Goal: Transaction & Acquisition: Purchase product/service

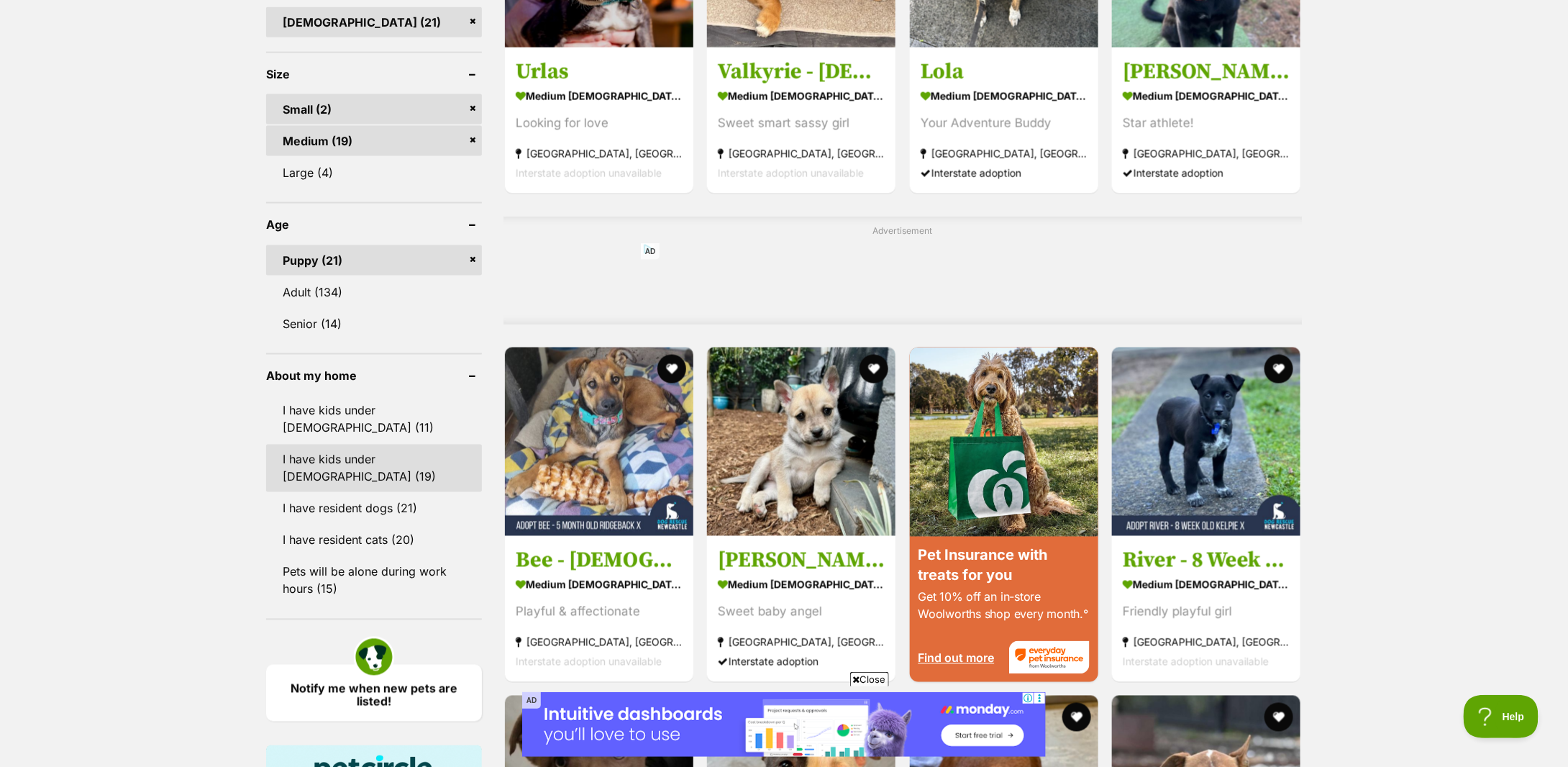
click at [383, 445] on link "I have kids under 12 years old (19)" at bounding box center [374, 468] width 216 height 47
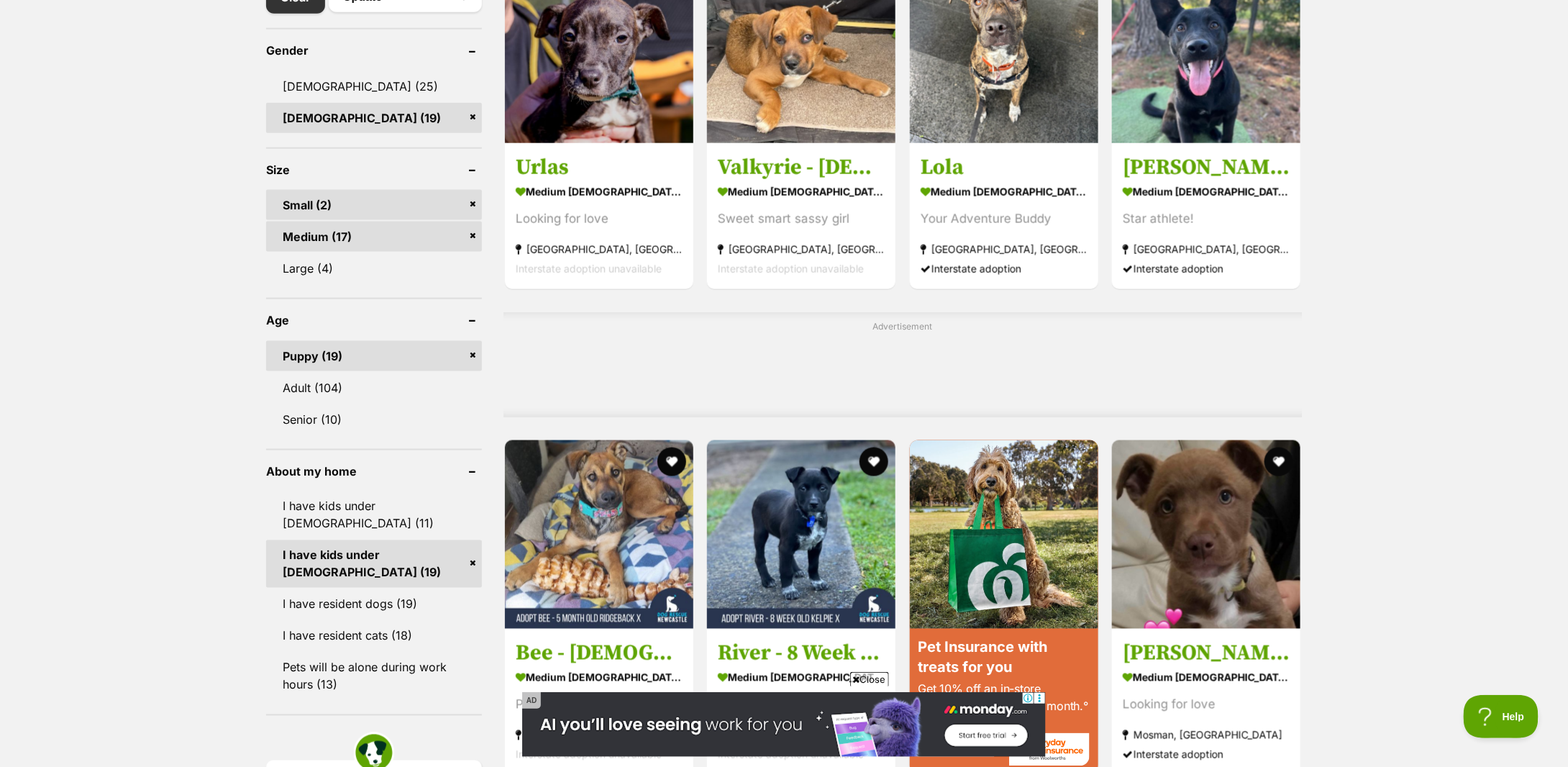
scroll to position [672, 0]
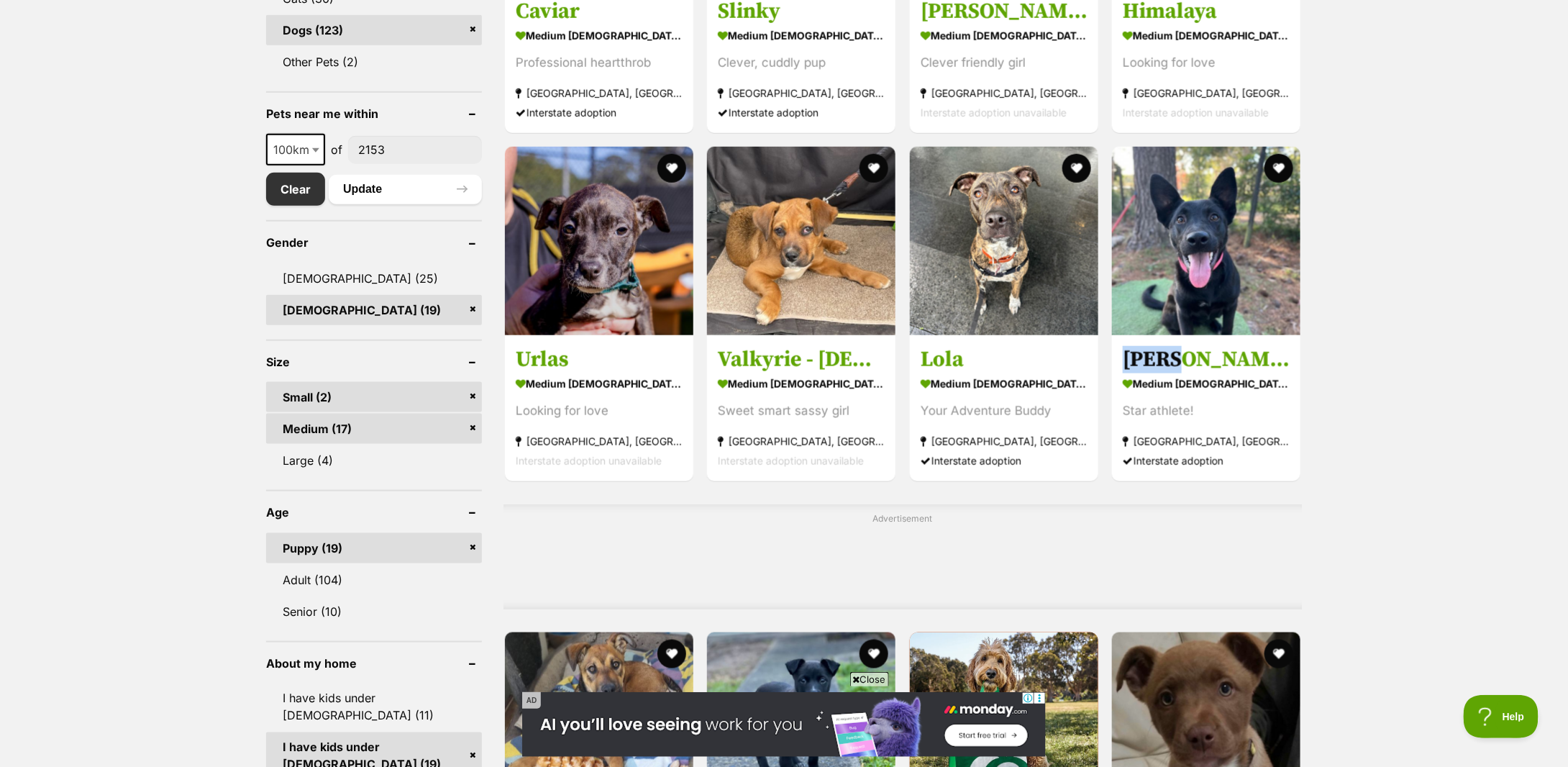
drag, startPoint x: 986, startPoint y: 386, endPoint x: 1469, endPoint y: 338, distance: 485.4
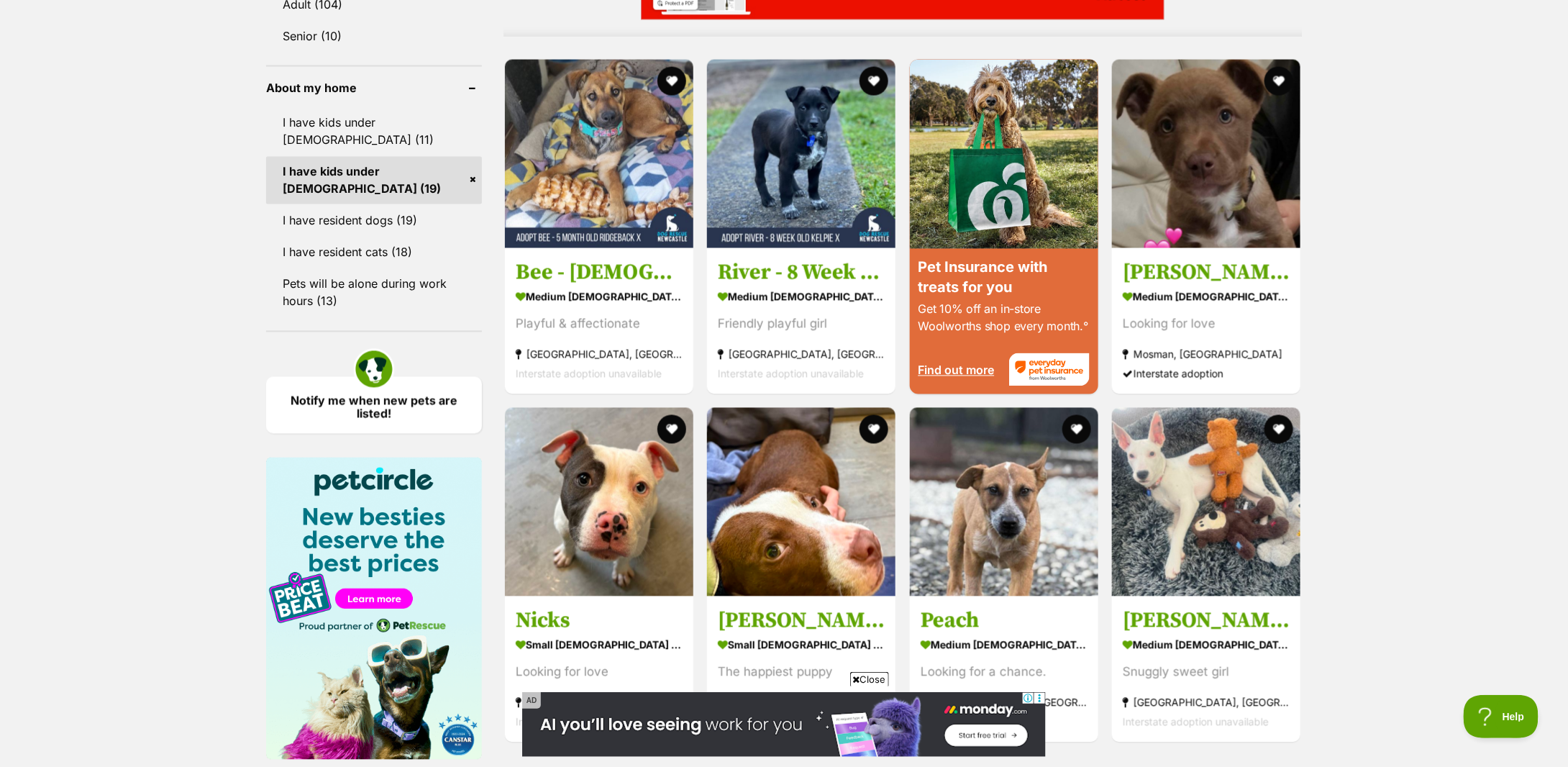
scroll to position [863, 0]
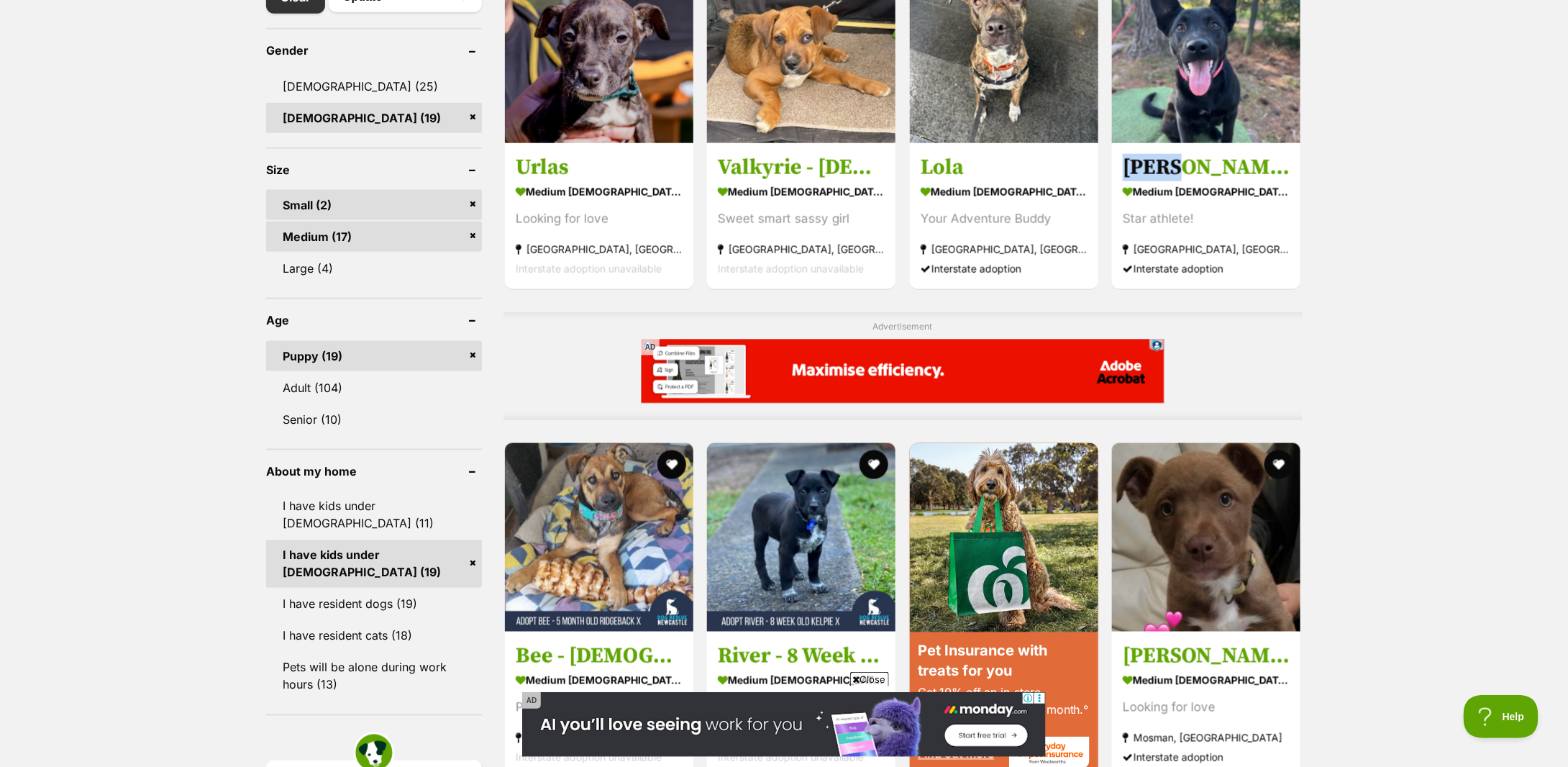
click at [476, 235] on link "Medium (17)" at bounding box center [374, 237] width 216 height 30
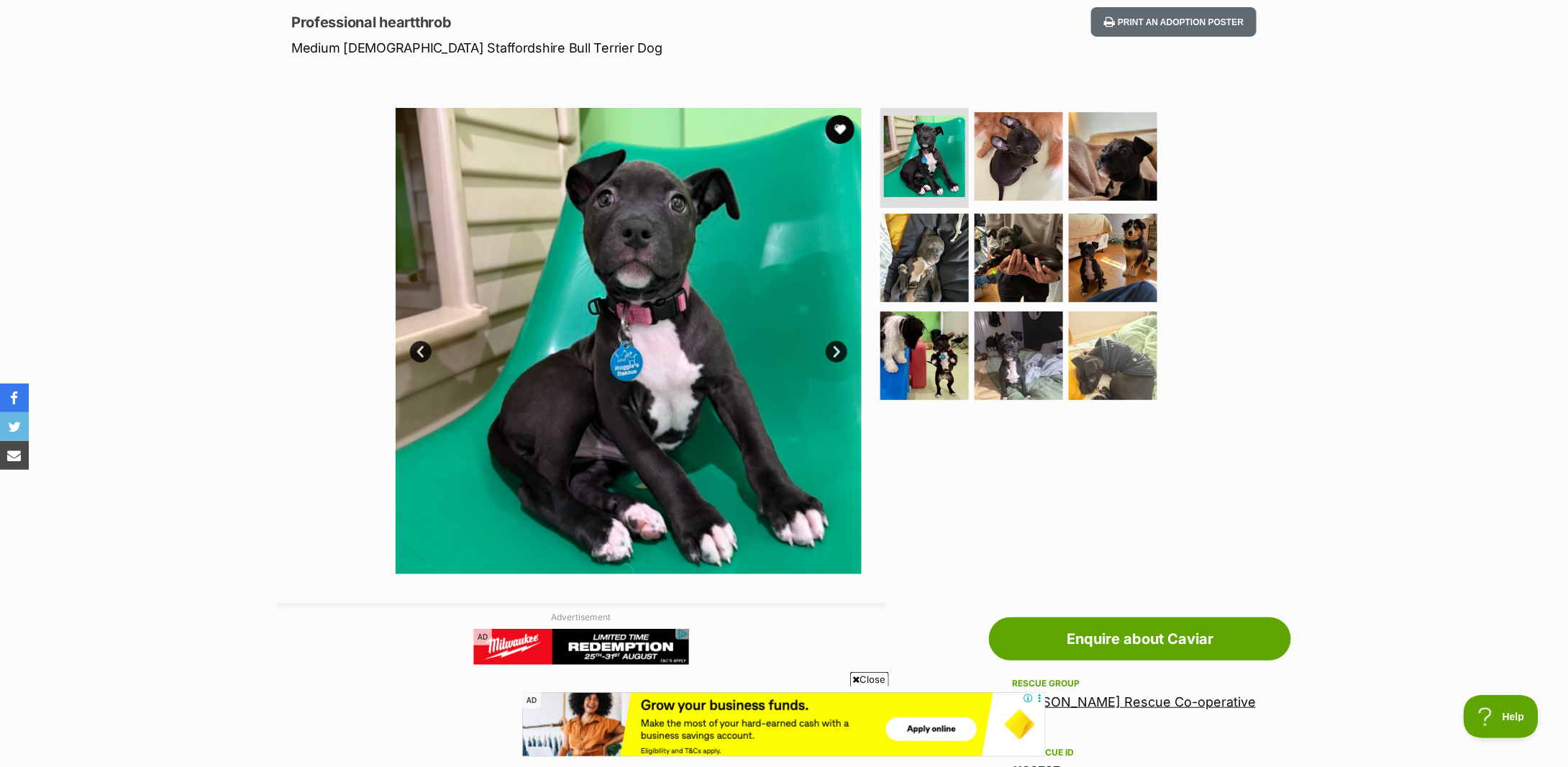
scroll to position [288, 0]
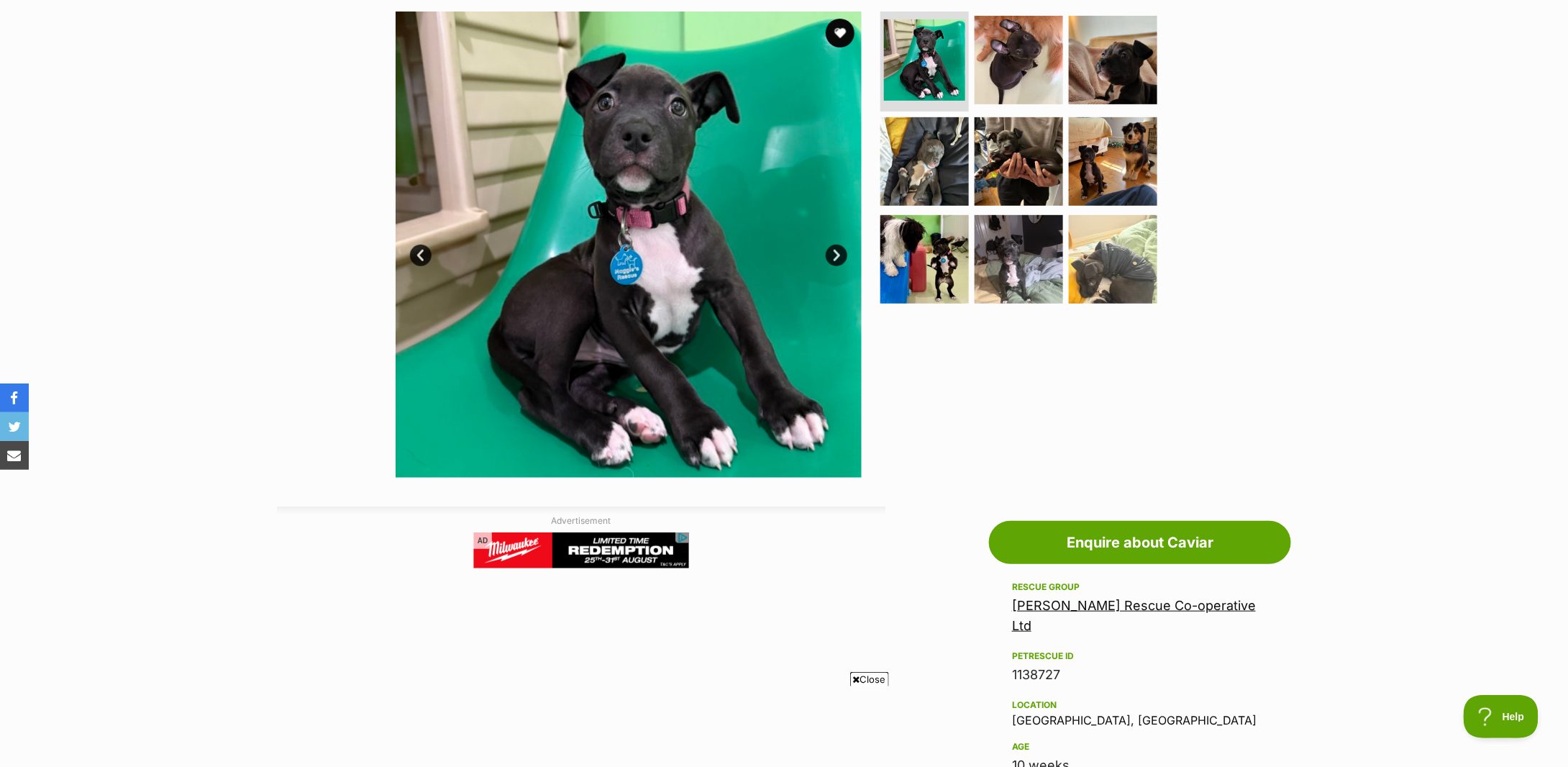
click at [1390, 329] on div "Available 1 of 9 images 1 of 9 images 1 of 9 images 1 of 9 images 1 of 9 images…" at bounding box center [784, 234] width 1568 height 488
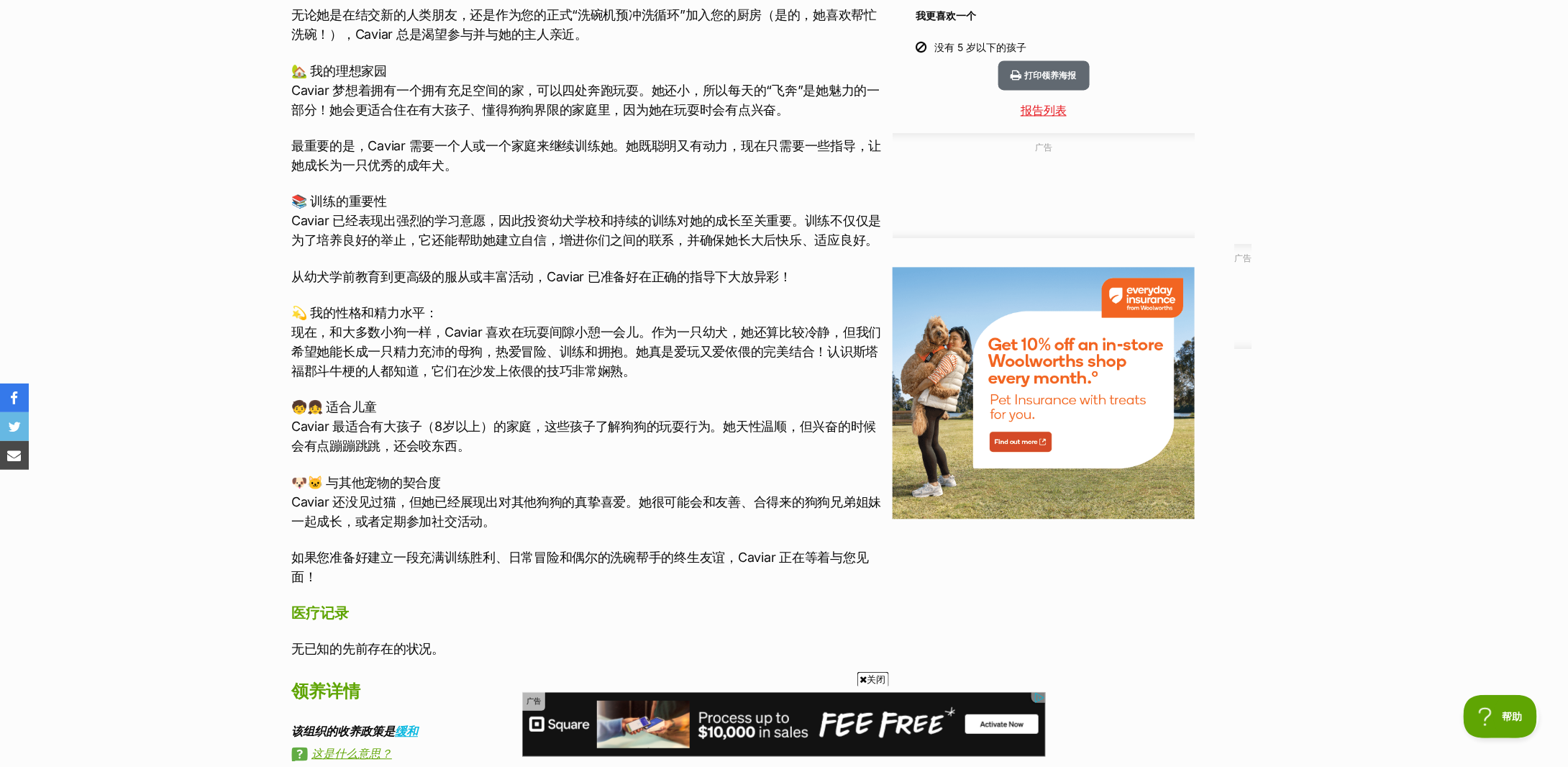
scroll to position [1342, 0]
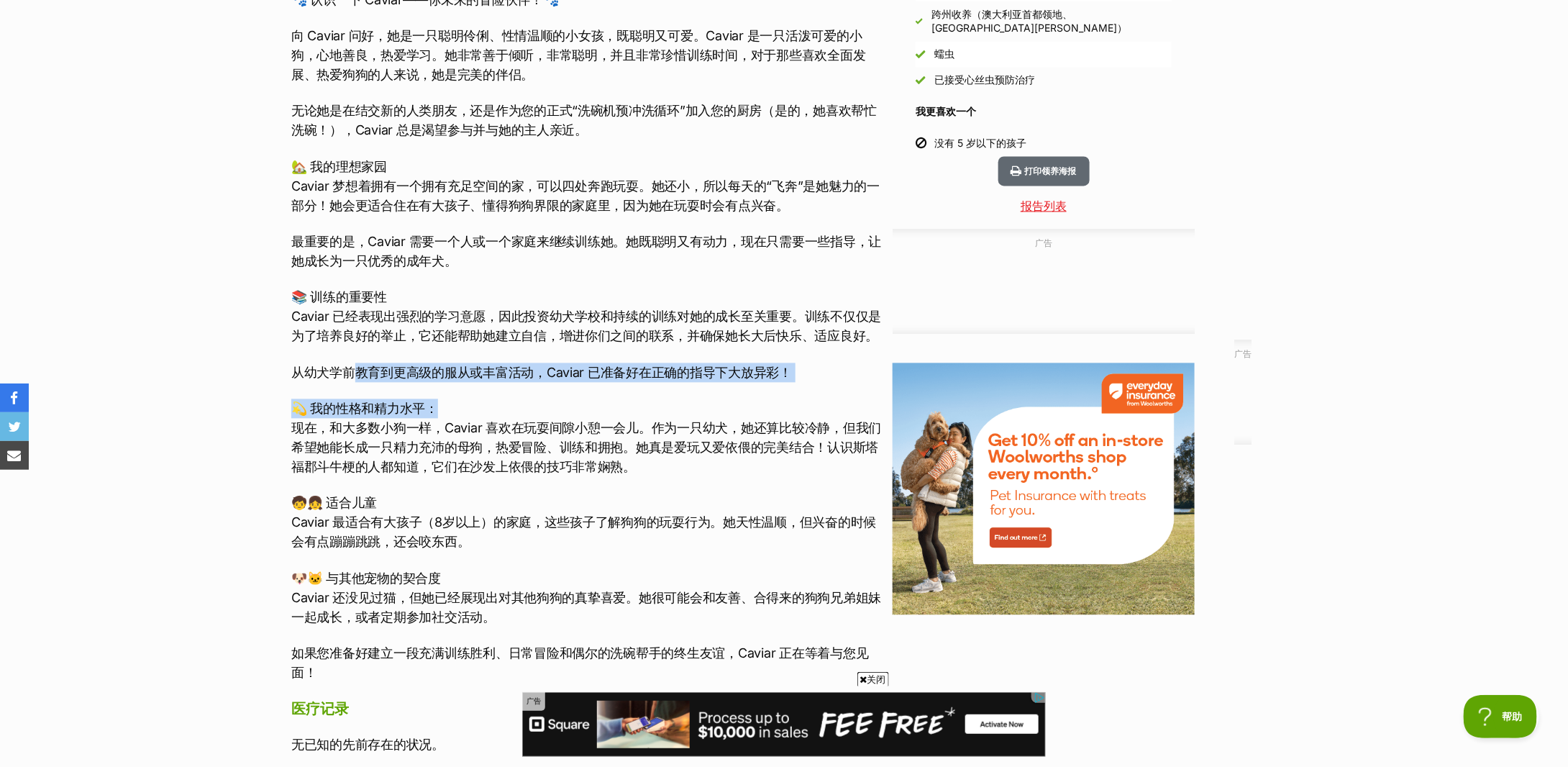
drag, startPoint x: 361, startPoint y: 368, endPoint x: 618, endPoint y: 384, distance: 257.5
click at [618, 384] on div "🐾 认识一下 Caviar——你未来的冒险伙伴！🐾 向 Caviar 问好，她是一只聪明伶俐、性情温顺的小女孩，既聪明又可爱。Caviar 是一只活泼可爱的小…" at bounding box center [588, 336] width 594 height 693
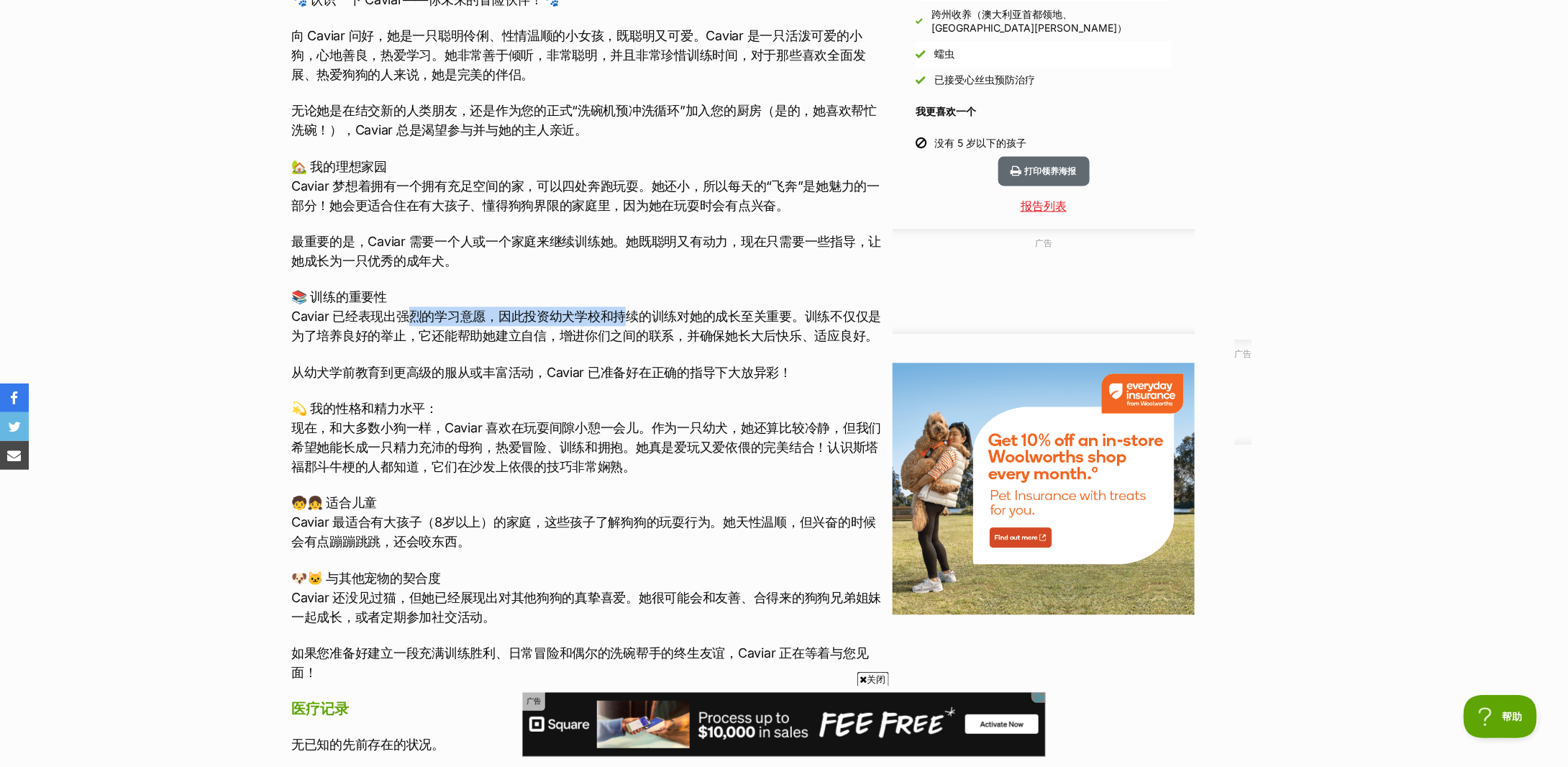
drag, startPoint x: 407, startPoint y: 310, endPoint x: 634, endPoint y: 316, distance: 227.1
click at [634, 316] on font "Caviar 已经表现出强烈的学习意愿，因此投资幼犬学校和持续的训练对她的成长至关重要。训练不仅仅是为了培养良好的举止，它还能帮助她建立自信，增进你们之间的联…" at bounding box center [586, 326] width 590 height 34
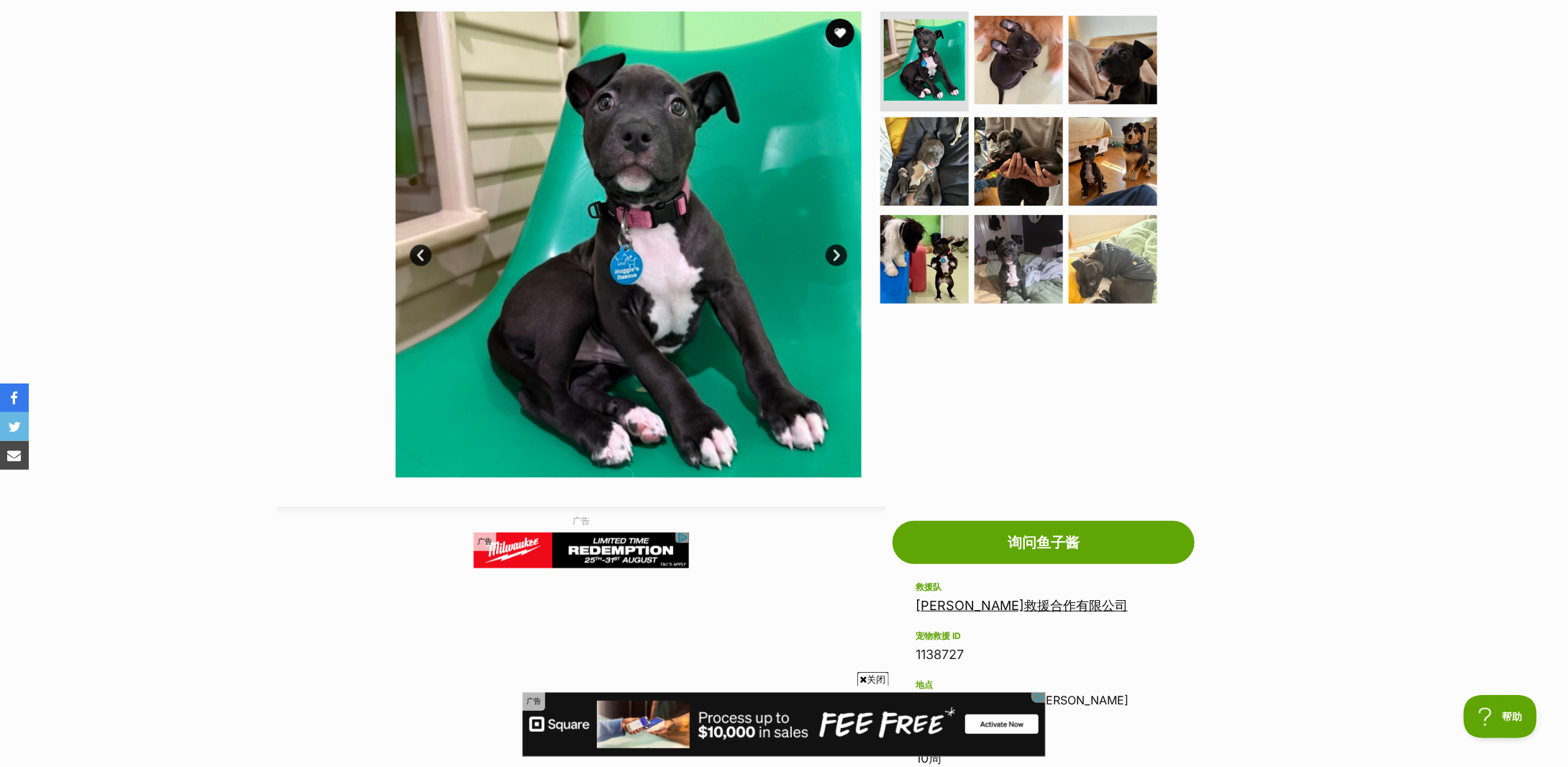
scroll to position [0, 0]
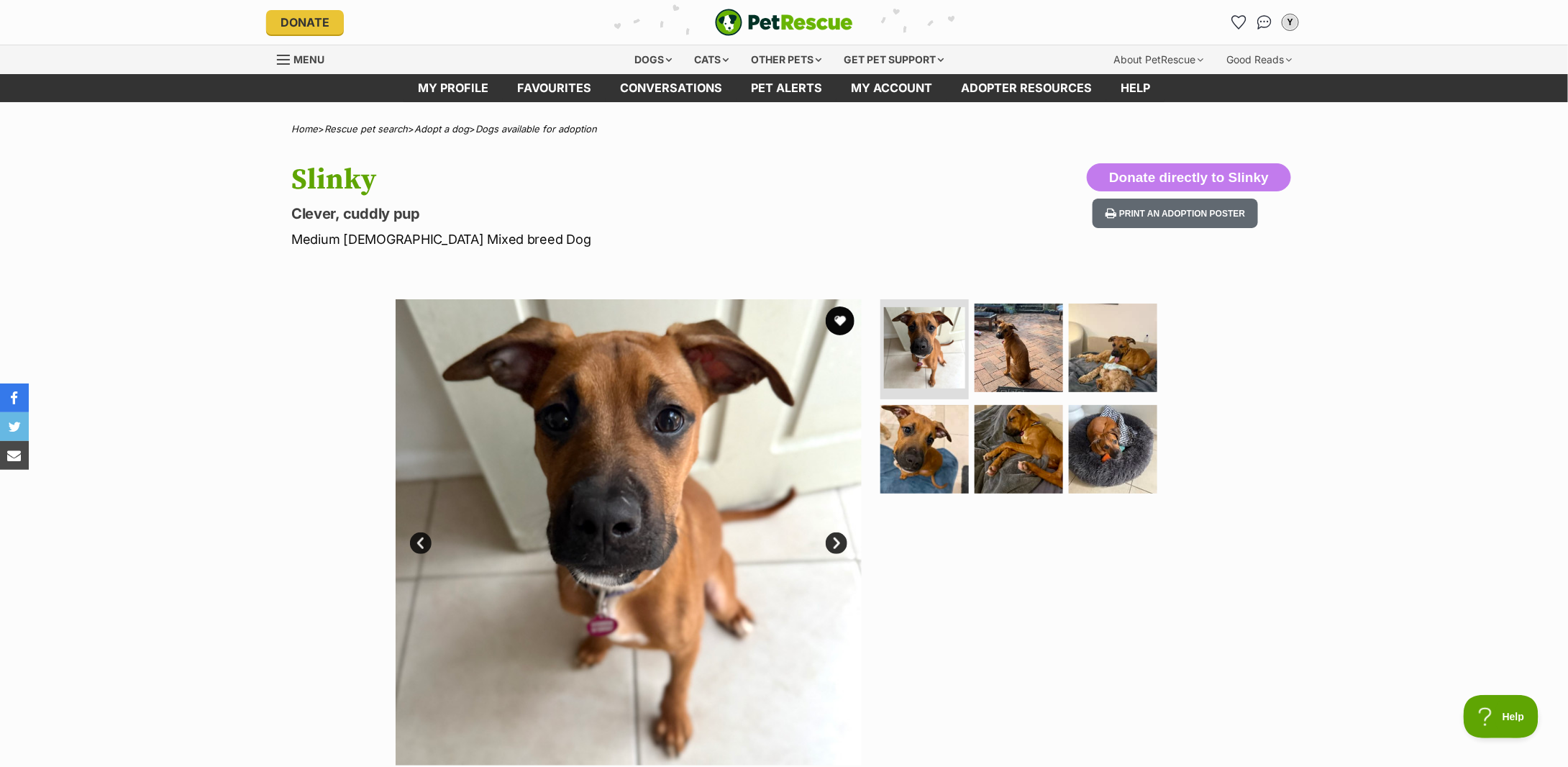
scroll to position [575, 0]
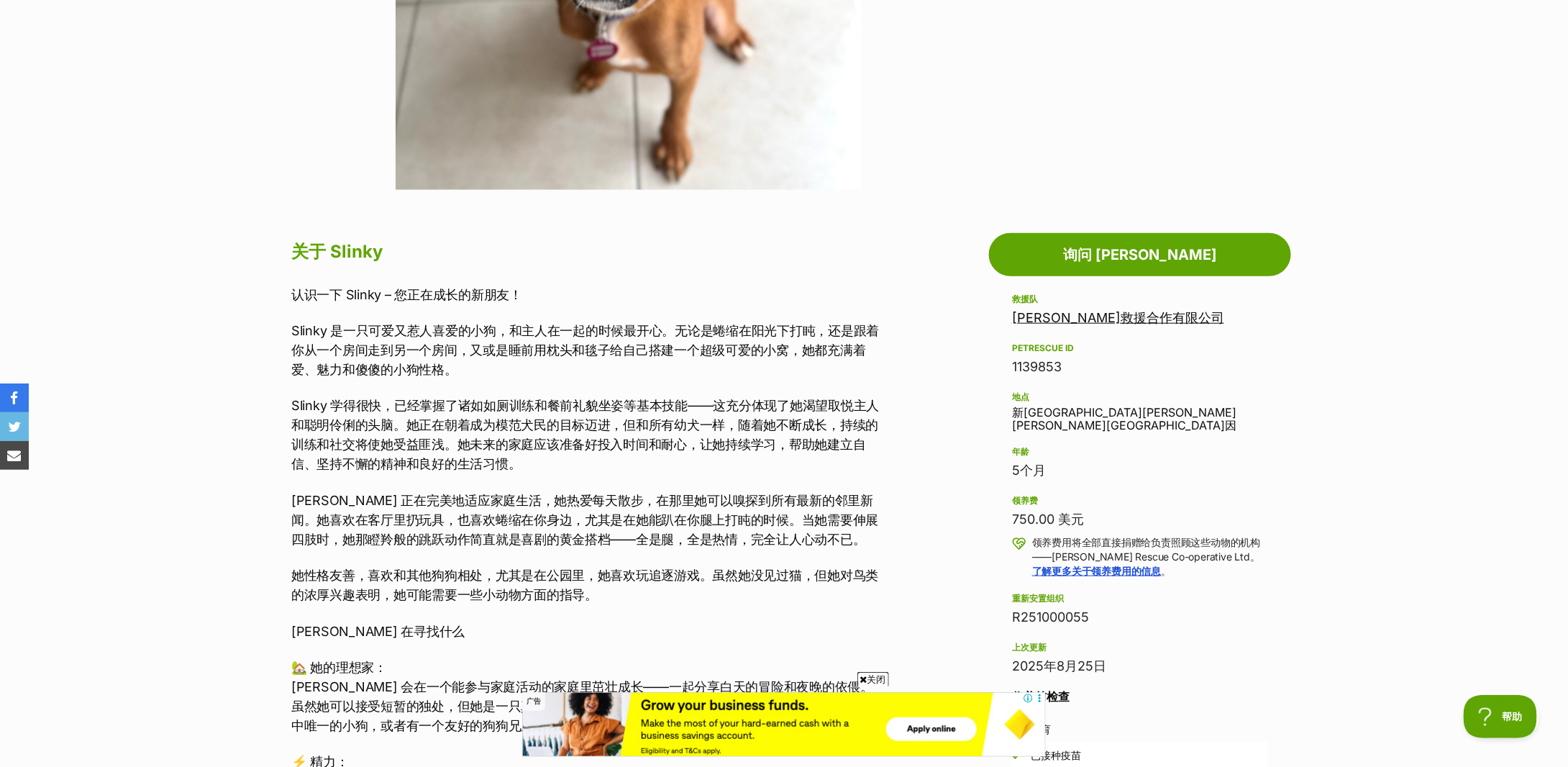
click at [440, 413] on font "Slinky 学得很快，已经掌握了诸如如厕训练和餐前礼貌坐姿等基本技能——这充分体现了她渴望取悦主人和聪明伶俐的头脑。她正在朝着成为模范犬民的目标迈进，但和所…" at bounding box center [585, 435] width 587 height 73
drag, startPoint x: 382, startPoint y: 330, endPoint x: 728, endPoint y: 342, distance: 346.2
click at [728, 342] on font "Slinky 是一只可爱又惹人喜爱的小狗，和主人在一起的时候最开心。无论是蜷缩在阳光下打盹，还是跟着你从一个房间走到另一个房间，又或是睡前用枕头和毯子给自己搭…" at bounding box center [585, 350] width 587 height 54
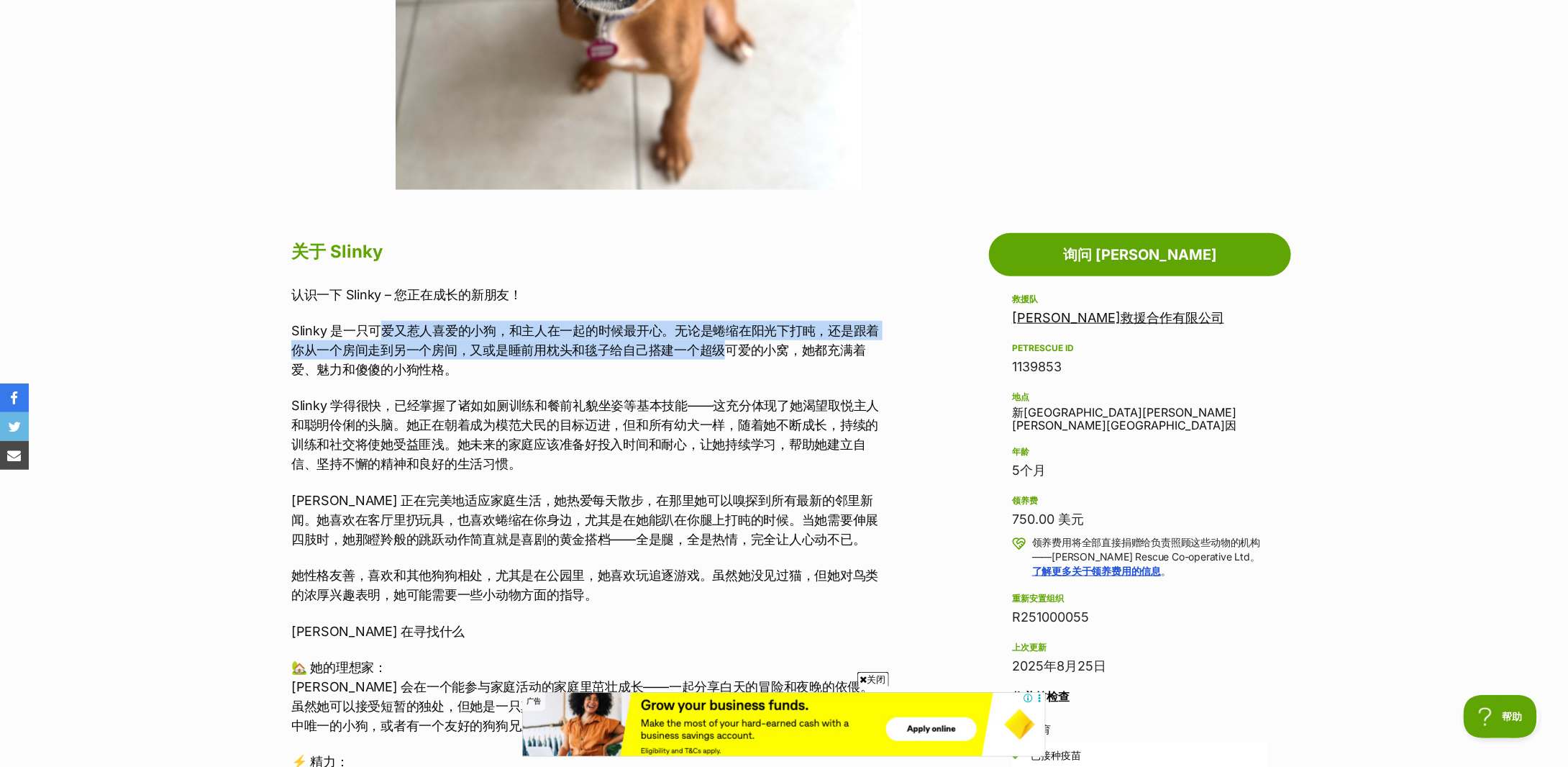
drag, startPoint x: 728, startPoint y: 342, endPoint x: 689, endPoint y: 362, distance: 43.8
click at [728, 342] on font "Slinky 是一只可爱又惹人喜爱的小狗，和主人在一起的时候最开心。无论是蜷缩在阳光下打盹，还是跟着你从一个房间走到另一个房间，又或是睡前用枕头和毯子给自己搭…" at bounding box center [585, 350] width 587 height 54
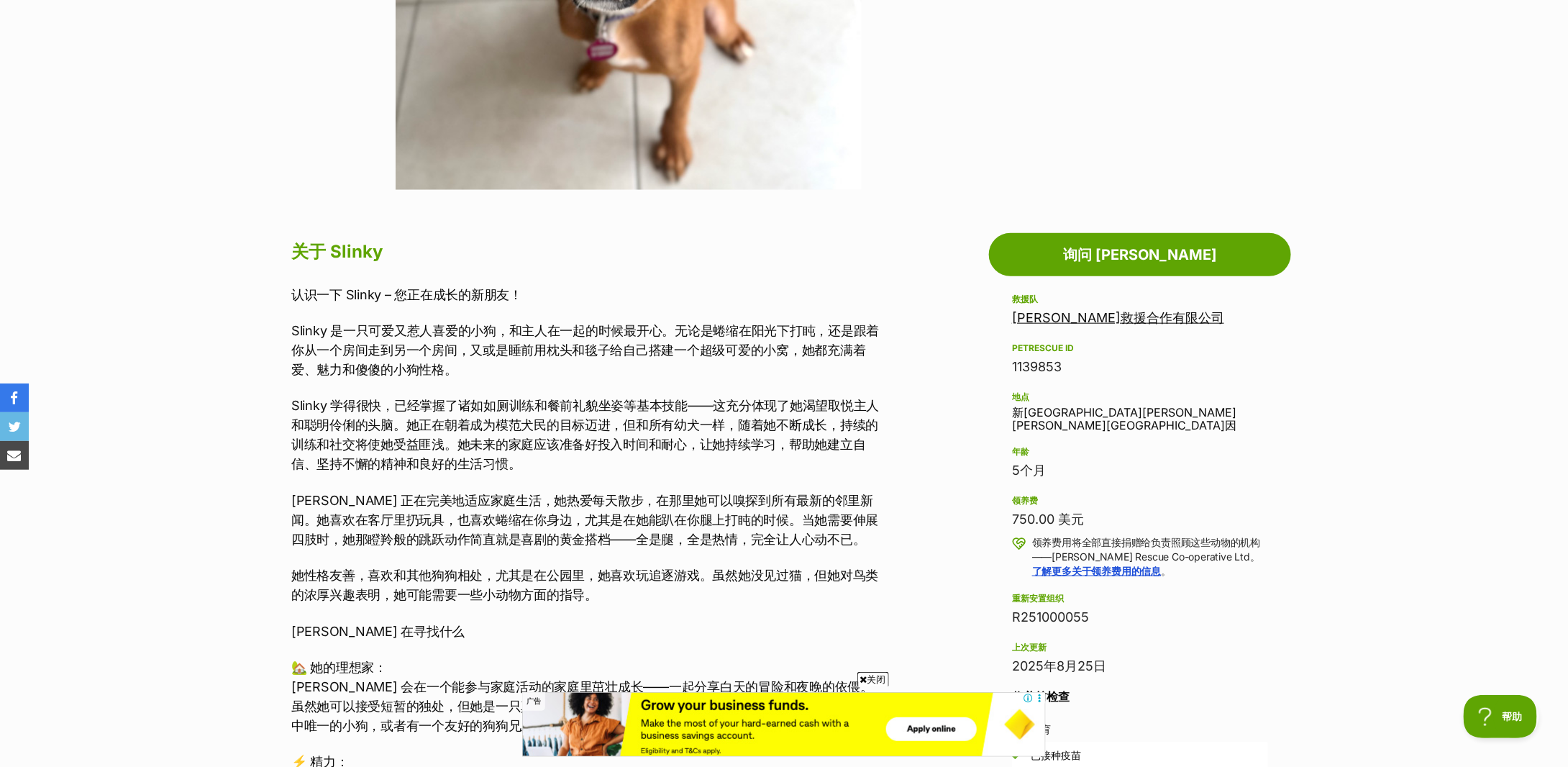
click at [389, 445] on font "Slinky 学得很快，已经掌握了诸如如厕训练和餐前礼貌坐姿等基本技能——这充分体现了她渴望取悦主人和聪明伶俐的头脑。她正在朝着成为模范犬民的目标迈进，但和所…" at bounding box center [585, 435] width 587 height 73
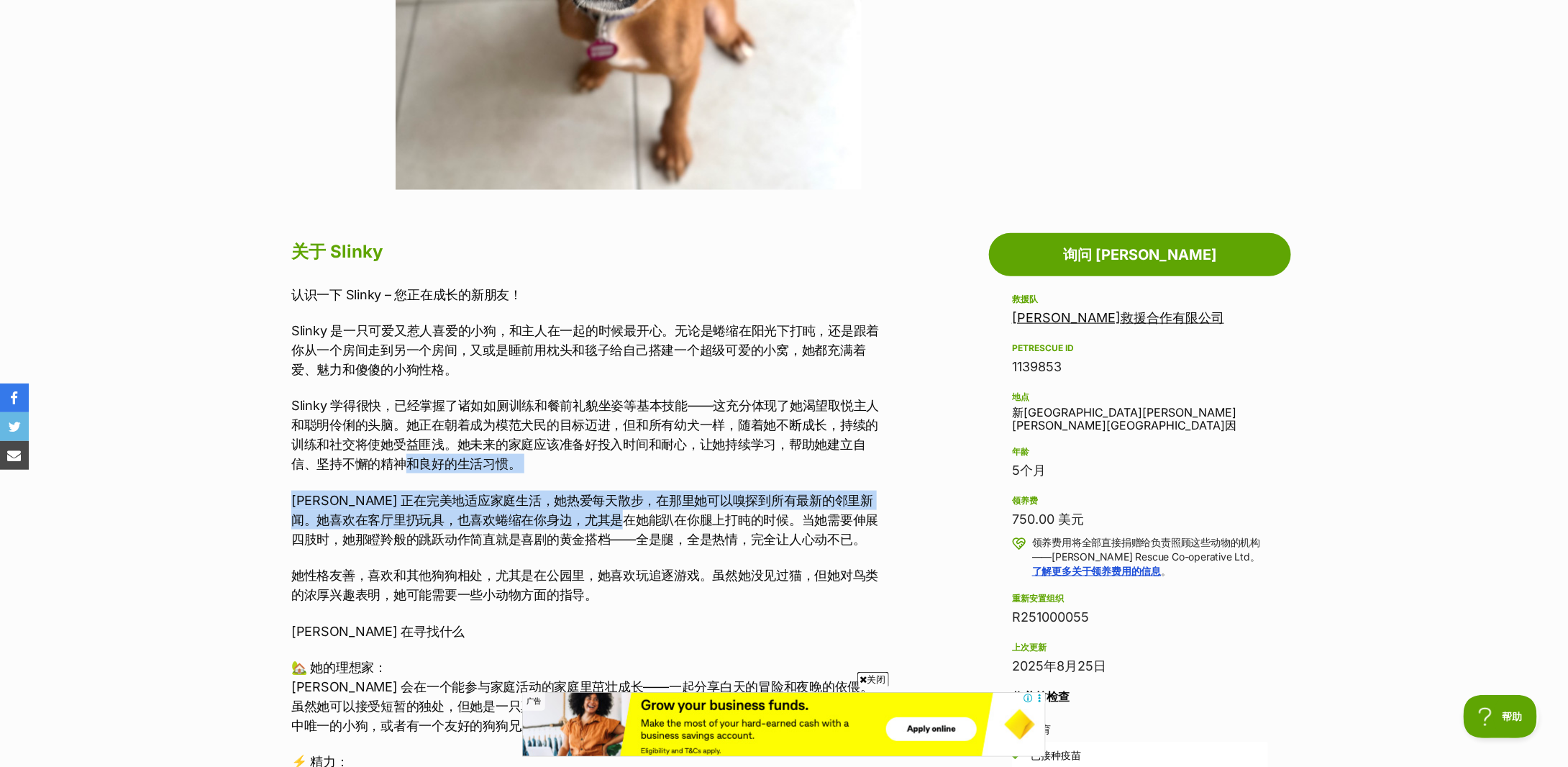
drag, startPoint x: 400, startPoint y: 472, endPoint x: 653, endPoint y: 514, distance: 256.5
click at [653, 514] on div "认识一下 Slinky – 您正在成长的新朋友！ Slinky 是一只可爱又惹人喜爱的小狗，和主人在一起的时候最开心。无论是蜷缩在阳光下打盹，还是跟着你从一个…" at bounding box center [588, 725] width 594 height 882
click at [653, 514] on font "Slinky 正在完美地适应家庭生活，她热爱每天散步，在那里她可以嗅探到所有最新的邻里新闻。她喜欢在客厅里扔玩具，也喜欢蜷缩在你身边，尤其是在她能趴在你腿上打…" at bounding box center [584, 520] width 587 height 54
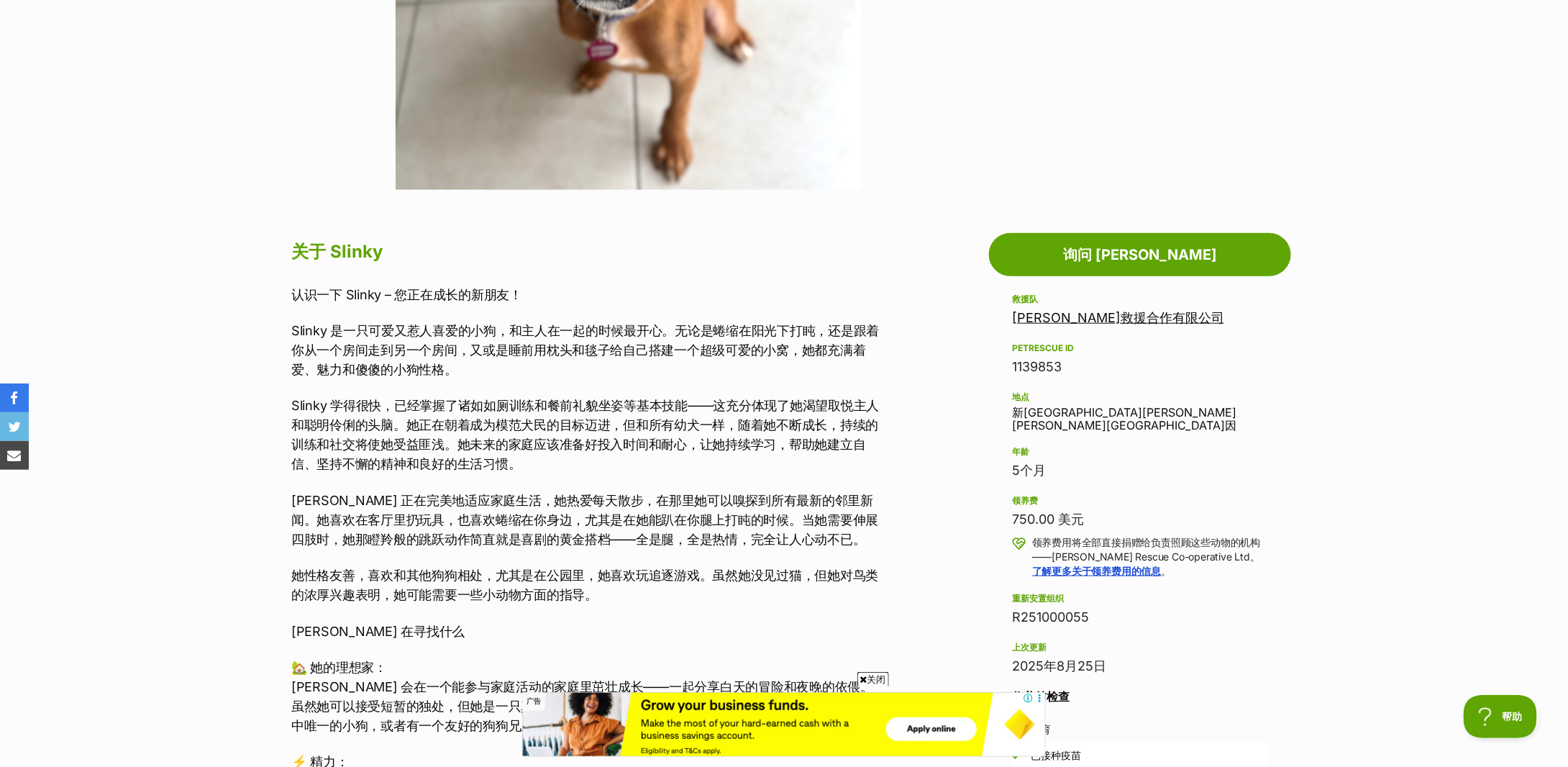
scroll to position [863, 0]
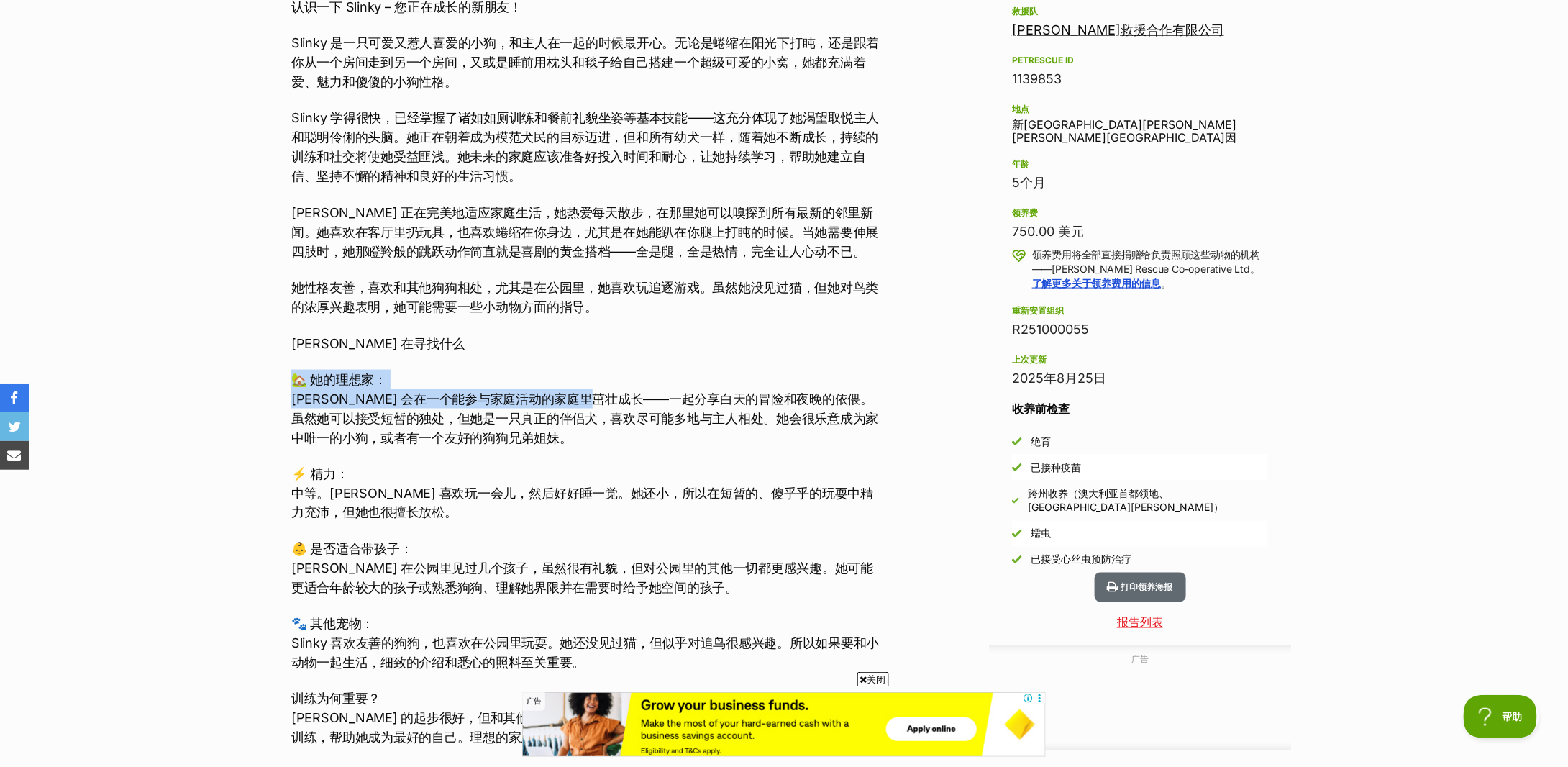
drag, startPoint x: 400, startPoint y: 375, endPoint x: 607, endPoint y: 403, distance: 208.9
click at [607, 403] on p "🏡 她的理想家： Slinky 会在一个能参与家庭活动的家庭里茁壮成长——一起分享白天的冒险和夜晚的依偎。虽然她可以接受短暂的独处，但她是一只真正的伴侣犬，喜…" at bounding box center [588, 408] width 594 height 78
click at [607, 403] on font "Slinky 会在一个能参与家庭活动的家庭里茁壮成长——一起分享白天的冒险和夜晚的依偎。虽然她可以接受短暂的独处，但她是一只真正的伴侣犬，喜欢尽可能多地与主人…" at bounding box center [584, 419] width 587 height 54
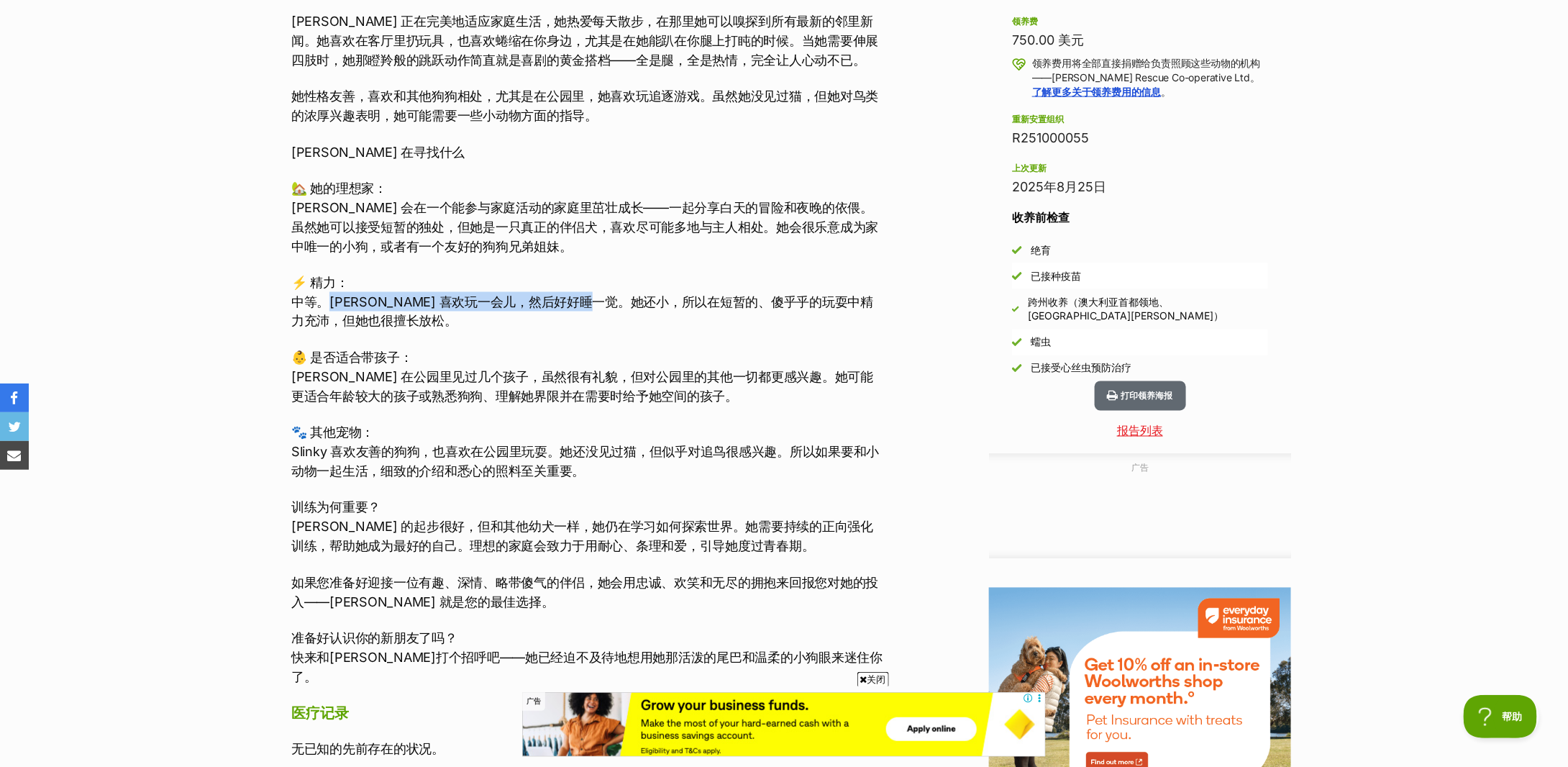
drag, startPoint x: 331, startPoint y: 306, endPoint x: 609, endPoint y: 305, distance: 278.0
click at [609, 305] on font "中等。Slinky 喜欢玩一会儿，然后好好睡一觉。她还小，所以在短暂的、傻乎乎的玩耍中精力充沛，但她也很擅长放松。" at bounding box center [582, 312] width 582 height 34
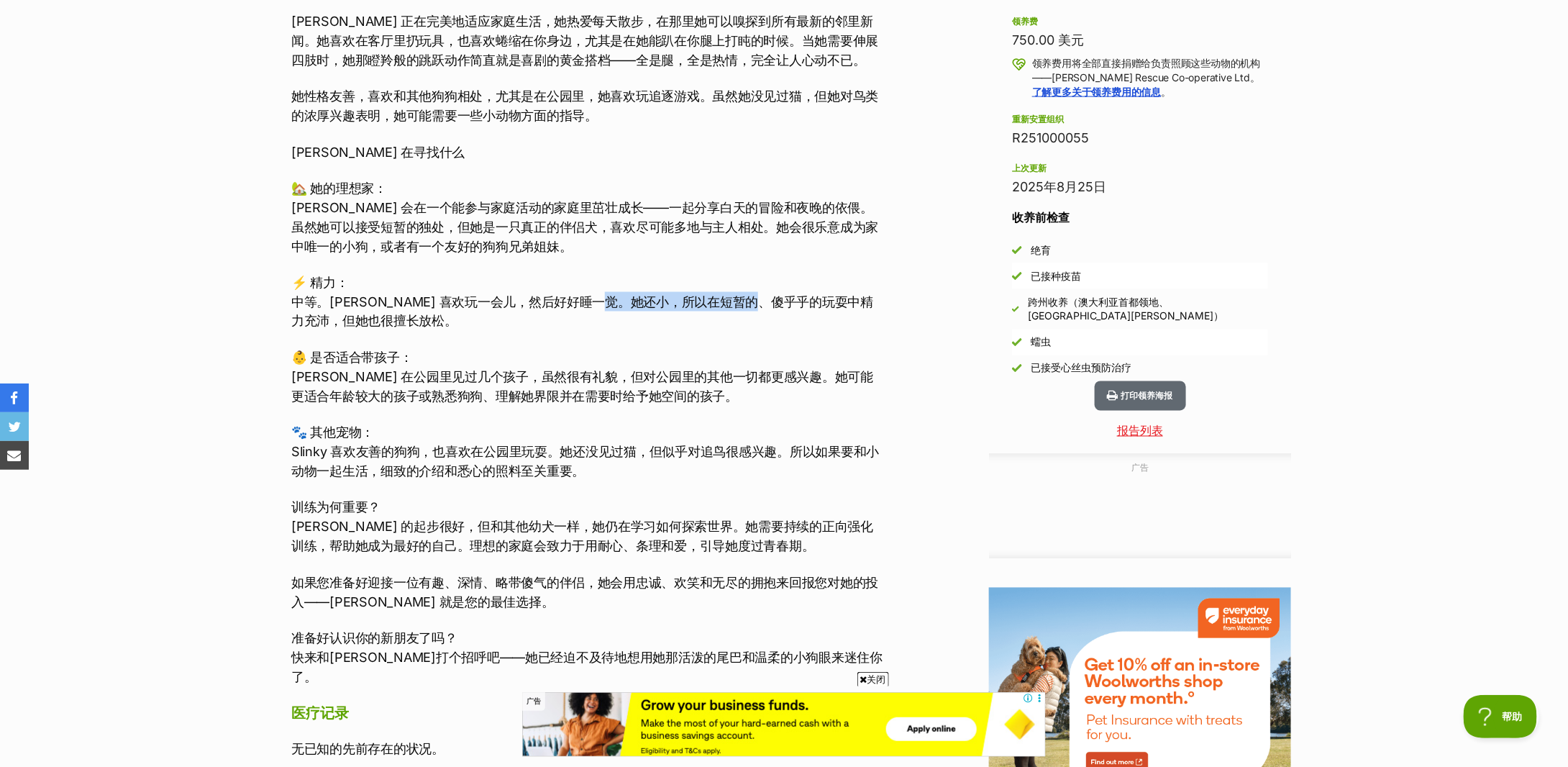
drag, startPoint x: 772, startPoint y: 302, endPoint x: 782, endPoint y: 304, distance: 10.2
click at [782, 304] on font "中等。Slinky 喜欢玩一会儿，然后好好睡一觉。她还小，所以在短暂的、傻乎乎的玩耍中精力充沛，但她也很擅长放松。" at bounding box center [582, 312] width 582 height 34
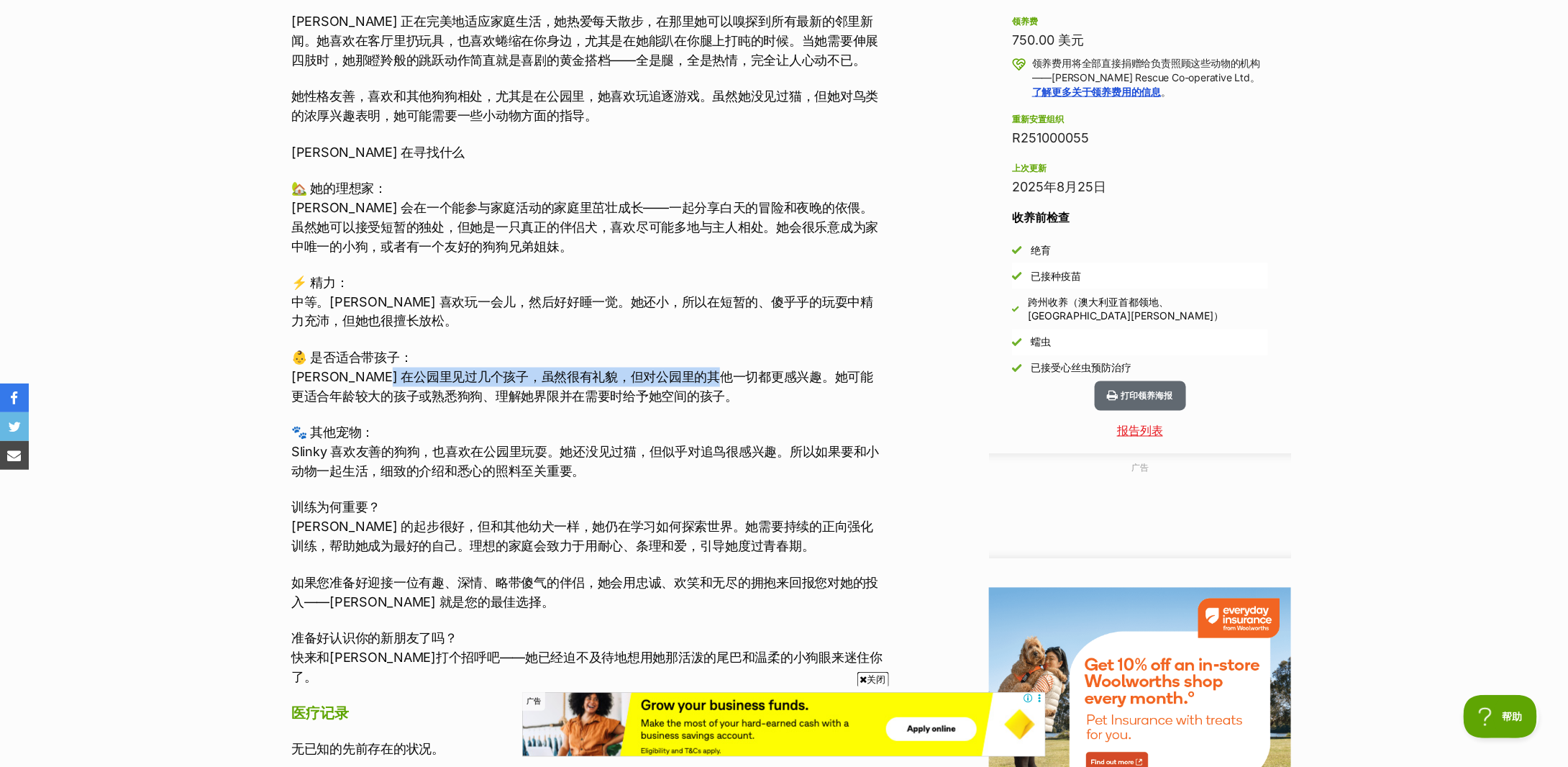
drag, startPoint x: 392, startPoint y: 372, endPoint x: 737, endPoint y: 380, distance: 345.1
click at [737, 380] on font "Slinky 在公园里见过几个孩子，虽然很有礼貌，但对公园里的其他一切都更感兴趣。她可能更适合年龄较大的孩子或熟悉狗狗、理解她界限并在需要时给予她空间的孩子。" at bounding box center [582, 387] width 582 height 34
drag, startPoint x: 305, startPoint y: 389, endPoint x: 556, endPoint y: 402, distance: 251.3
click at [556, 402] on font "Slinky 在公园里见过几个孩子，虽然很有礼貌，但对公园里的其他一切都更感兴趣。她可能更适合年龄较大的孩子或熟悉狗狗、理解她界限并在需要时给予她空间的孩子。" at bounding box center [582, 387] width 582 height 34
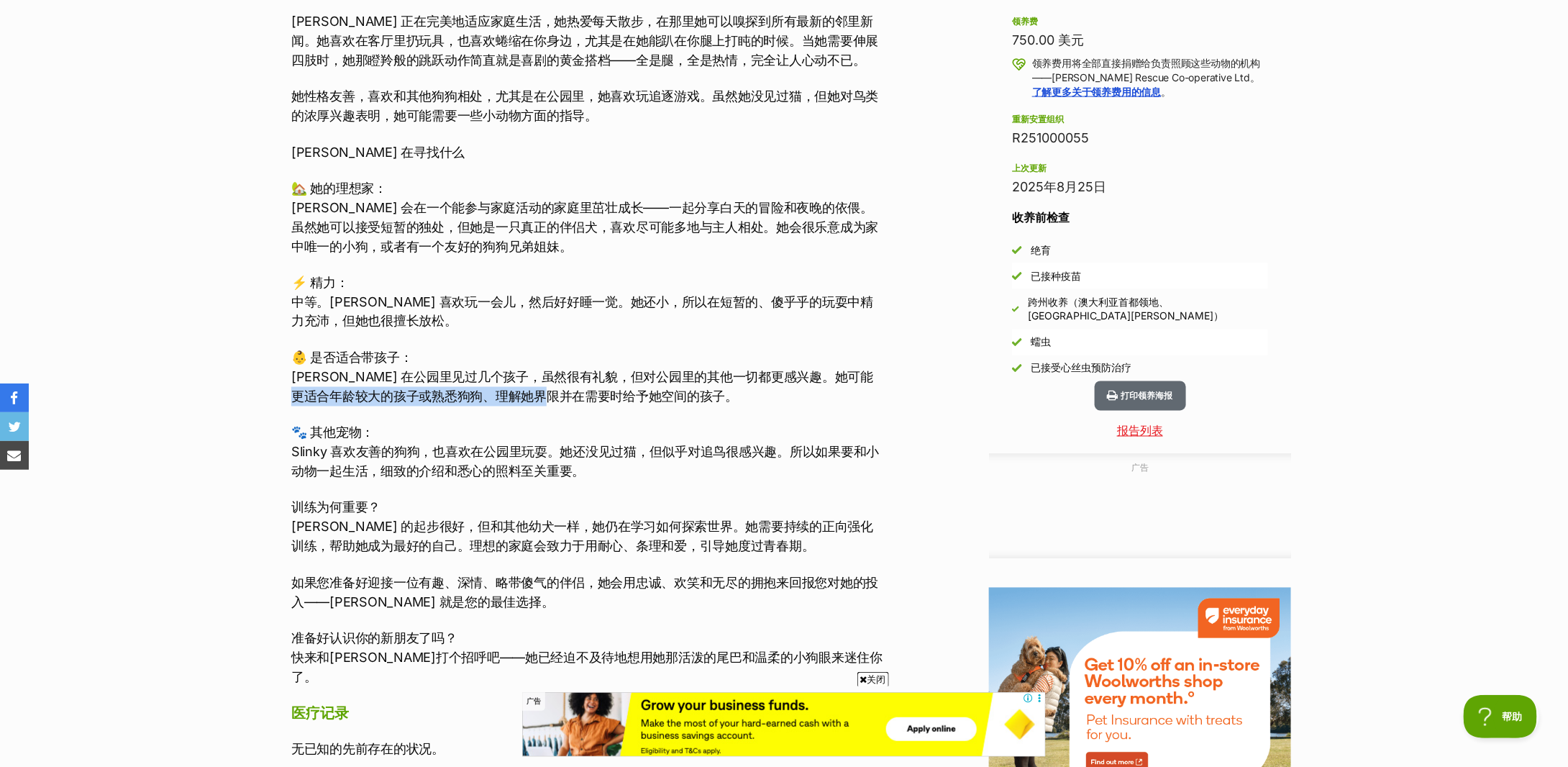
click at [556, 402] on font "Slinky 在公园里见过几个孩子，虽然很有礼貌，但对公园里的其他一切都更感兴趣。她可能更适合年龄较大的孩子或熟悉狗狗、理解她界限并在需要时给予她空间的孩子。" at bounding box center [582, 387] width 582 height 34
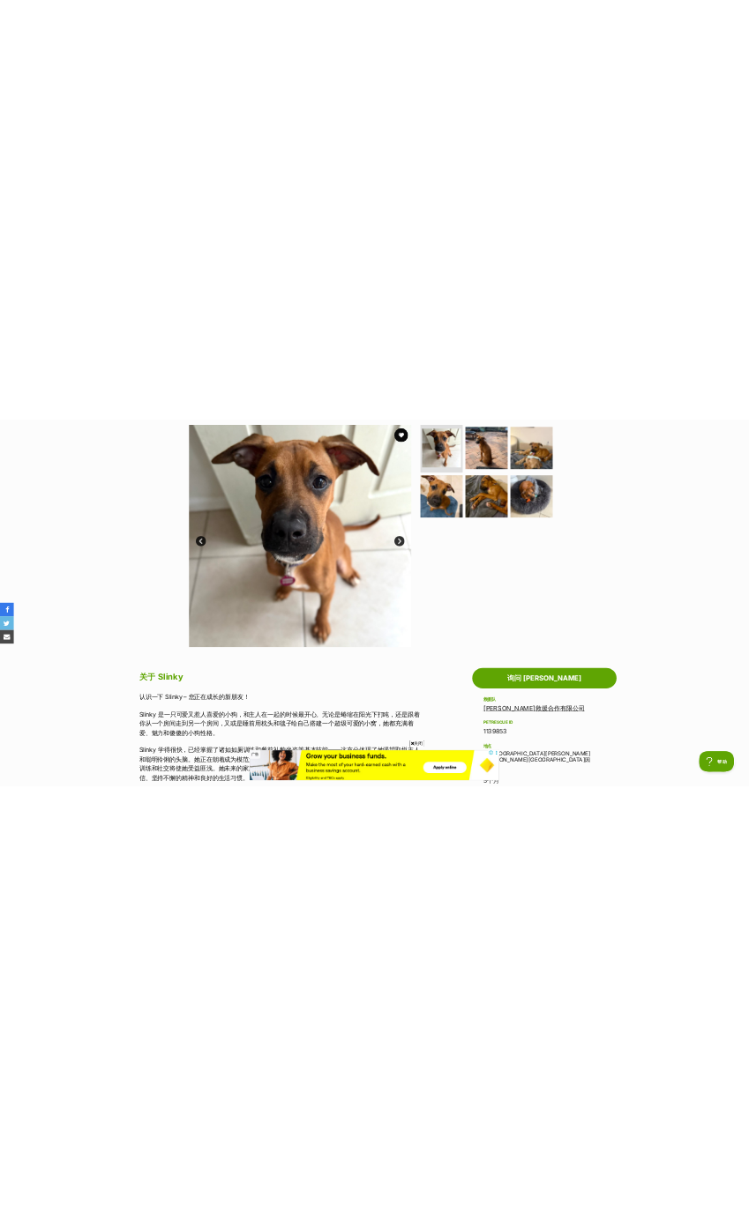
scroll to position [0, 0]
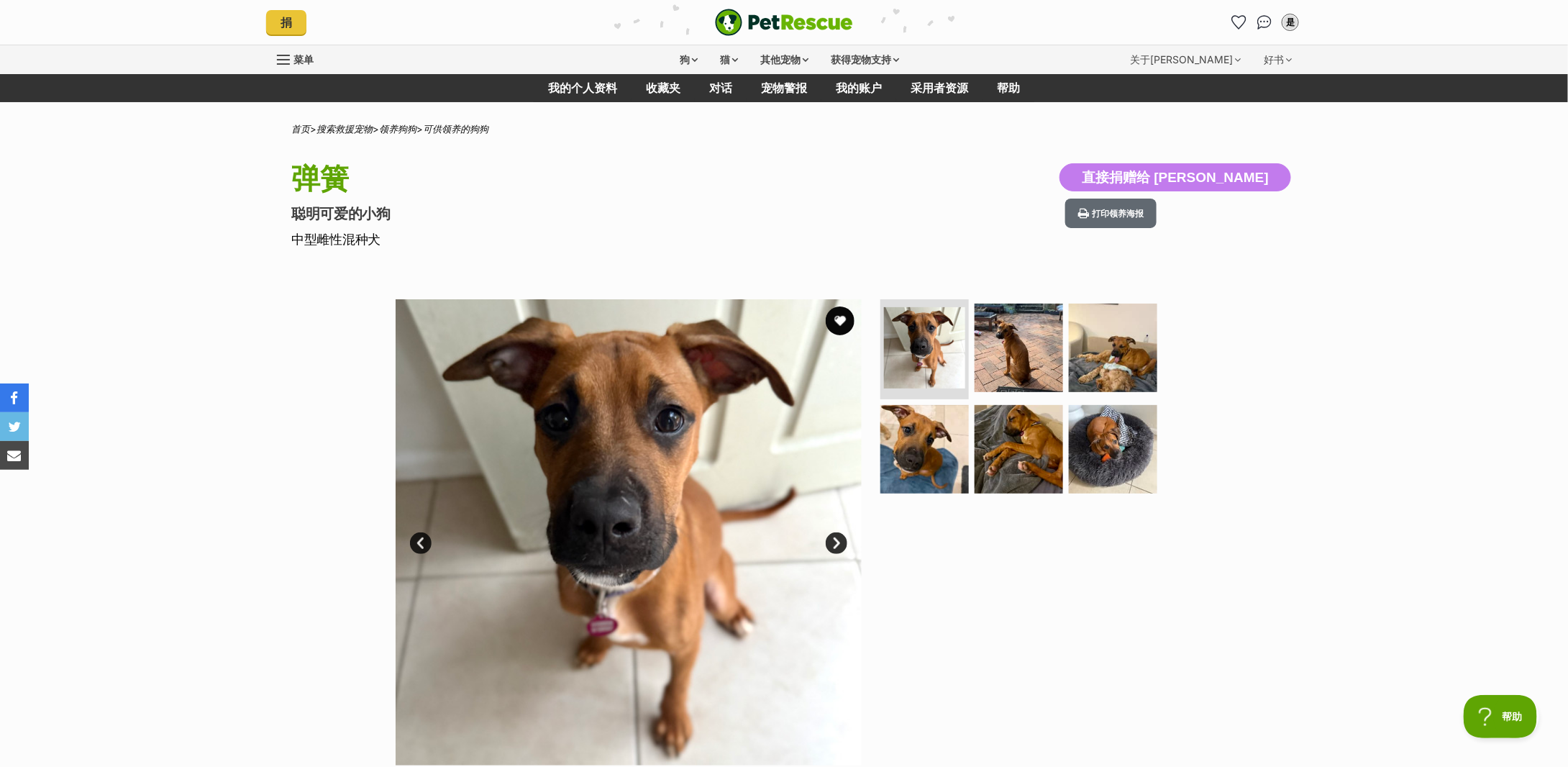
click at [839, 538] on link "下一个" at bounding box center [836, 543] width 21 height 21
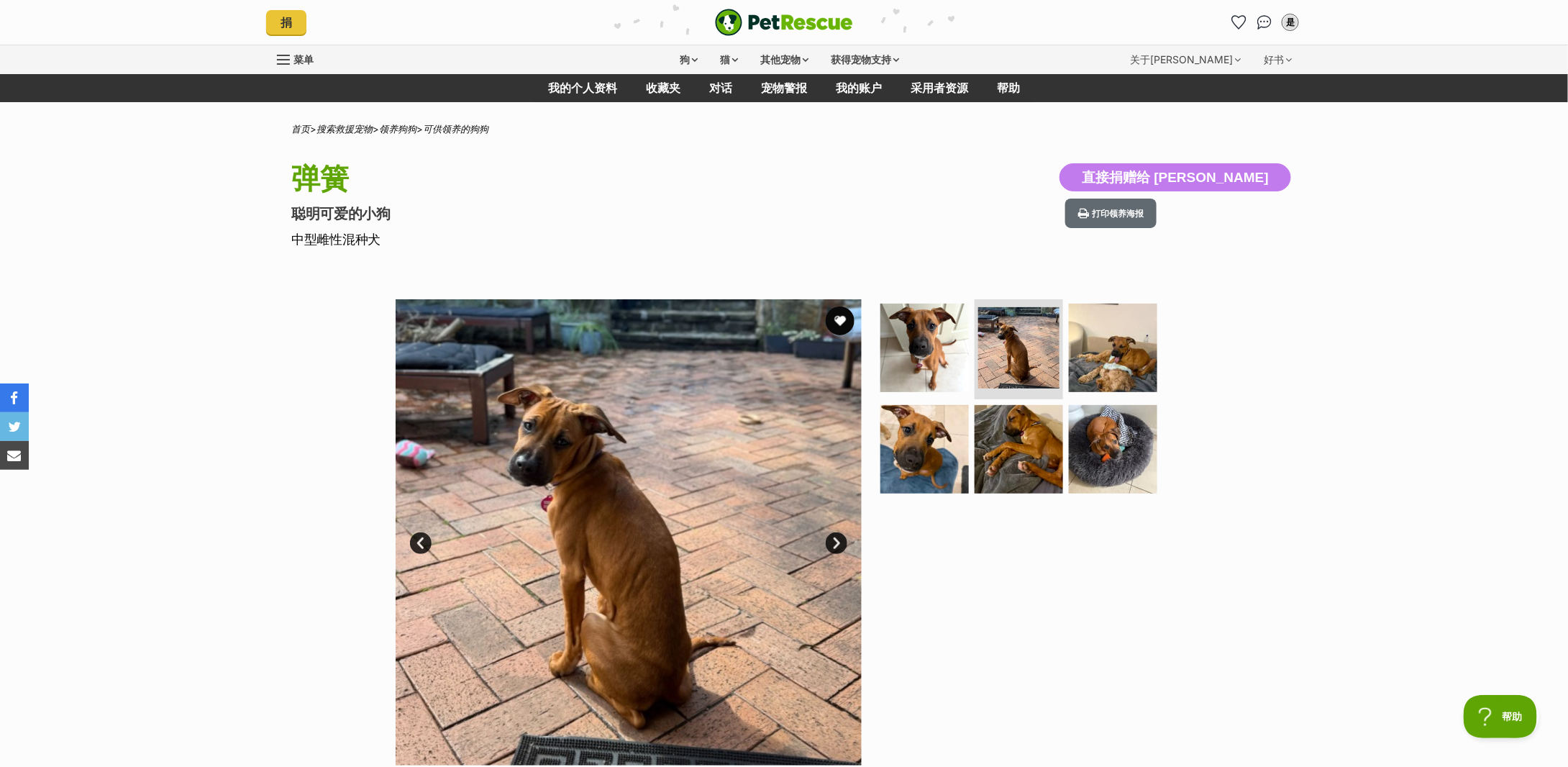
click at [839, 538] on link "下一个" at bounding box center [836, 543] width 21 height 21
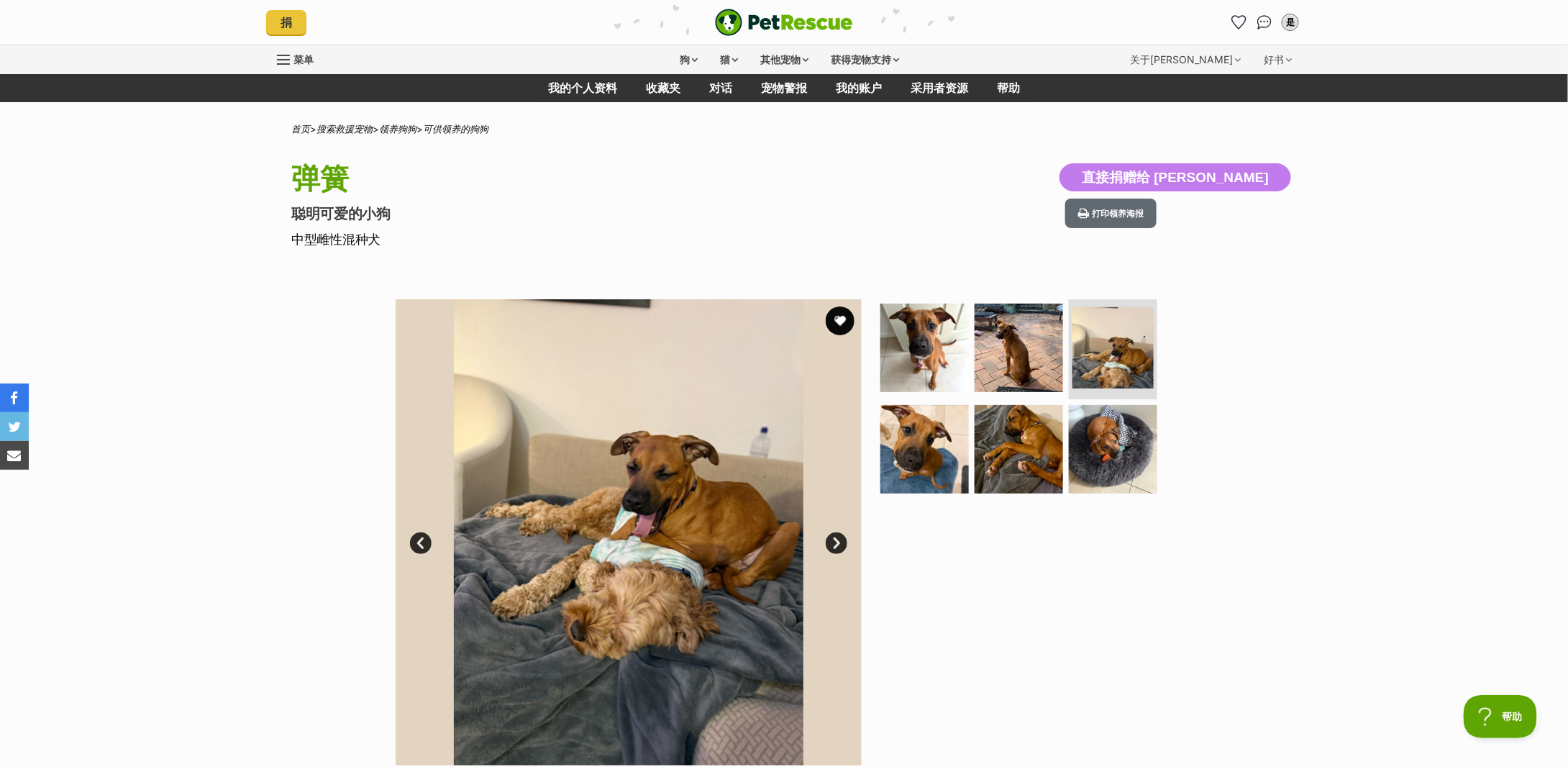
click at [839, 538] on link "下一个" at bounding box center [836, 543] width 21 height 21
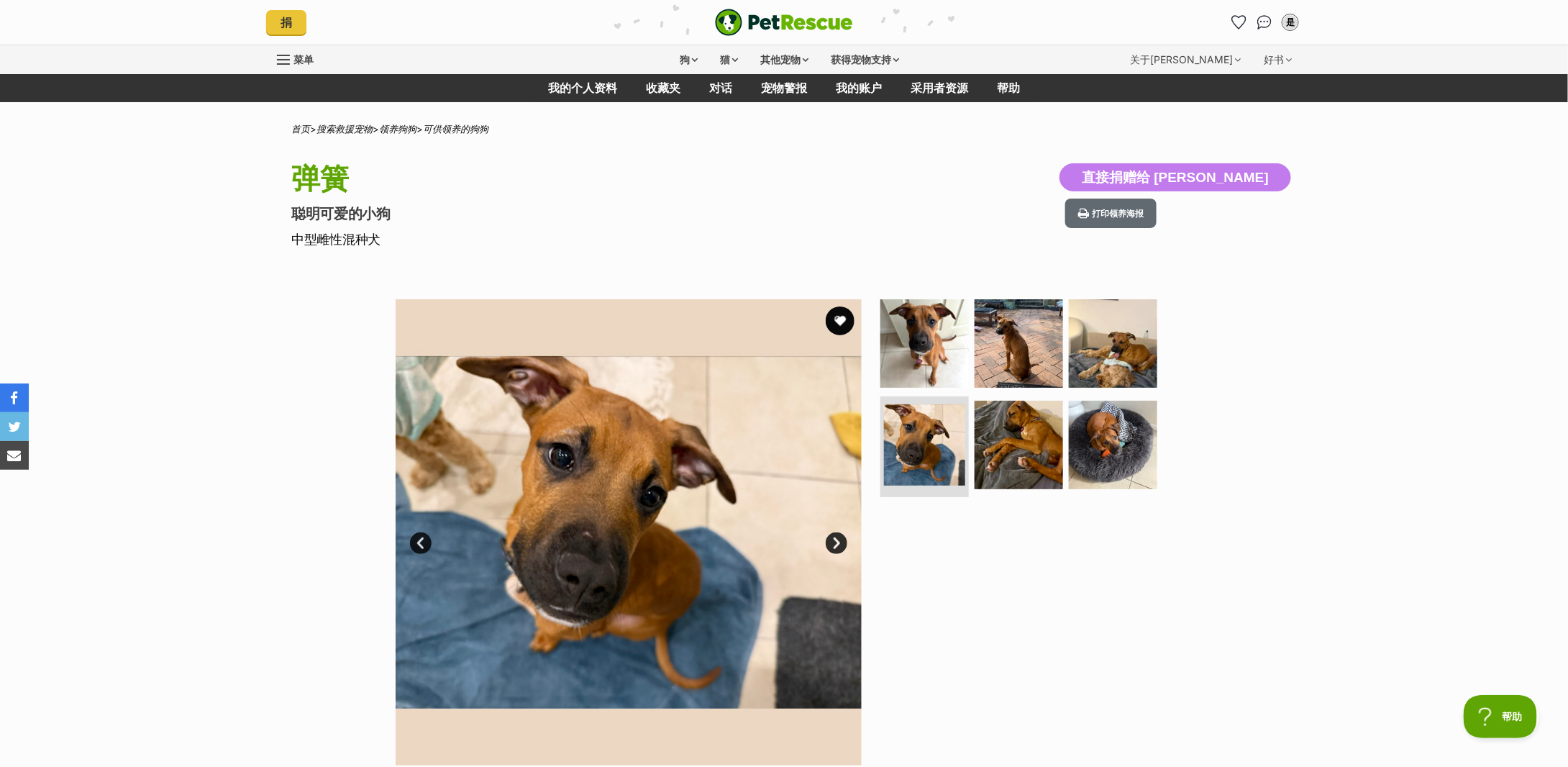
click at [839, 538] on link "下一个" at bounding box center [836, 543] width 21 height 21
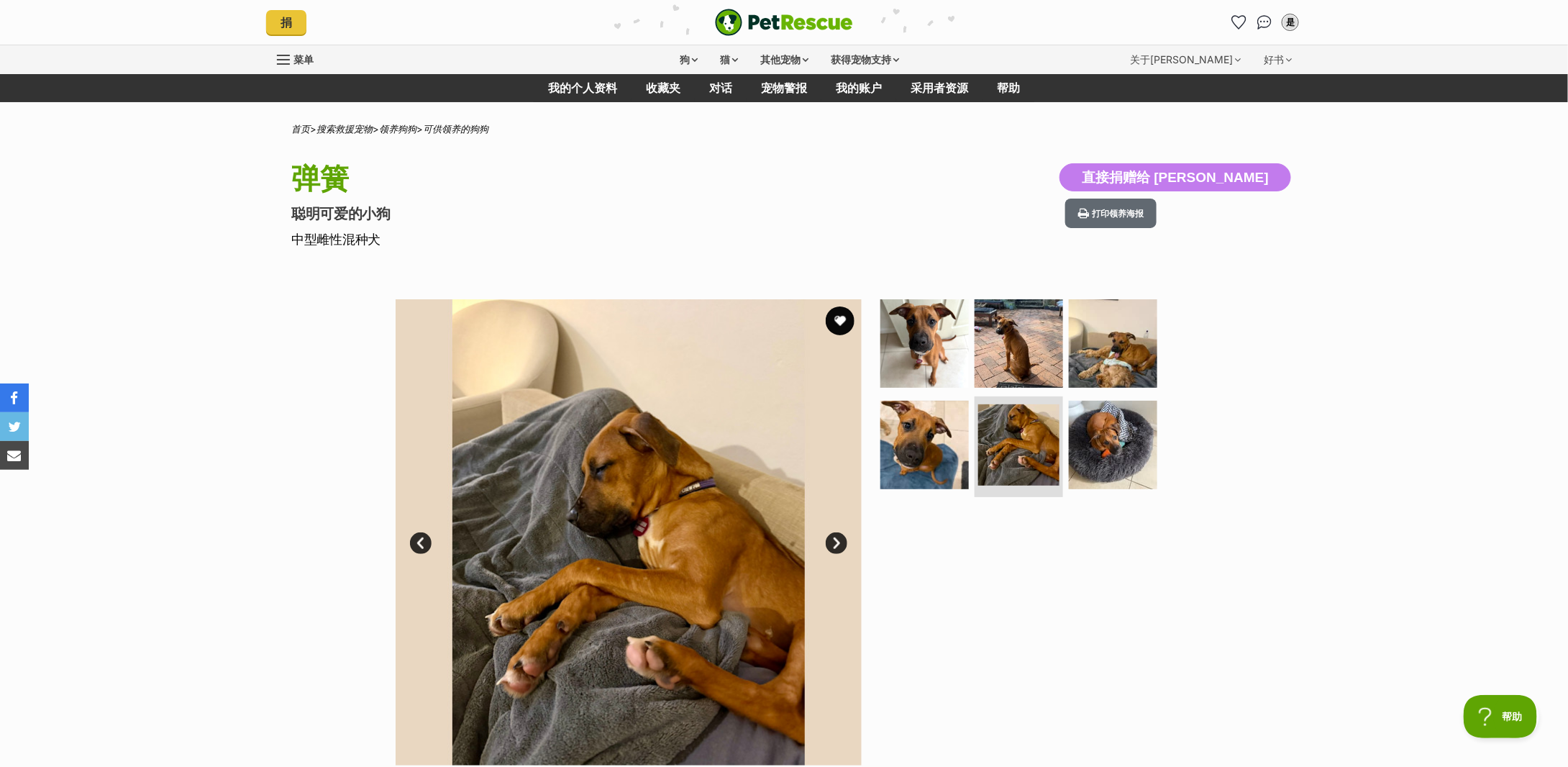
click at [839, 538] on link "下一个" at bounding box center [836, 543] width 21 height 21
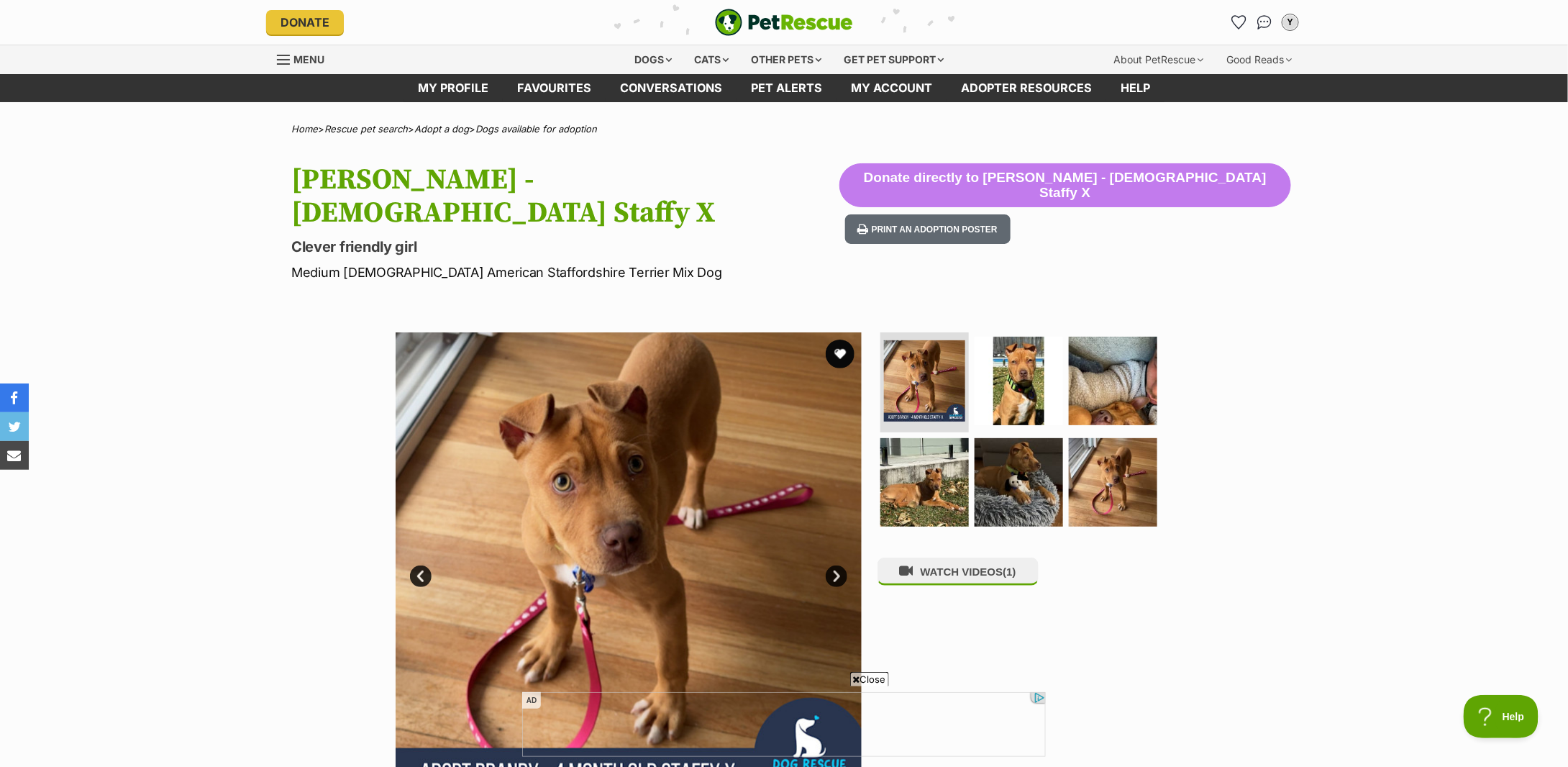
scroll to position [192, 0]
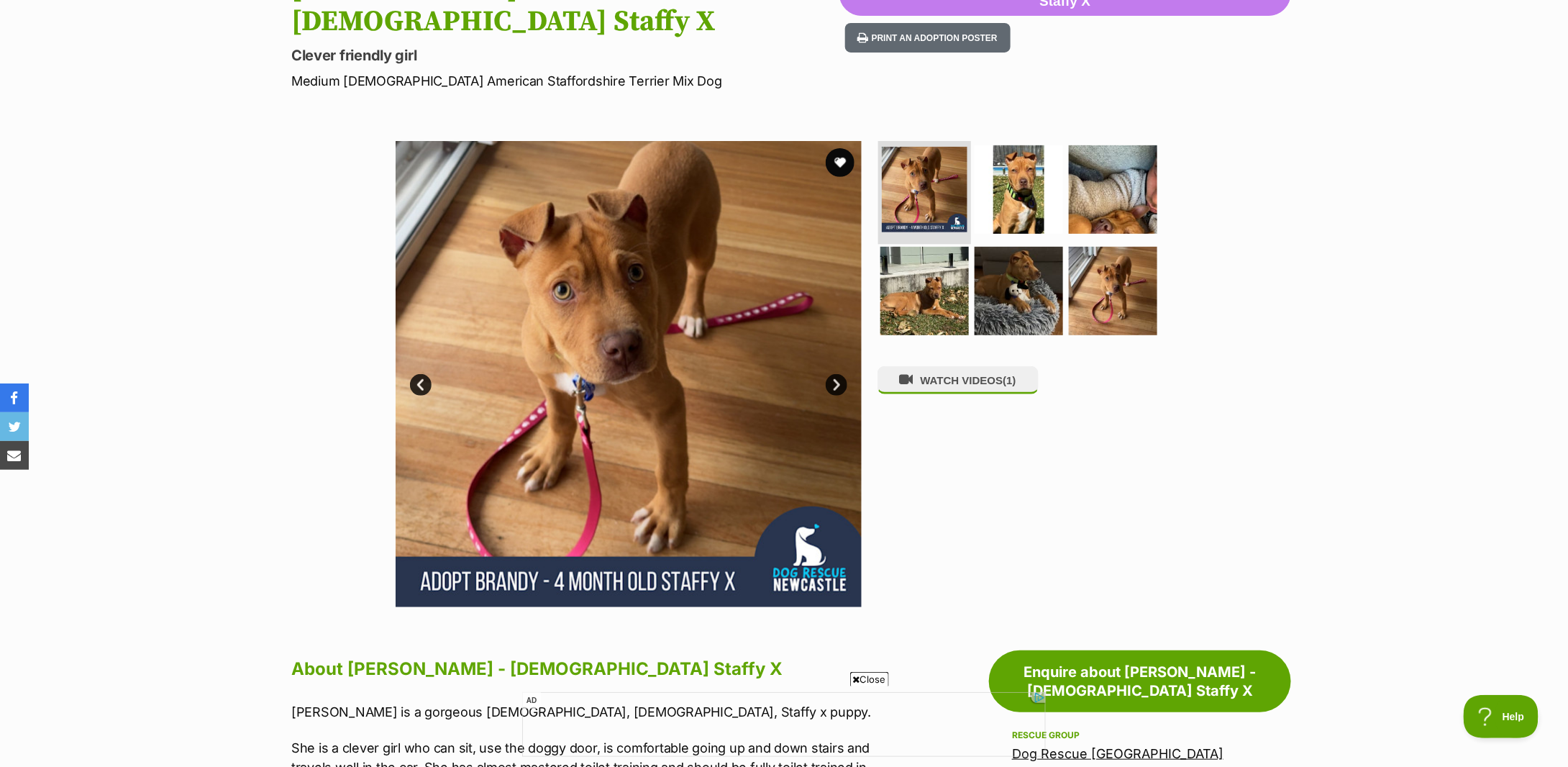
click at [911, 149] on img at bounding box center [924, 189] width 86 height 86
click at [1001, 149] on img at bounding box center [1019, 189] width 93 height 93
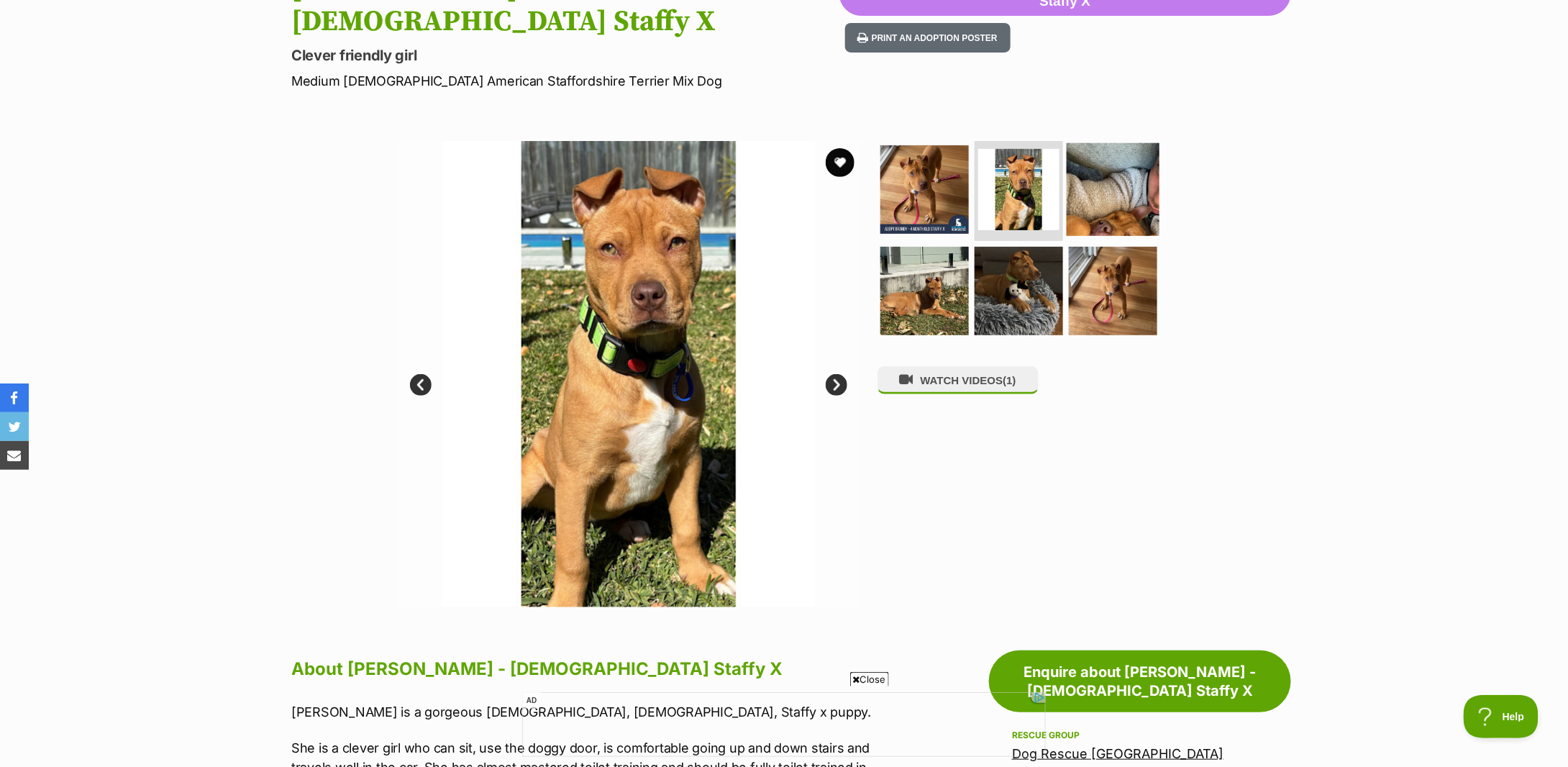
click at [1095, 149] on img at bounding box center [1114, 189] width 93 height 93
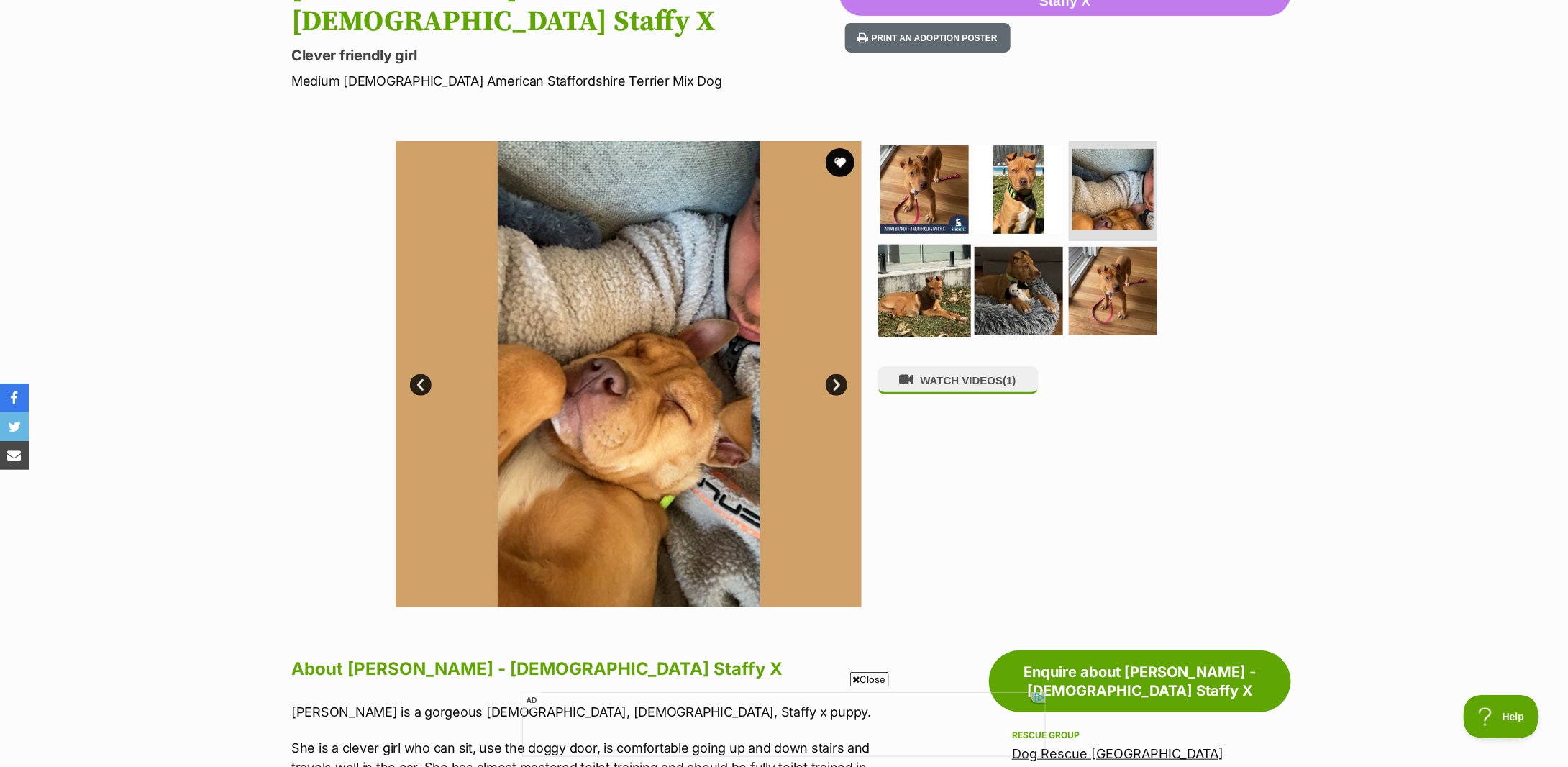
click at [908, 260] on img at bounding box center [925, 291] width 93 height 93
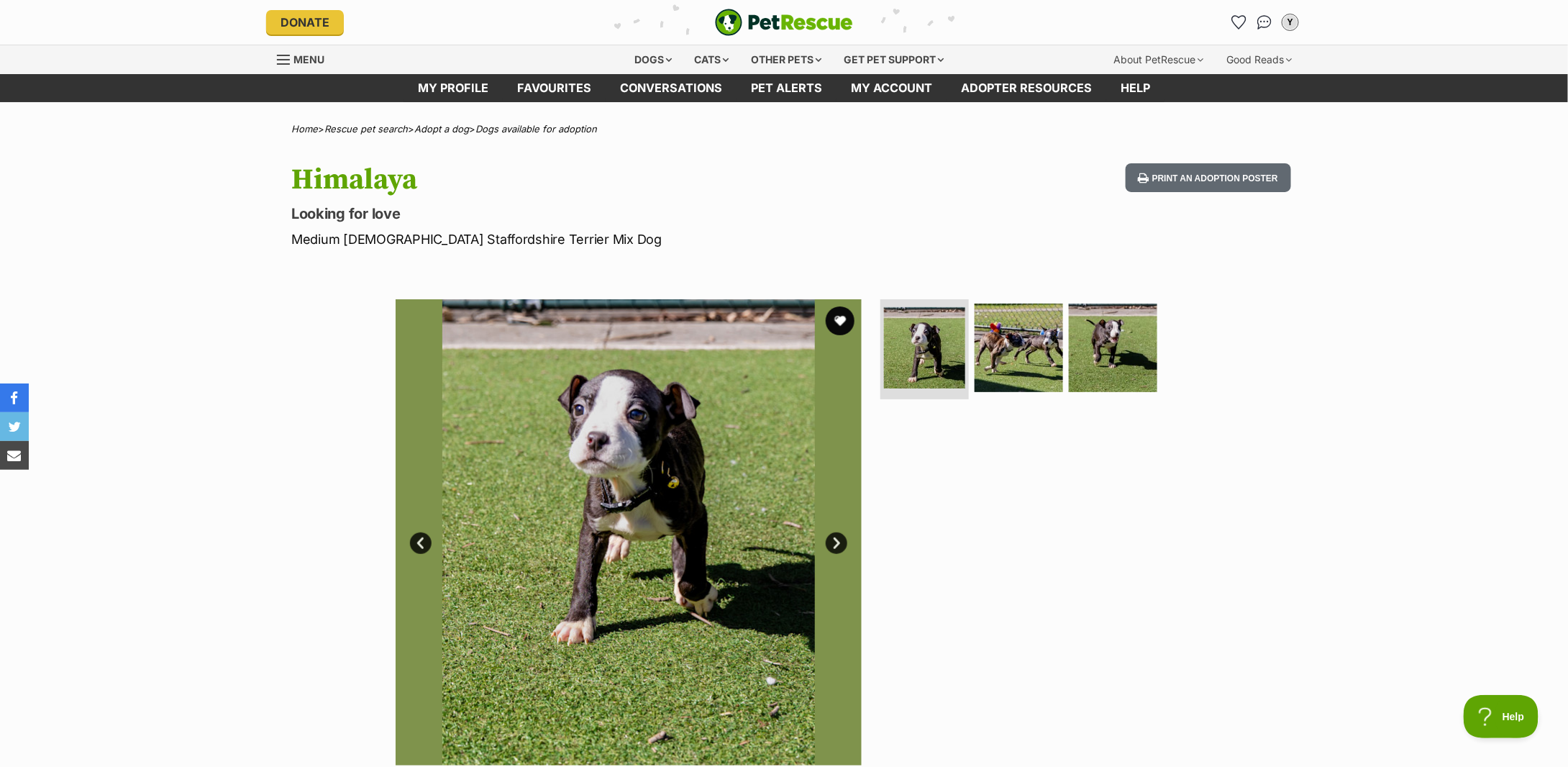
scroll to position [192, 0]
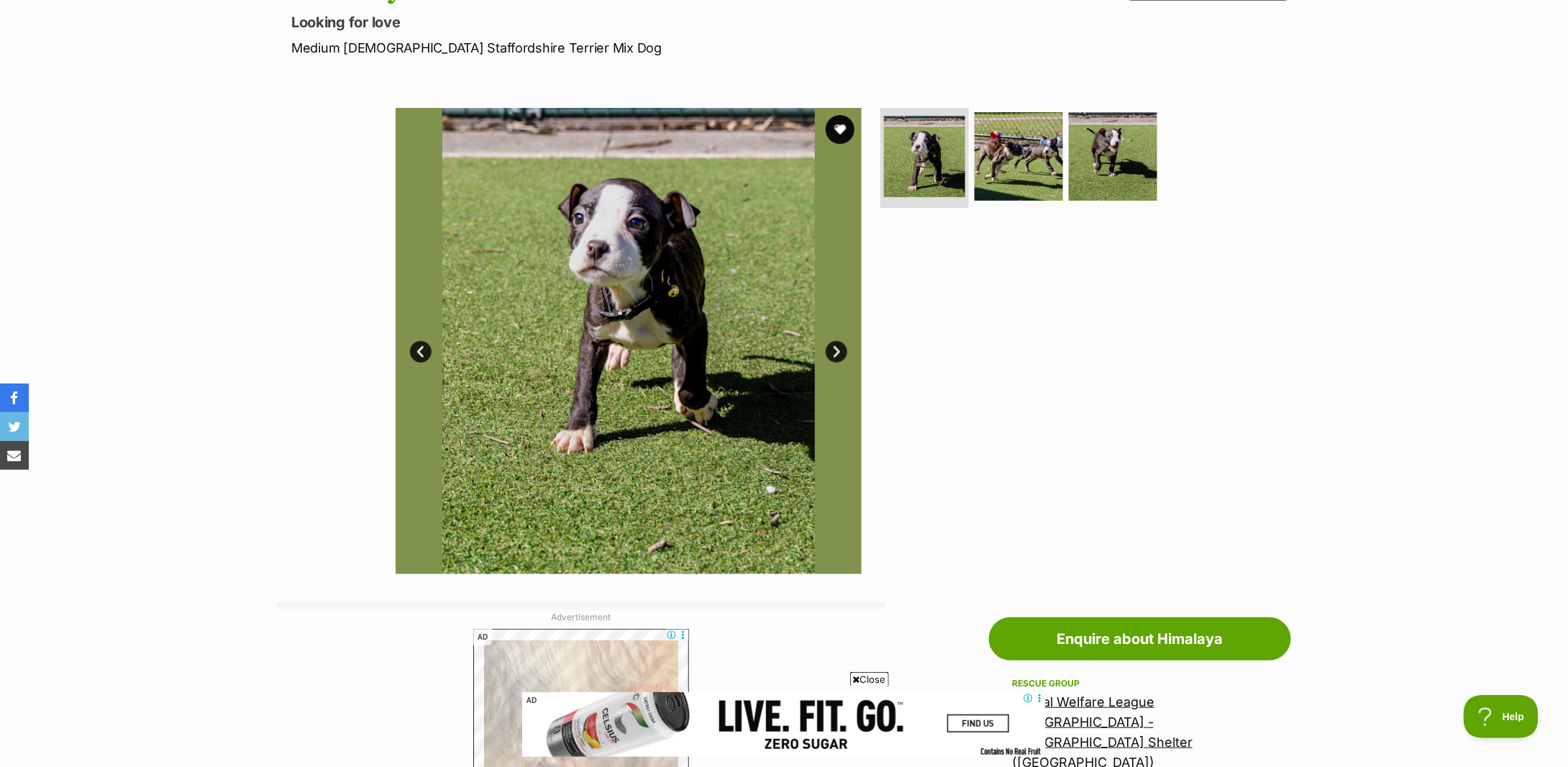
click at [1380, 303] on div "Available 1 of 3 images 1 of 3 images 1 of 3 images Next Prev 1 2 3" at bounding box center [784, 330] width 1568 height 488
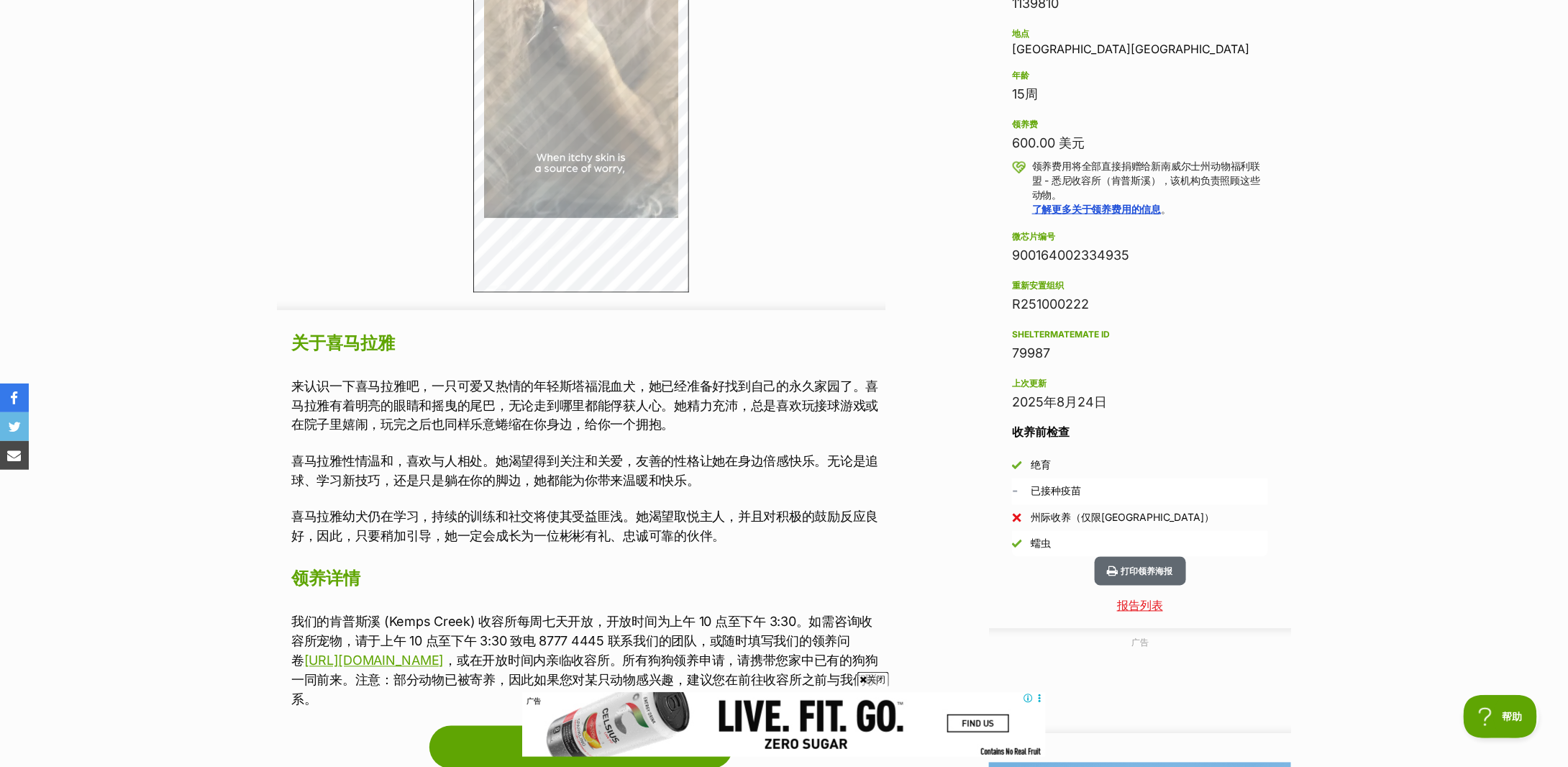
scroll to position [1055, 0]
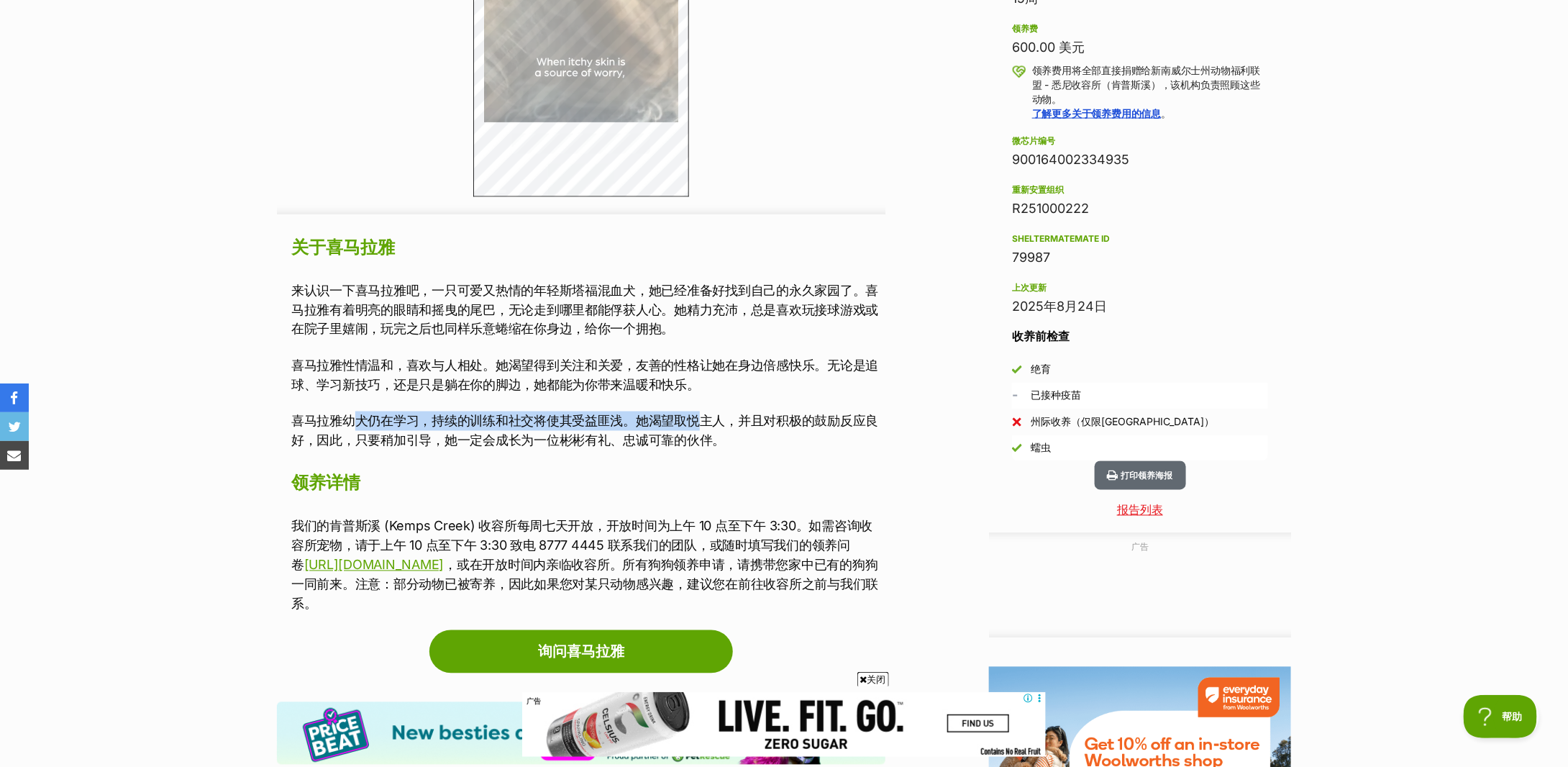
drag, startPoint x: 352, startPoint y: 415, endPoint x: 702, endPoint y: 429, distance: 350.3
click at [702, 429] on p "喜马拉雅幼犬仍在学习，持续的训练和社交将使其受益匪浅。她渴望取悦主人，并且对积极的鼓励反应良好，因此，只要稍加引导，她一定会成长为一位彬彬有礼、忠诚可靠的伙伴。" at bounding box center [588, 431] width 594 height 39
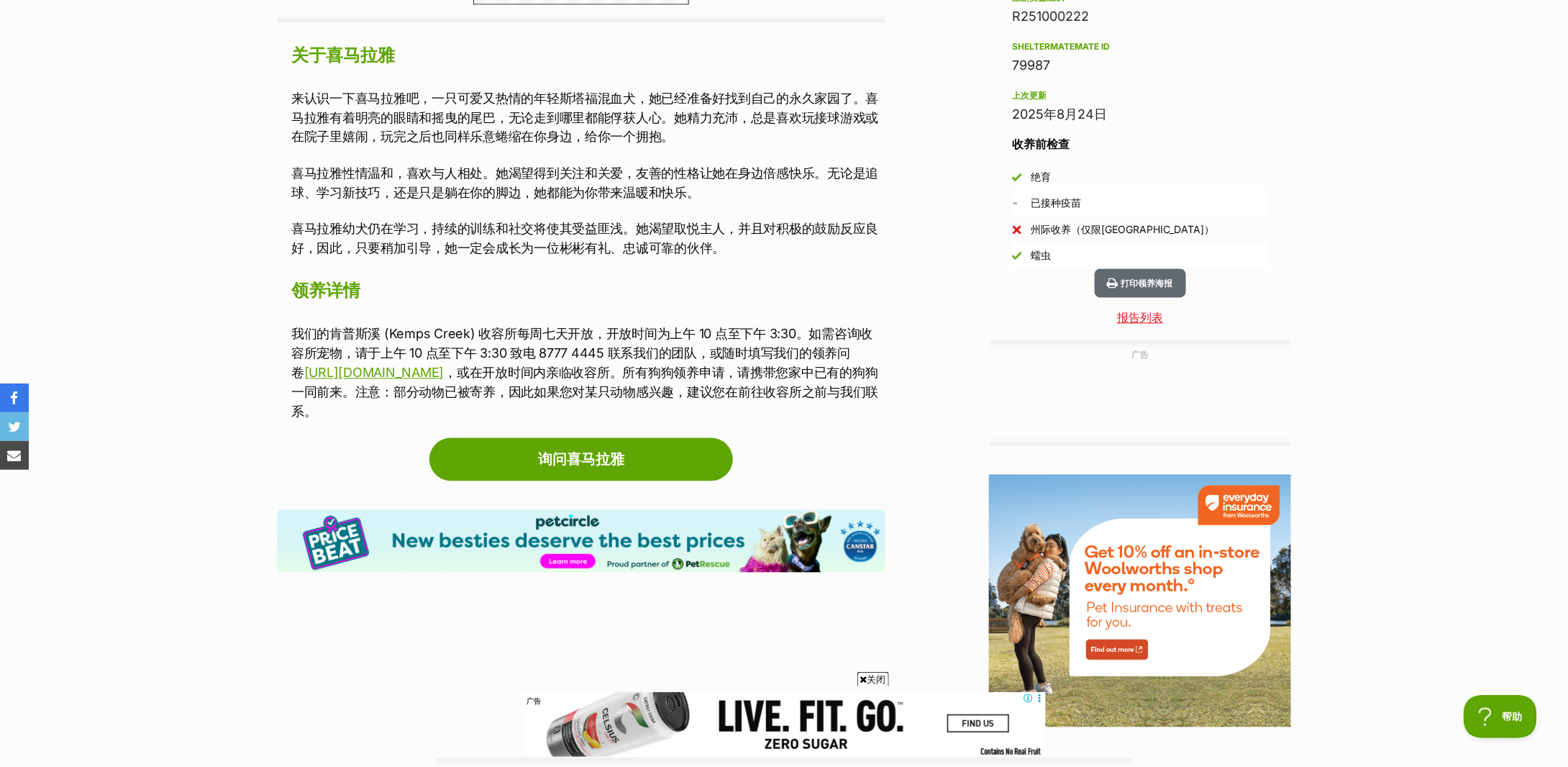
click at [799, 379] on font "，或在开放时间内亲临收容所。所有狗狗领养申请，请携带您家中已有的狗狗一同前来。注意：部分动物已被寄养，因此如果您对某只动物感兴趣，建议您在前往收容所之前与我们…" at bounding box center [584, 392] width 587 height 54
drag, startPoint x: 706, startPoint y: 373, endPoint x: 818, endPoint y: 372, distance: 112.0
click at [818, 372] on font "，或在开放时间内亲临收容所。所有狗狗领养申请，请携带您家中已有的狗狗一同前来。注意：部分动物已被寄养，因此如果您对某只动物感兴趣，建议您在前往收容所之前与我们…" at bounding box center [584, 392] width 587 height 54
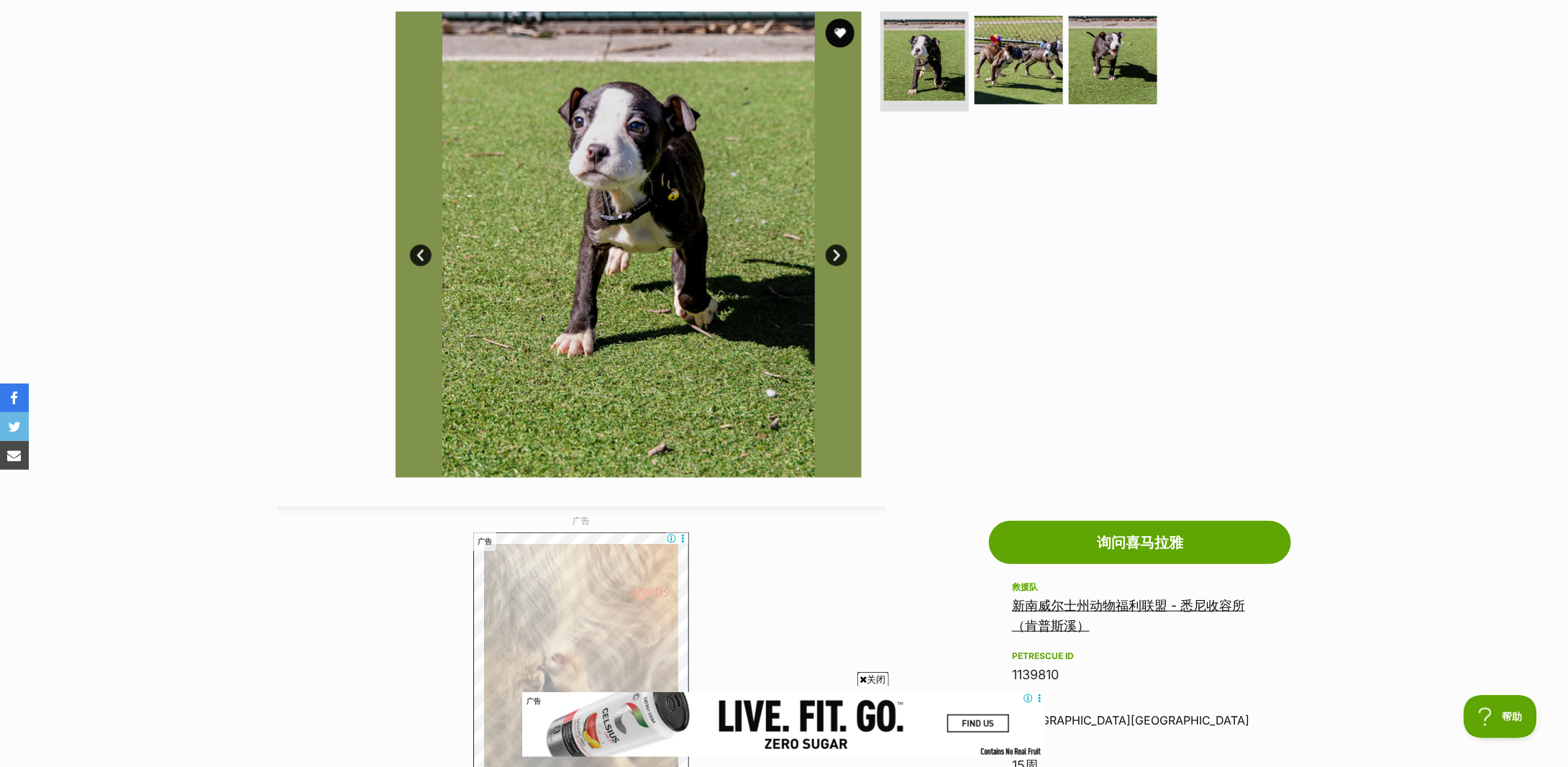
scroll to position [0, 0]
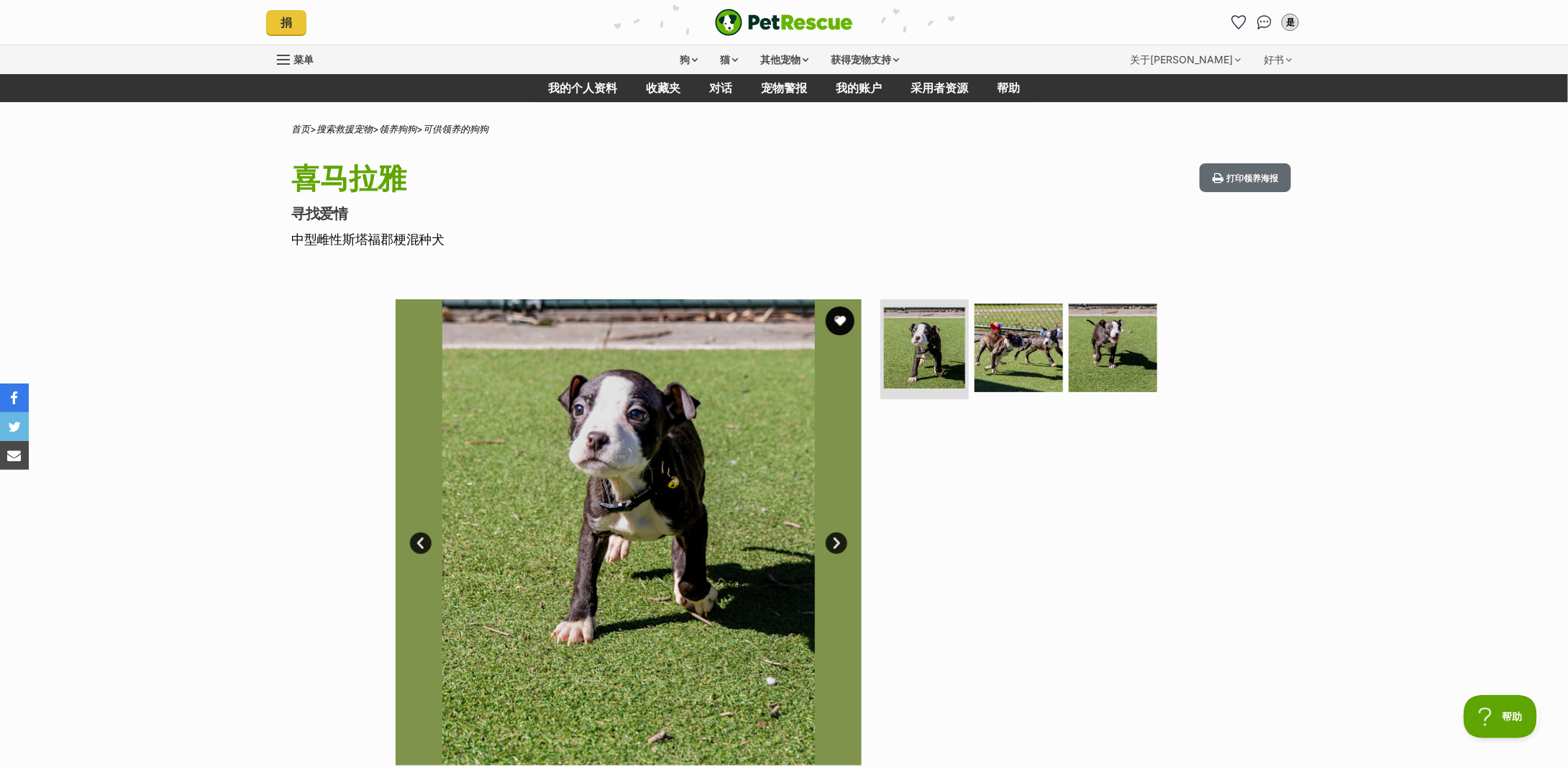
click at [832, 538] on link "下一个" at bounding box center [836, 543] width 21 height 21
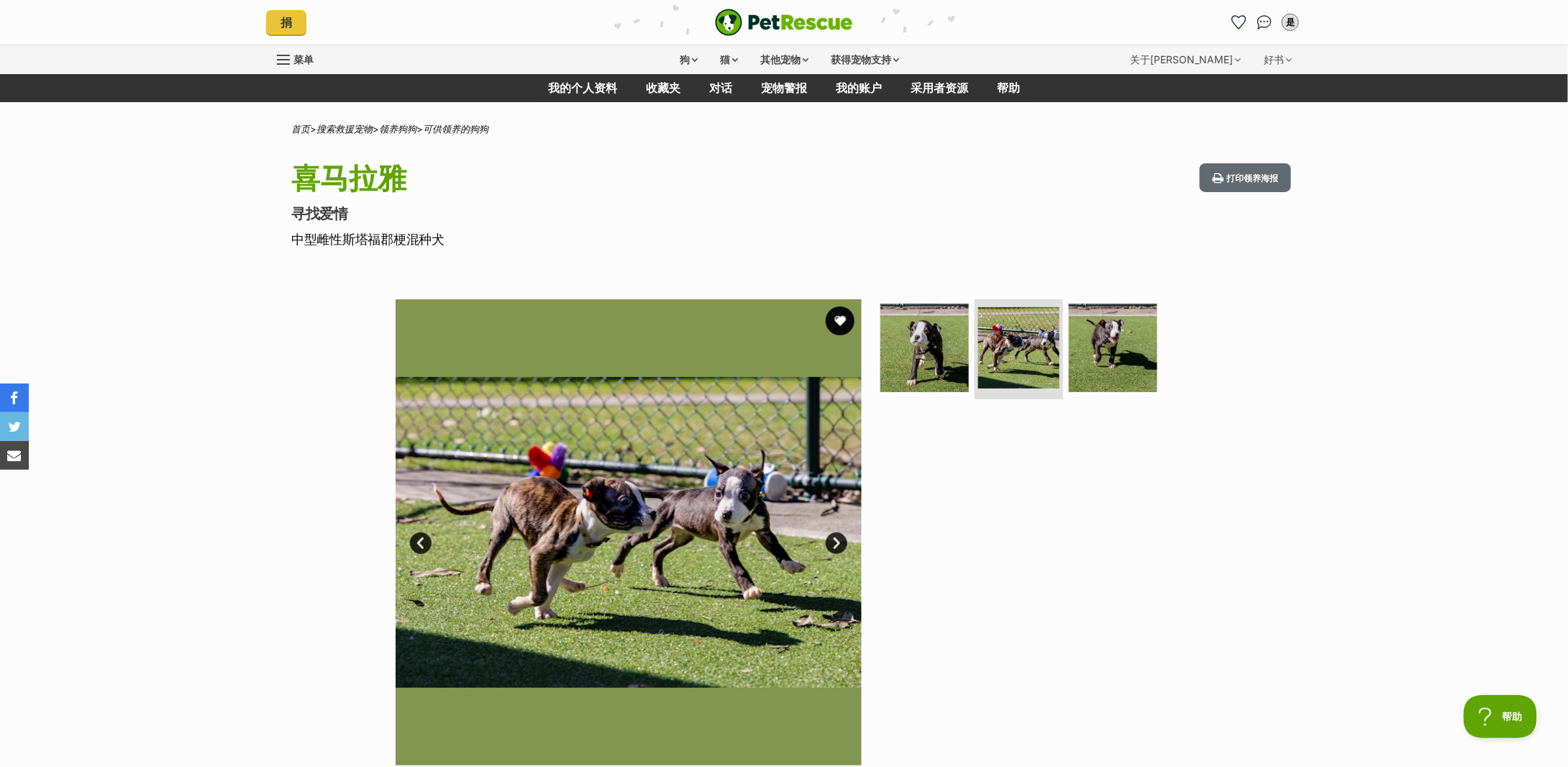
click at [832, 538] on link "下一个" at bounding box center [836, 543] width 21 height 21
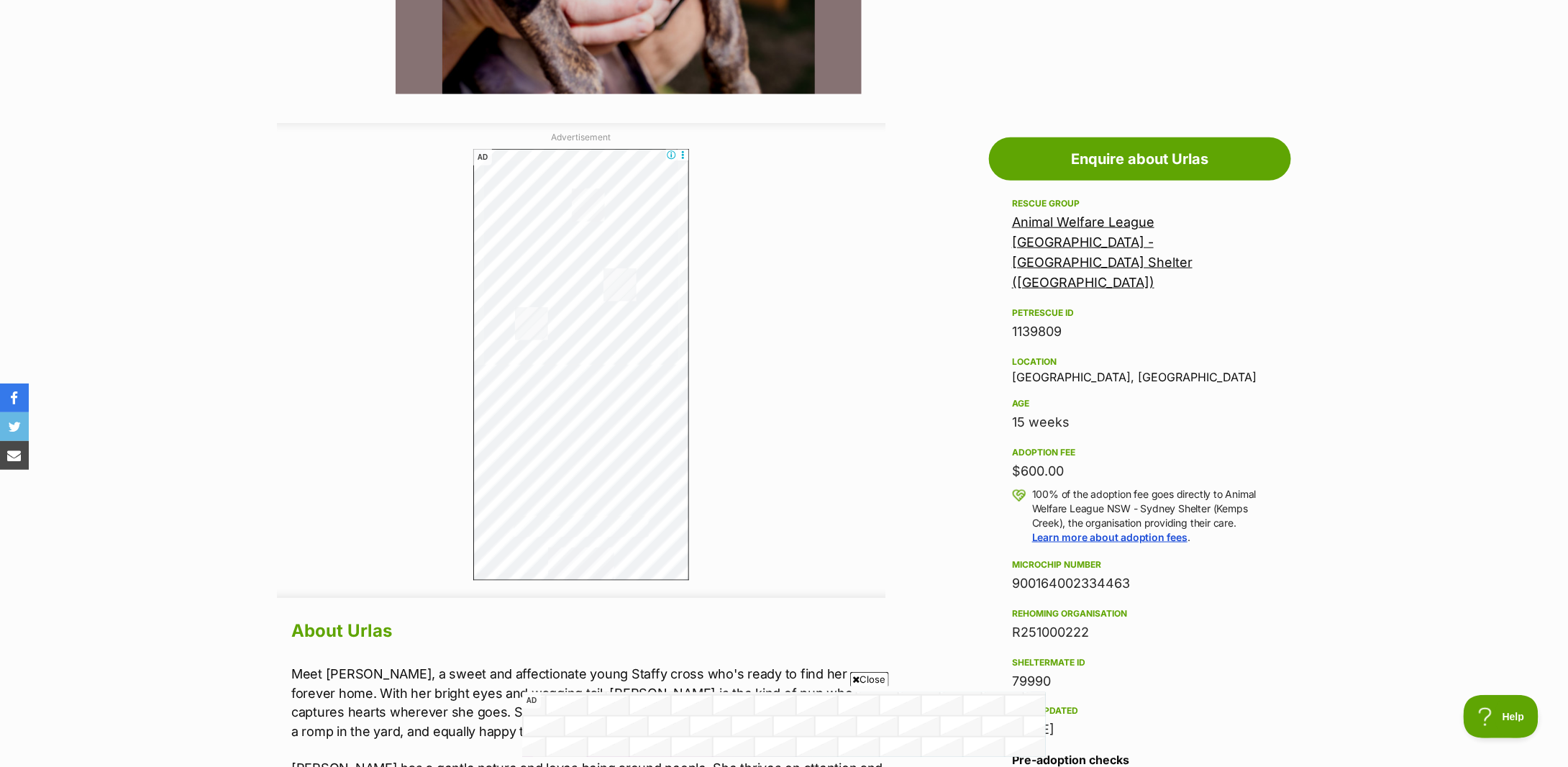
scroll to position [1055, 0]
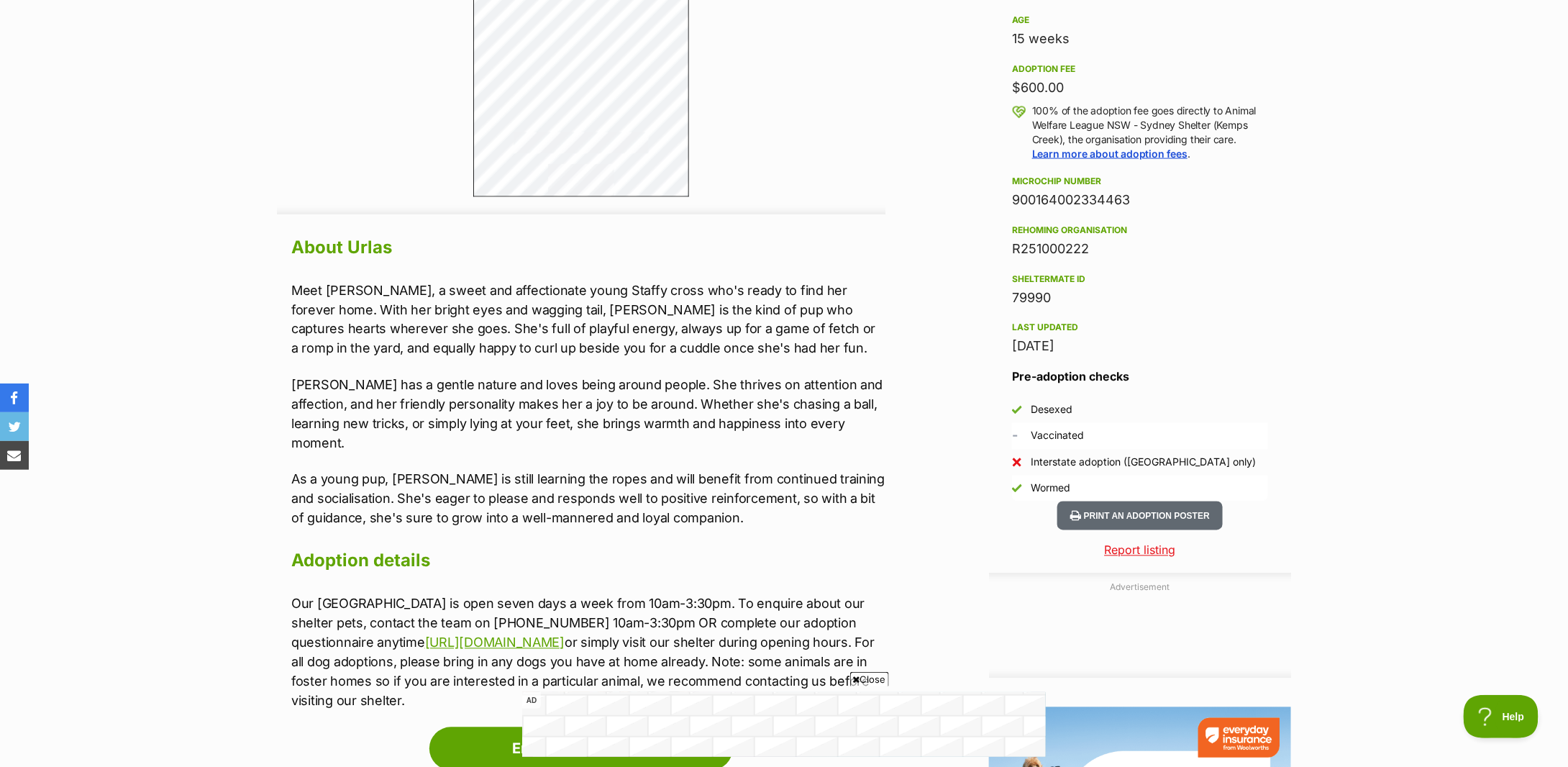
click at [224, 344] on section "Home > Rescue pet search > Adopt a dog > Dogs available for adoption Urlas Look…" at bounding box center [784, 140] width 1568 height 2143
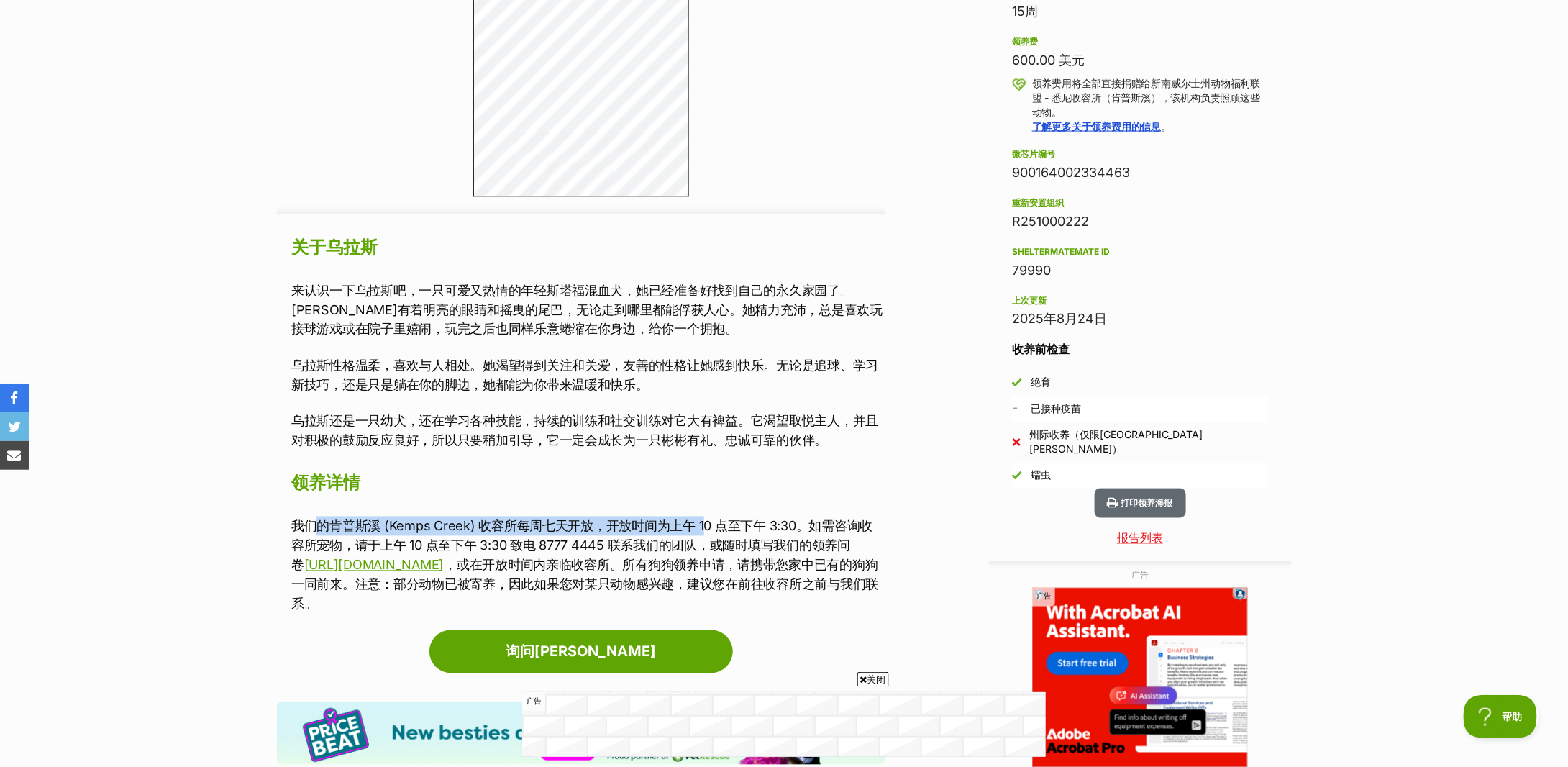
drag, startPoint x: 311, startPoint y: 525, endPoint x: 703, endPoint y: 520, distance: 392.0
click at [703, 520] on font "我们的肯普斯溪 (Kemps Creek) 收容所每周七天开放，开放时间为上午 10 点至下午 3:30。如需咨询收容所宠物，请于上午 10 点至下午 3:3…" at bounding box center [582, 546] width 581 height 54
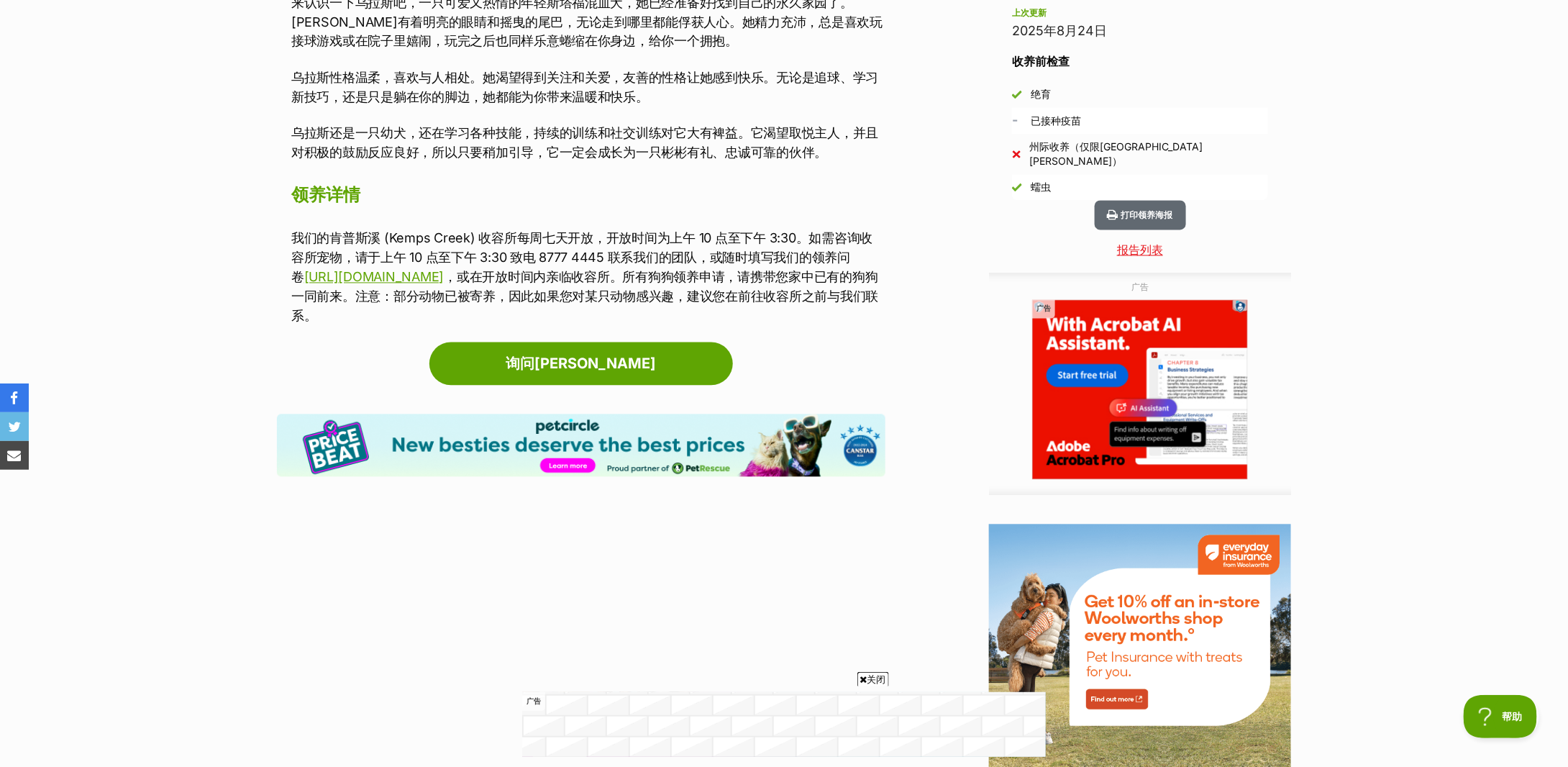
scroll to position [1151, 0]
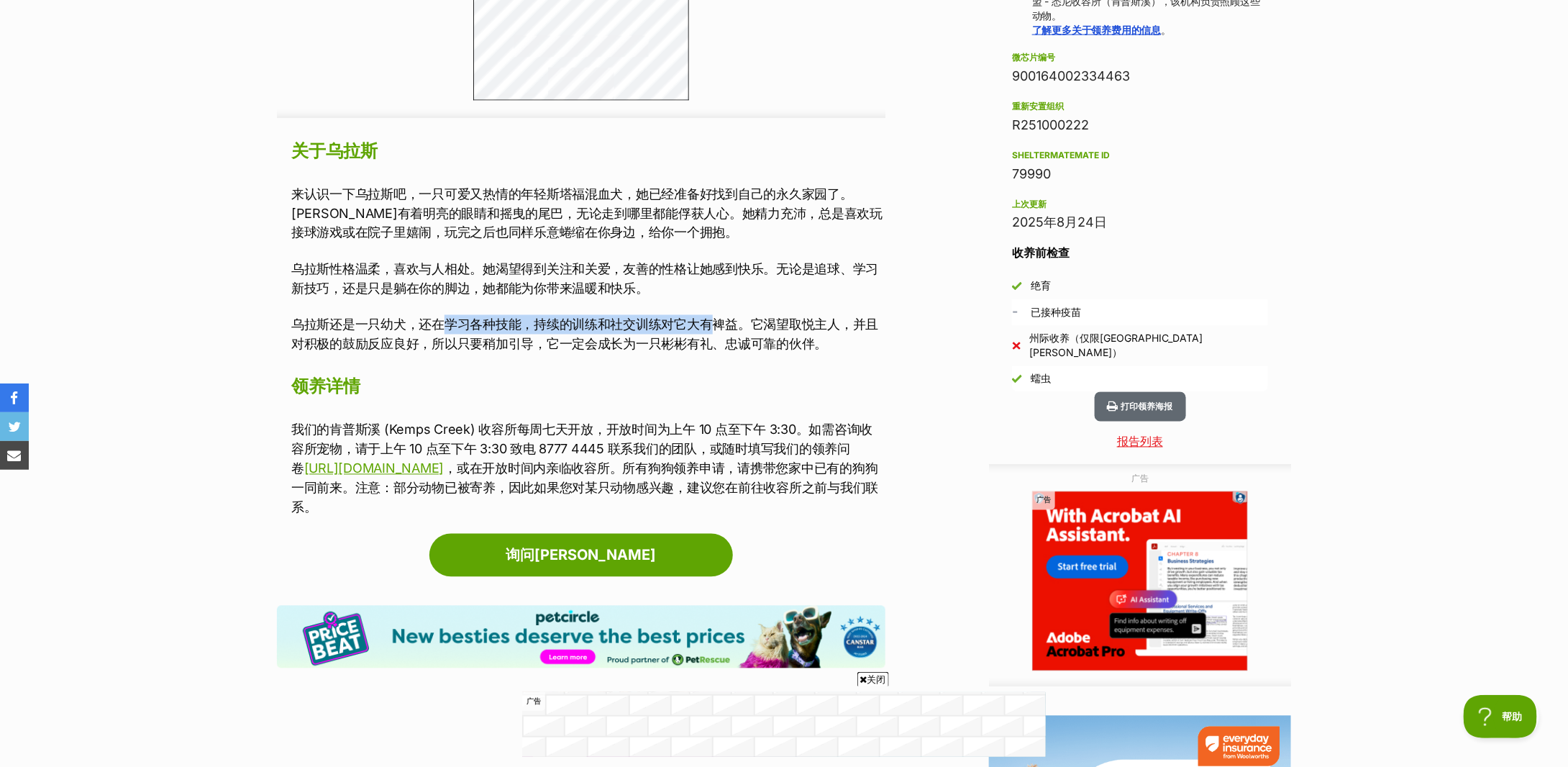
drag, startPoint x: 443, startPoint y: 312, endPoint x: 714, endPoint y: 311, distance: 271.0
click at [714, 311] on div "来认识一下乌拉斯吧，一只可爱又热情的年轻斯塔福混血犬，她已经准备好找到自己的永久家园了。乌拉斯有着明亮的眼睛和摇曳的尾巴，无论走到哪里都能俘获人心。她精力充沛…" at bounding box center [588, 269] width 594 height 170
drag, startPoint x: 483, startPoint y: 333, endPoint x: 800, endPoint y: 331, distance: 317.0
click at [800, 331] on p "乌拉斯还是一只幼犬，还在学习各种技能，持续的训练和社交训练对它大有裨益。它渴望取悦主人，并且对积极的鼓励反应良好，所以只要稍加引导，它一定会成长为一只彬彬有礼…" at bounding box center [588, 335] width 594 height 39
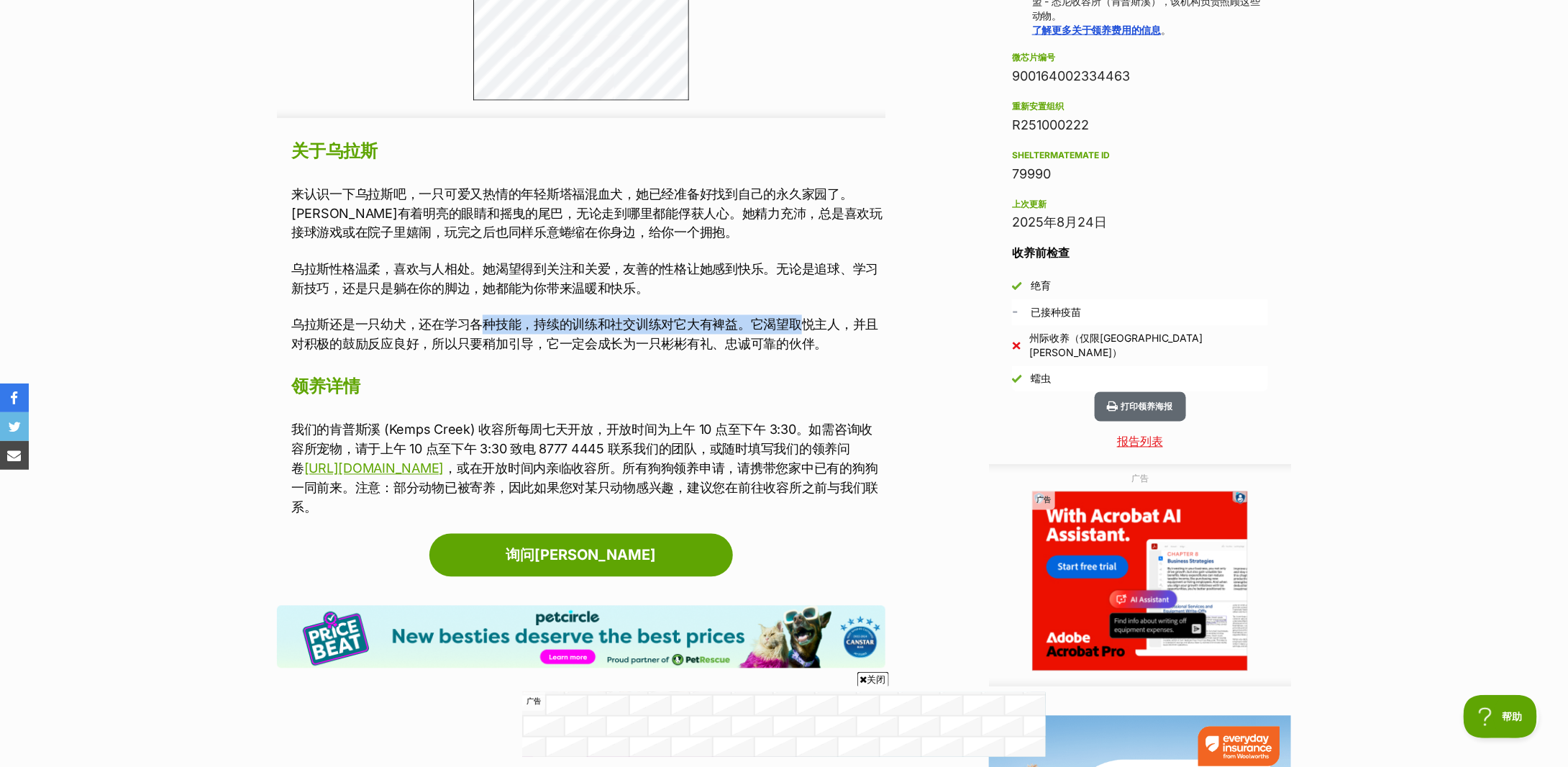
click at [800, 331] on font "乌拉斯还是一只幼犬，还在学习各种技能，持续的训练和社交训练对它大有裨益。它渴望取悦主人，并且对积极的鼓励反应良好，所以只要稍加引导，它一定会成长为一只彬彬有礼…" at bounding box center [584, 335] width 587 height 34
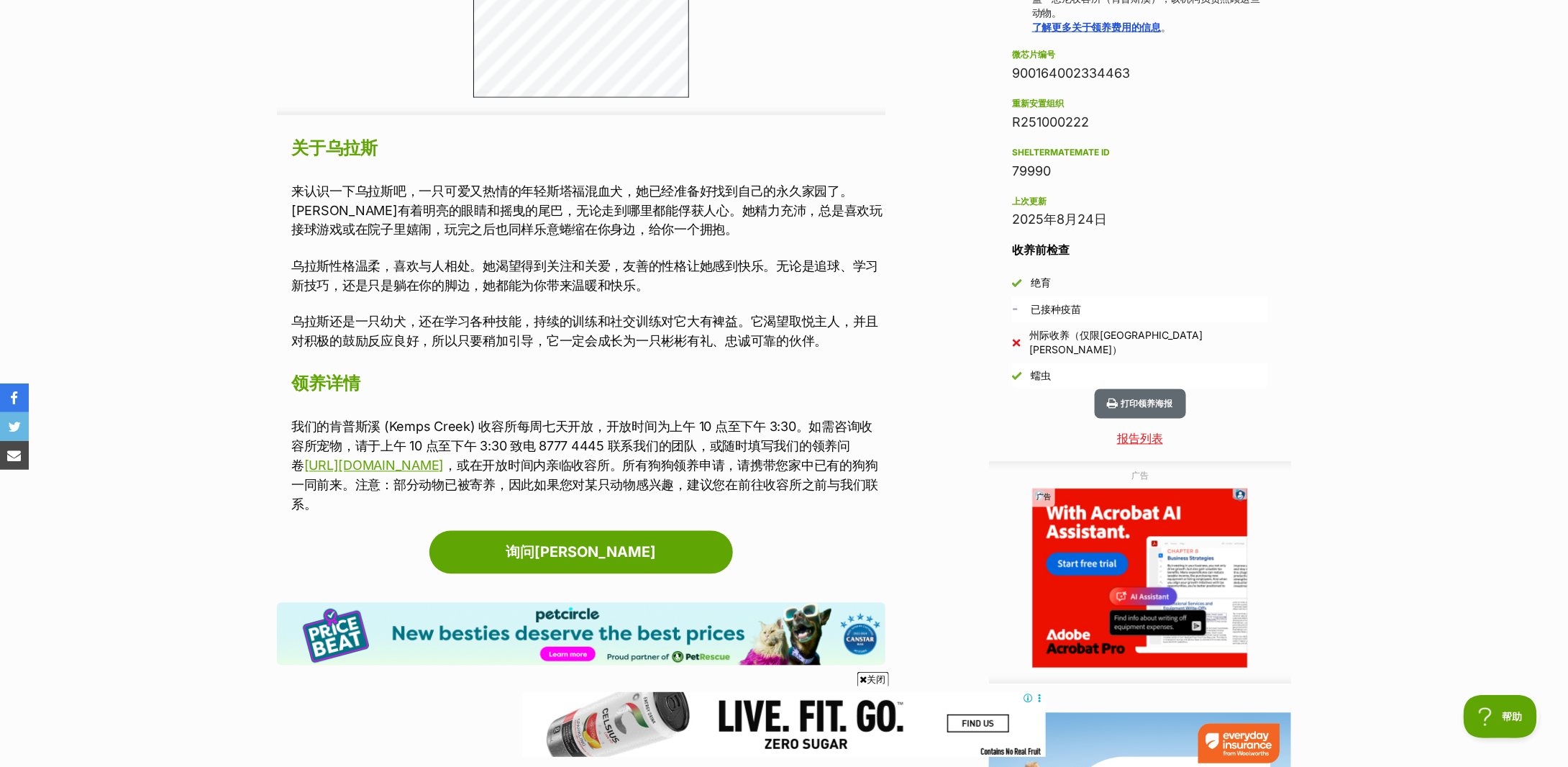
scroll to position [0, 0]
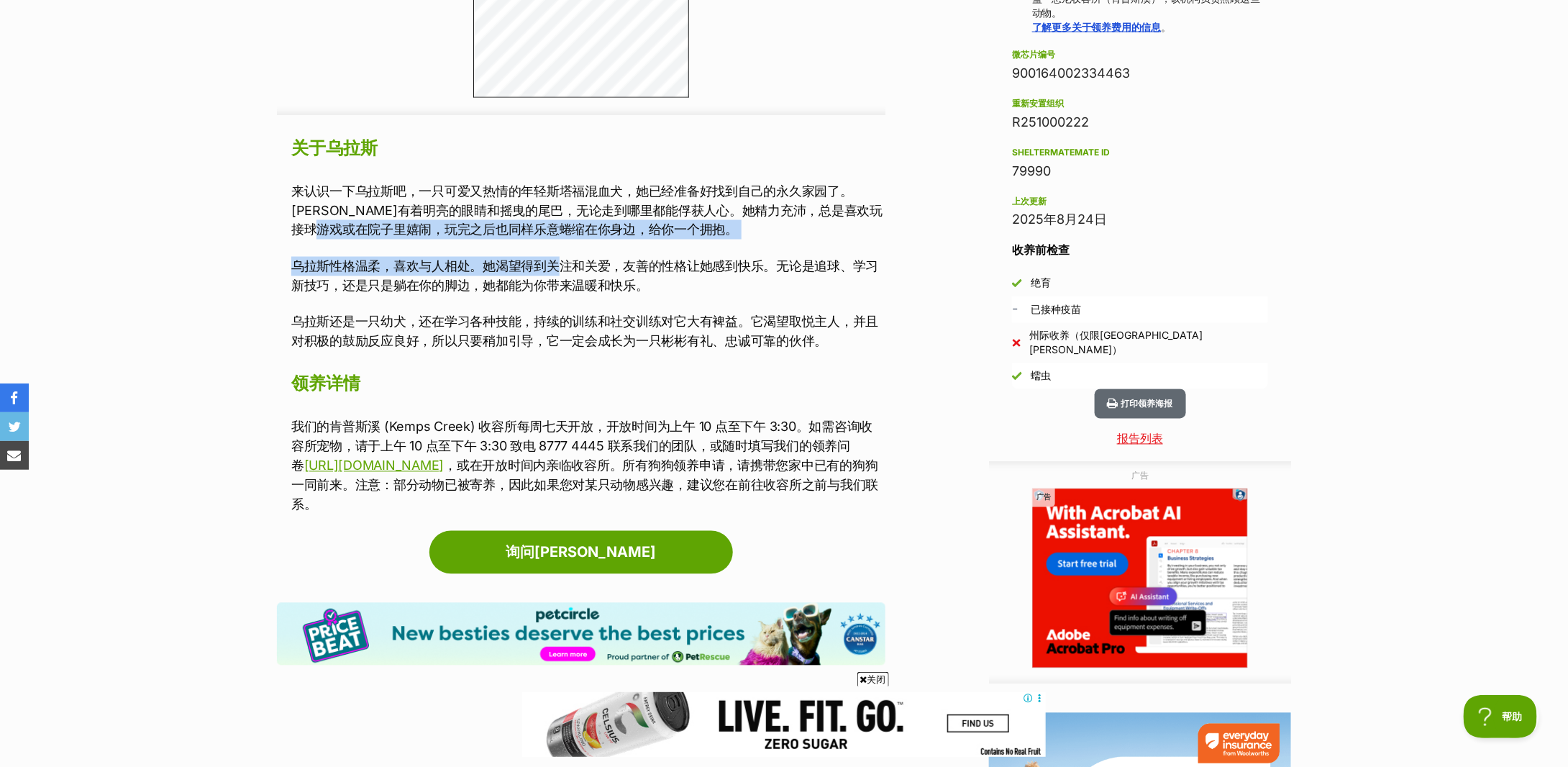
drag, startPoint x: 350, startPoint y: 239, endPoint x: 564, endPoint y: 250, distance: 214.3
click at [564, 250] on div "来认识一下乌拉斯吧，一只可爱又热情的年轻斯塔福混血犬，她已经准备好找到自己的永久家园了。乌拉斯有着明亮的眼睛和摇曳的尾巴，无论走到哪里都能俘获人心。她精力充沛…" at bounding box center [588, 266] width 594 height 170
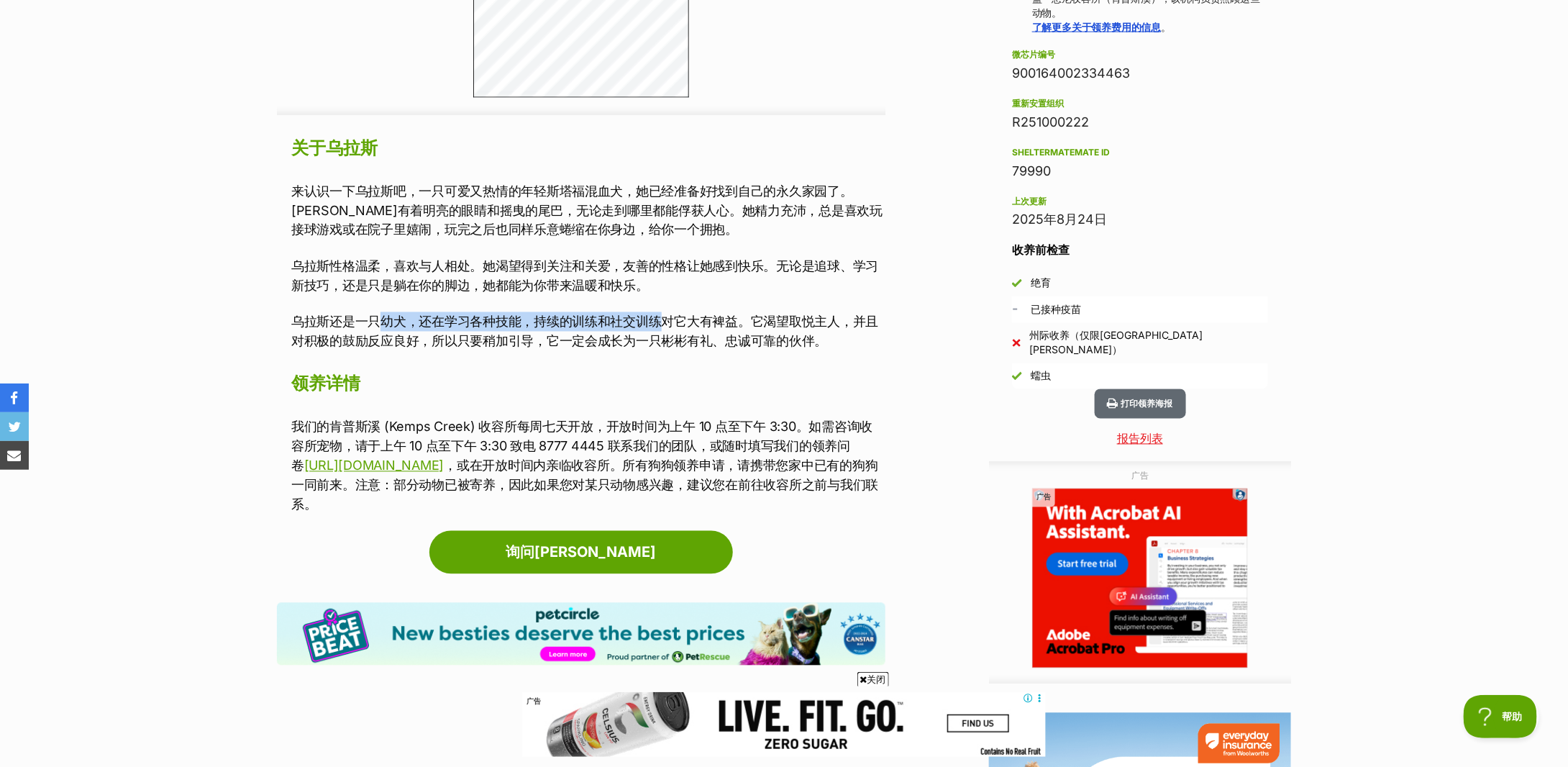
drag, startPoint x: 374, startPoint y: 319, endPoint x: 668, endPoint y: 323, distance: 294.0
click at [668, 323] on font "乌拉斯还是一只幼犬，还在学习各种技能，持续的训练和社交训练对它大有裨益。它渴望取悦主人，并且对积极的鼓励反应良好，所以只要稍加引导，它一定会成长为一只彬彬有礼…" at bounding box center [584, 331] width 587 height 34
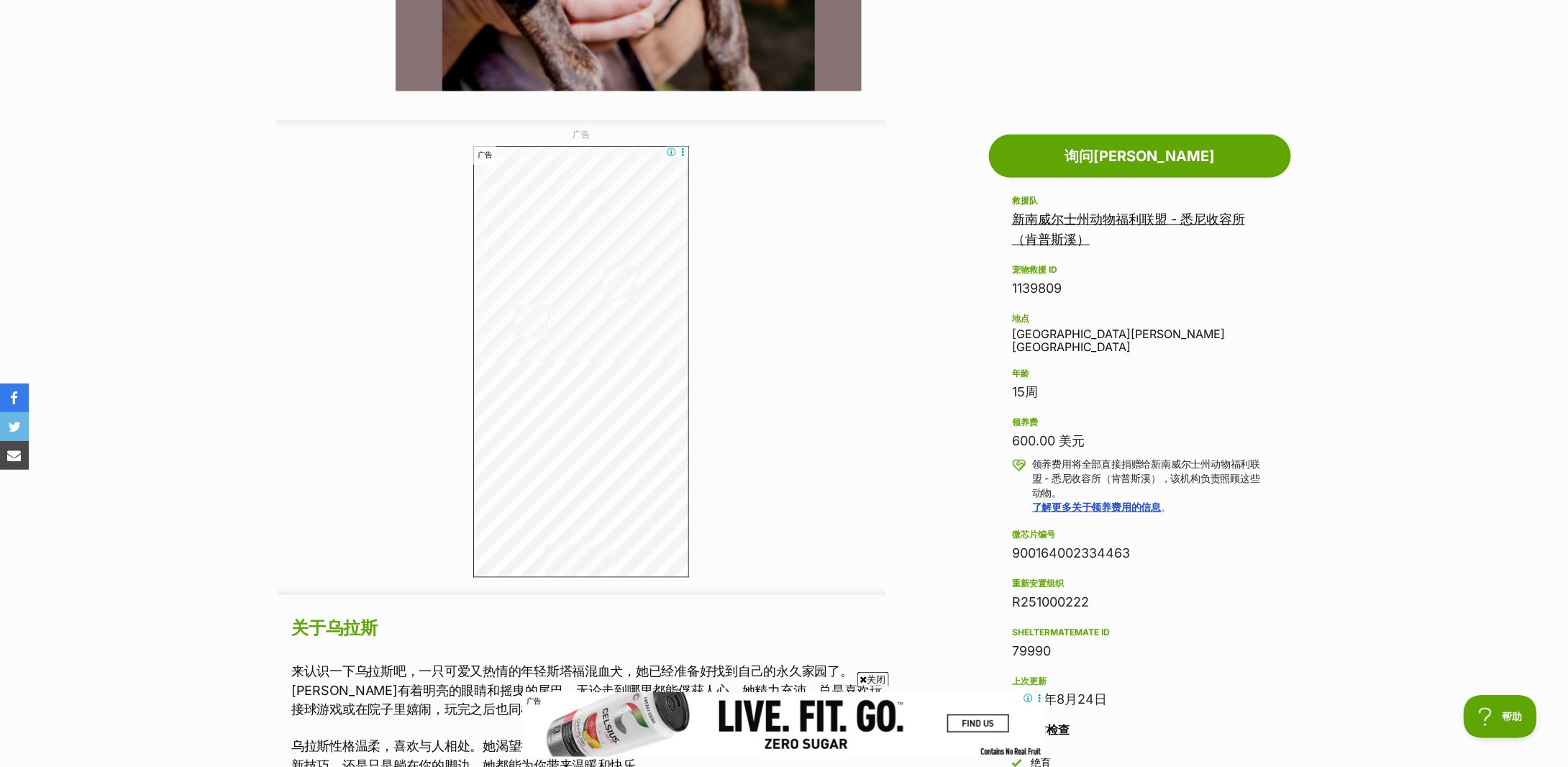
scroll to position [194, 0]
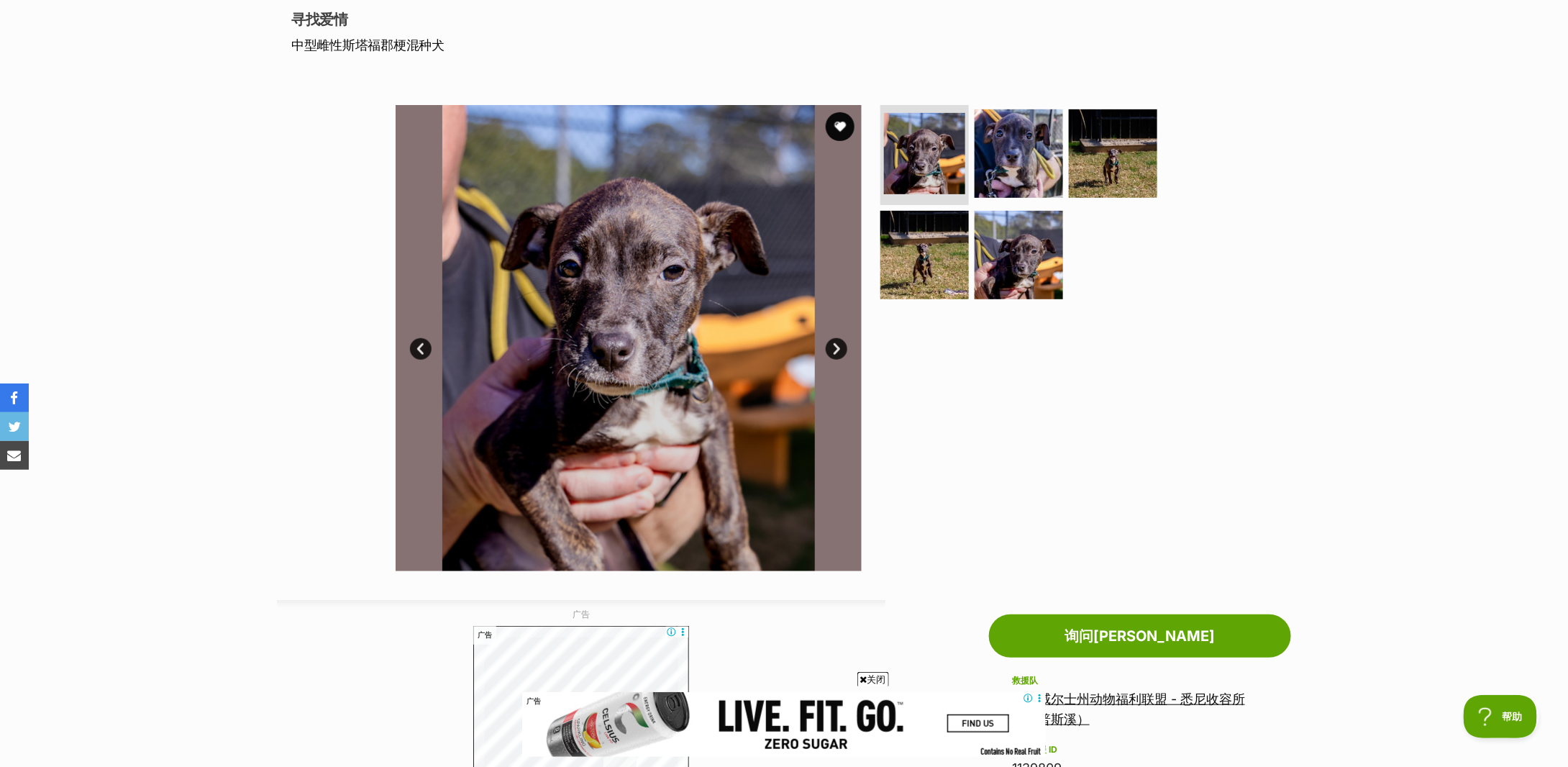
click at [836, 344] on link "下一个" at bounding box center [836, 348] width 21 height 21
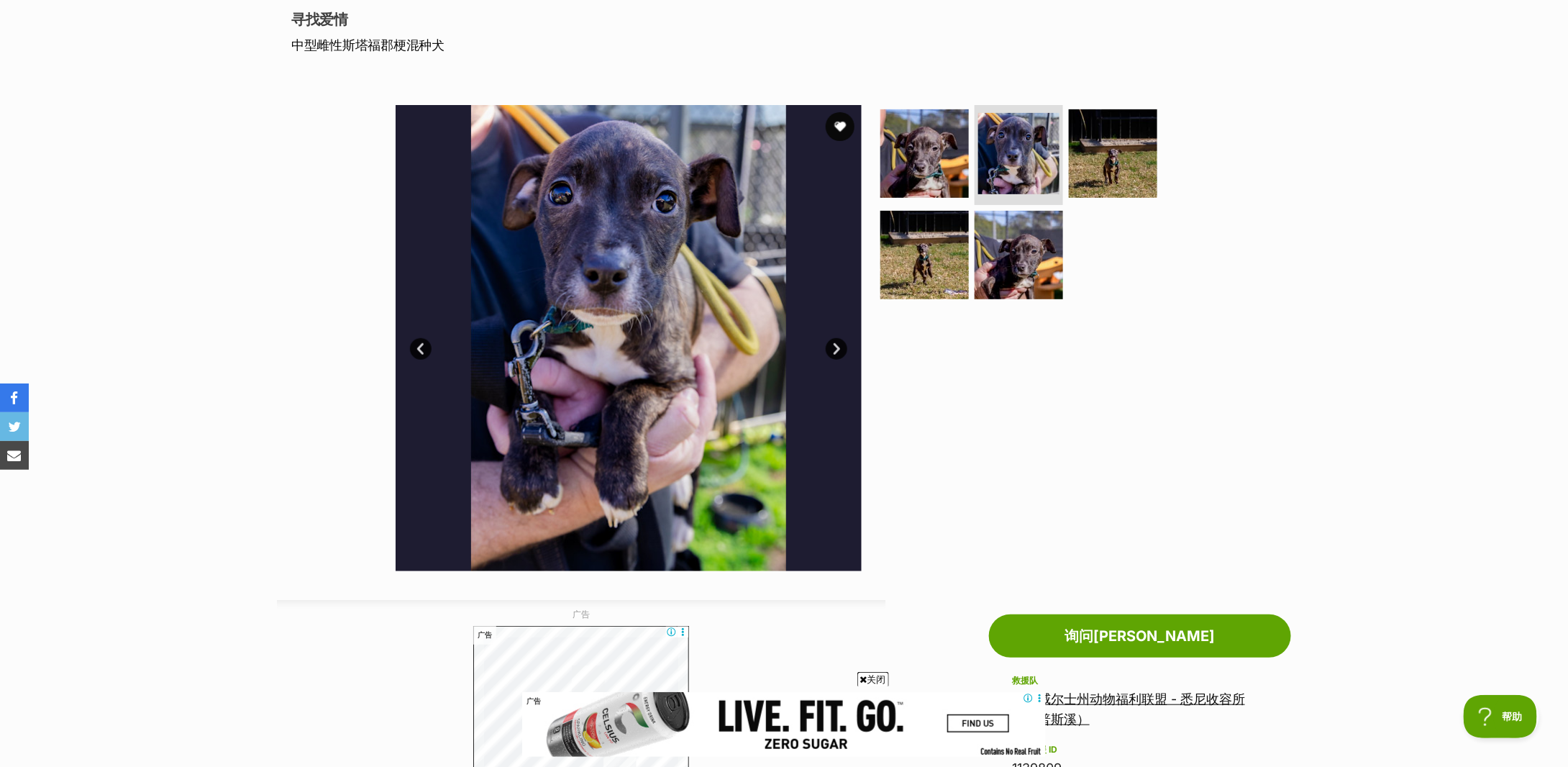
click at [836, 344] on link "下一个" at bounding box center [836, 348] width 21 height 21
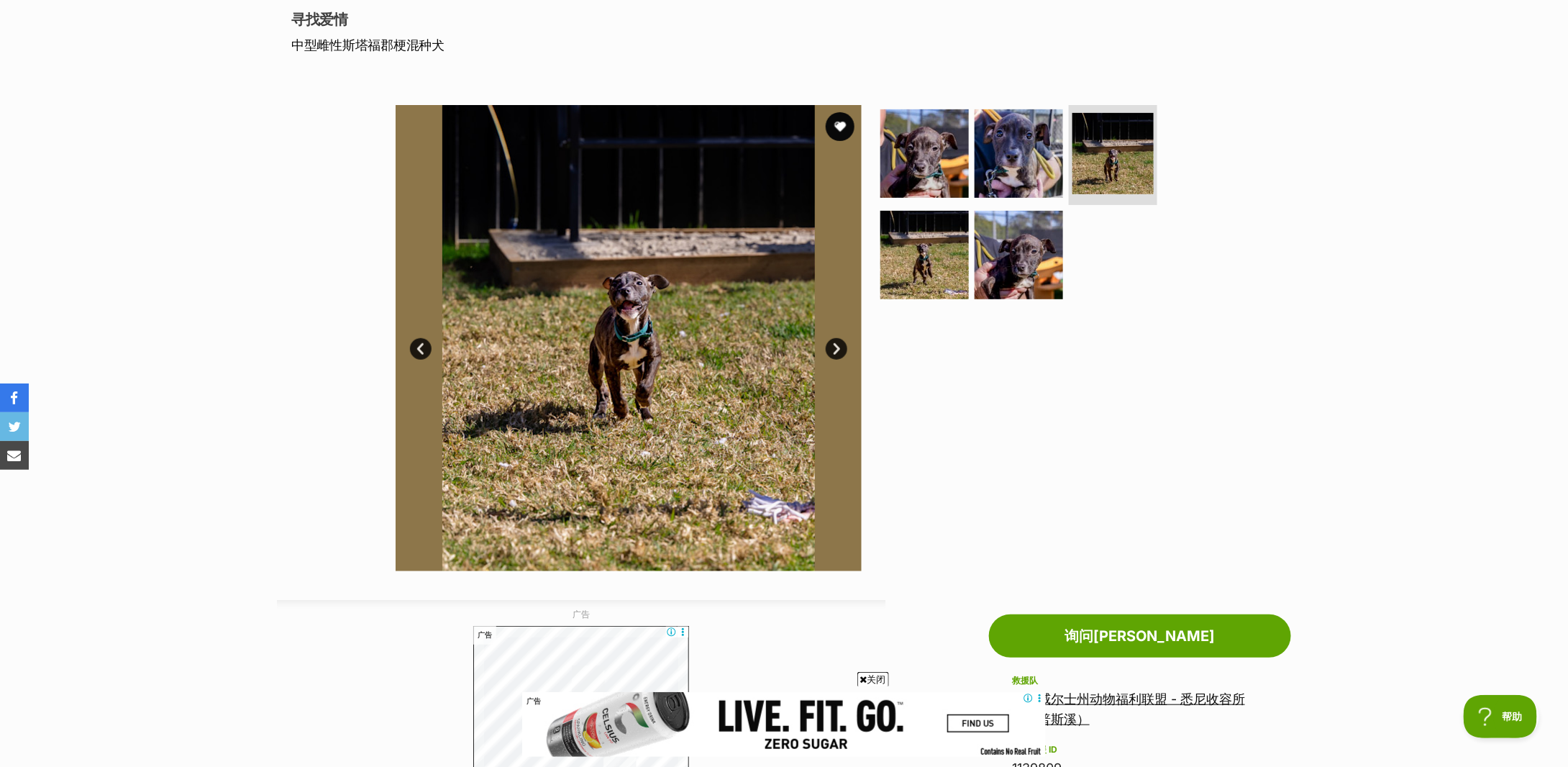
click at [836, 344] on link "下一个" at bounding box center [836, 348] width 21 height 21
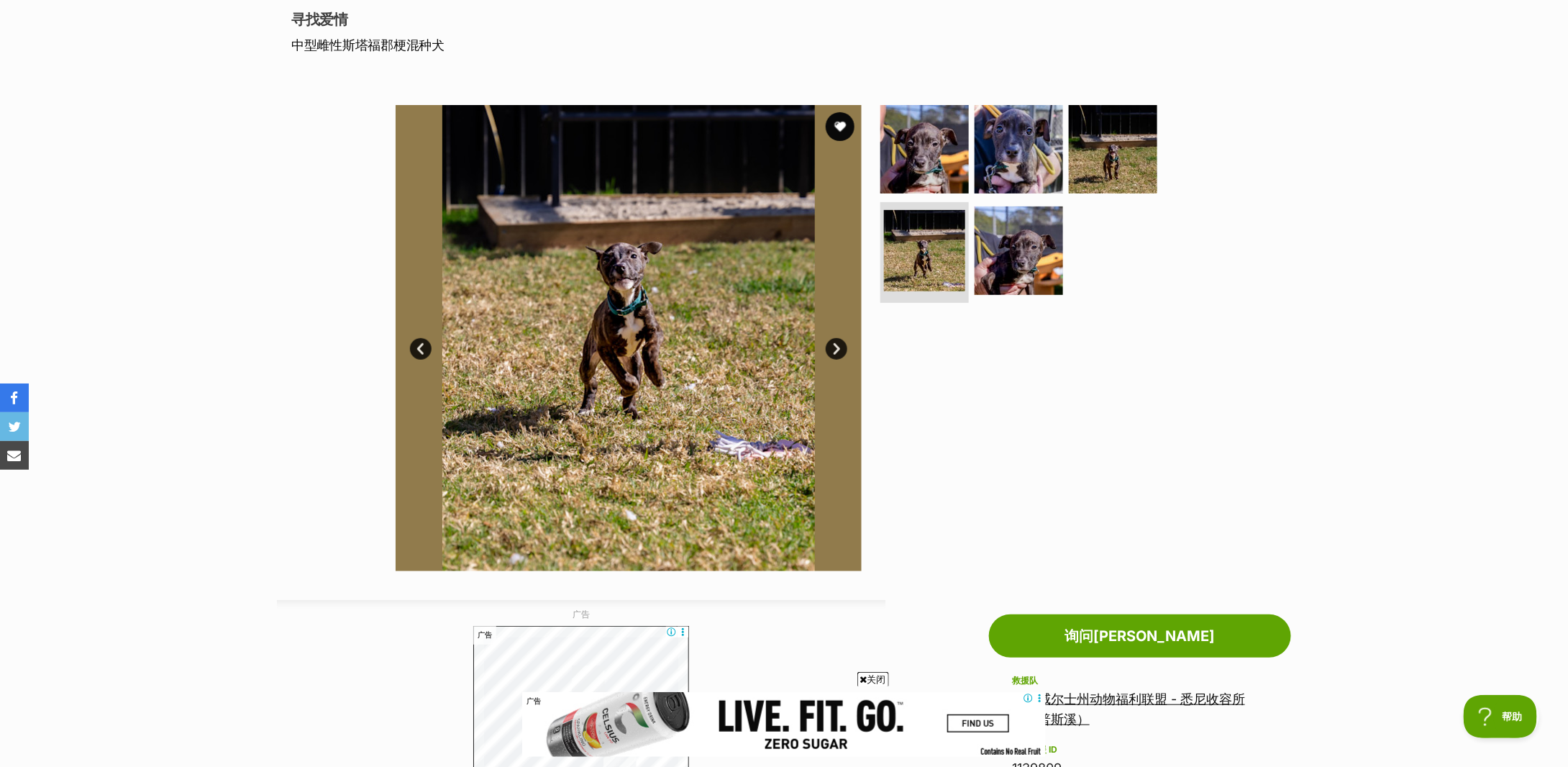
click at [836, 344] on link "下一个" at bounding box center [836, 348] width 21 height 21
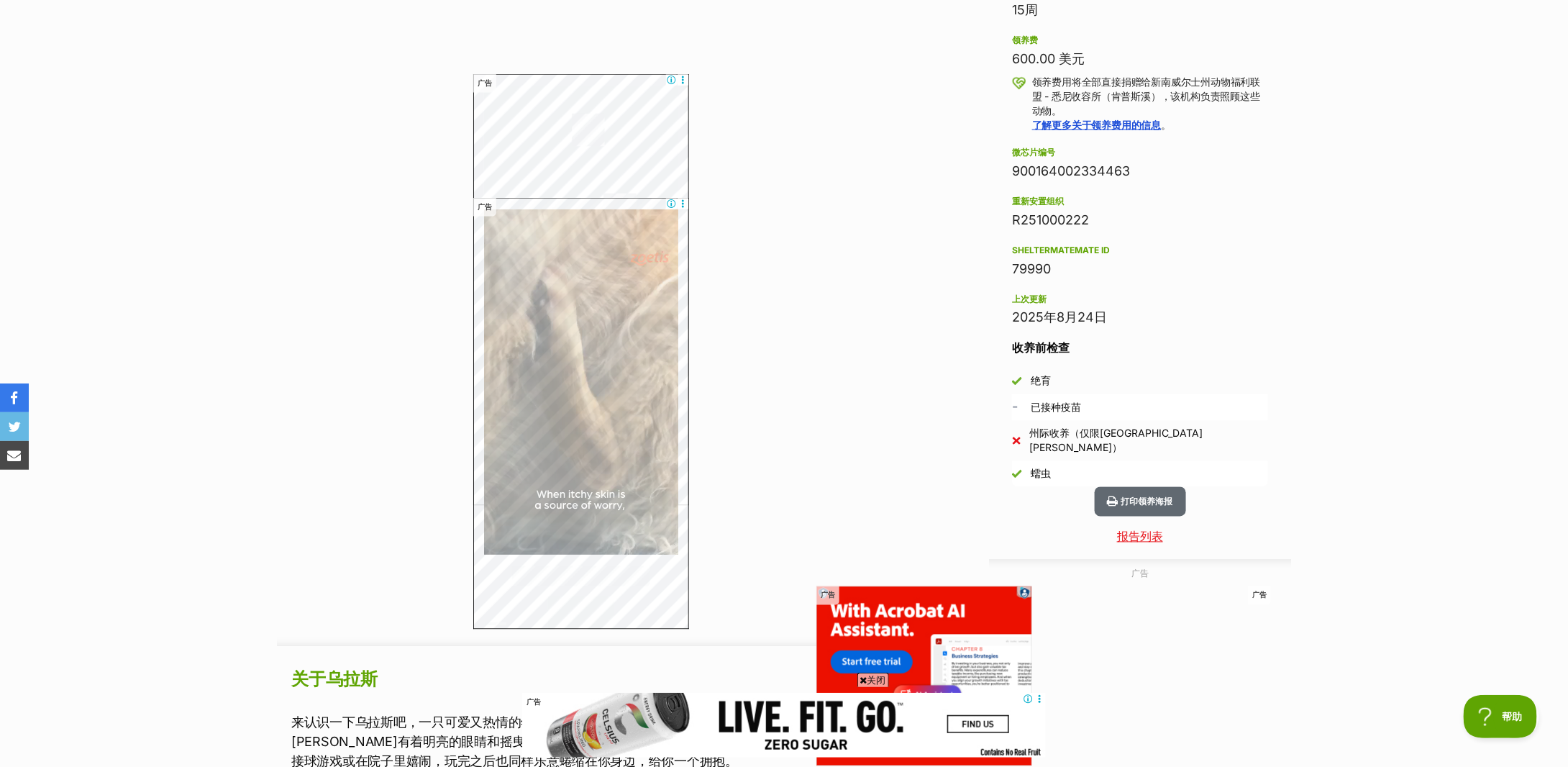
scroll to position [0, 0]
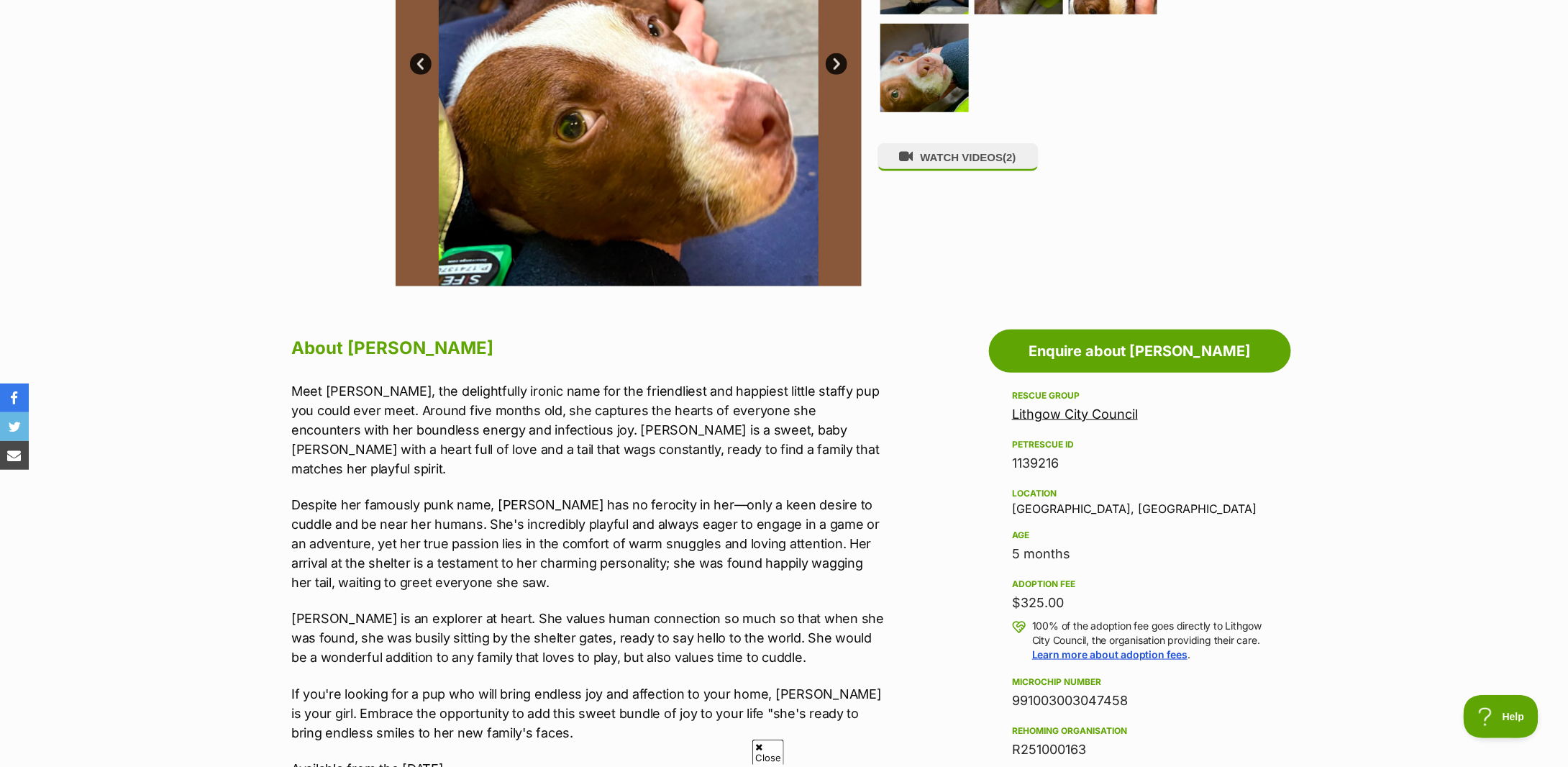
scroll to position [575, 0]
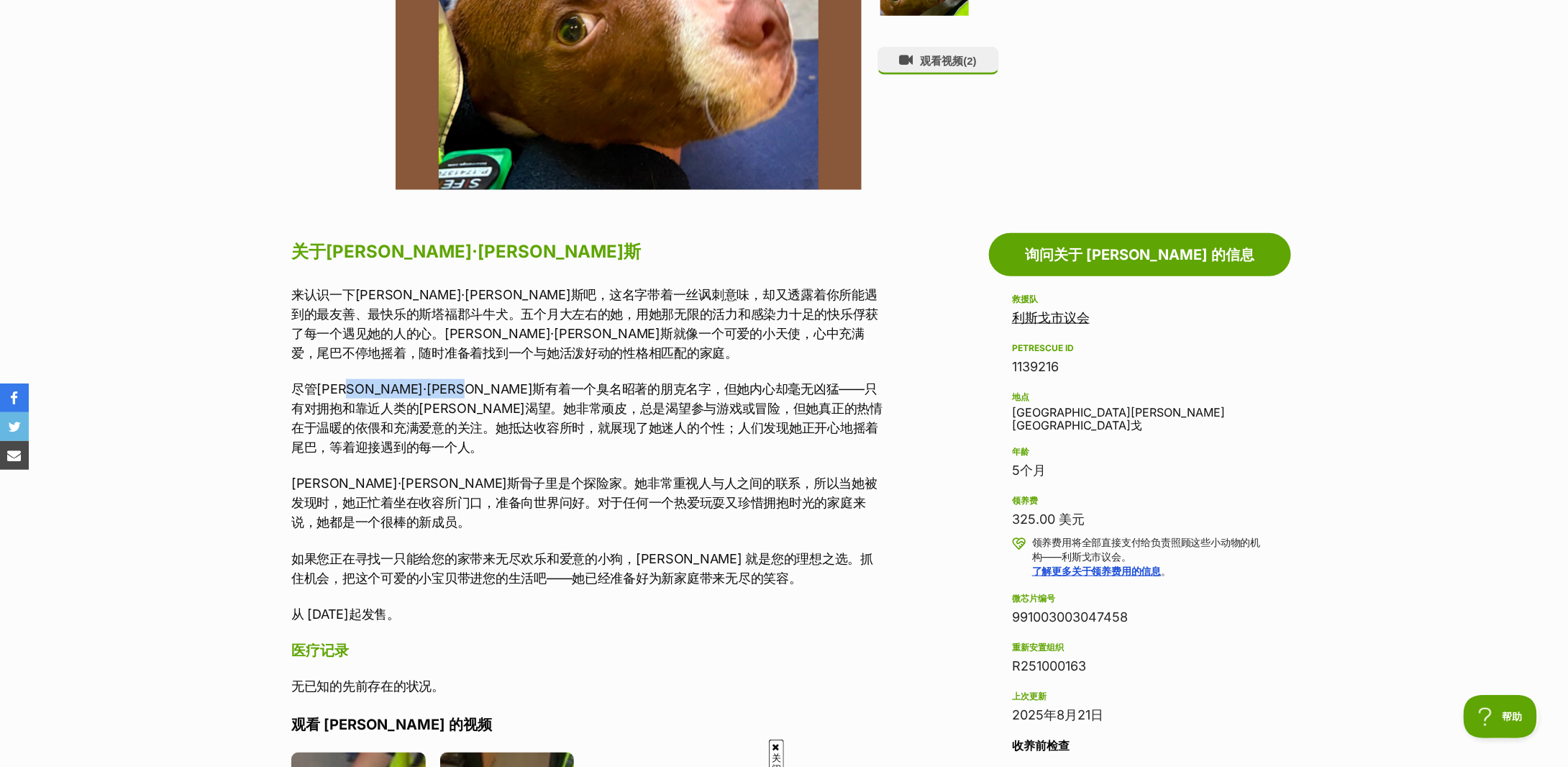
drag, startPoint x: 353, startPoint y: 392, endPoint x: 547, endPoint y: 388, distance: 194.0
click at [547, 388] on font "尽管席德·维瑟斯有着一个臭名昭著的朋克名字，但她内心却毫无凶猛——只有对拥抱和靠近人类的强烈渴望。她非常顽皮，总是渴望参与游戏或冒险，但她真正的热情在于温暖的…" at bounding box center [587, 418] width 591 height 73
drag, startPoint x: 602, startPoint y: 386, endPoint x: 780, endPoint y: 384, distance: 178.0
click at [780, 384] on font "尽管席德·维瑟斯有着一个臭名昭著的朋克名字，但她内心却毫无凶猛——只有对拥抱和靠近人类的强烈渴望。她非常顽皮，总是渴望参与游戏或冒险，但她真正的热情在于温暖的…" at bounding box center [587, 418] width 591 height 73
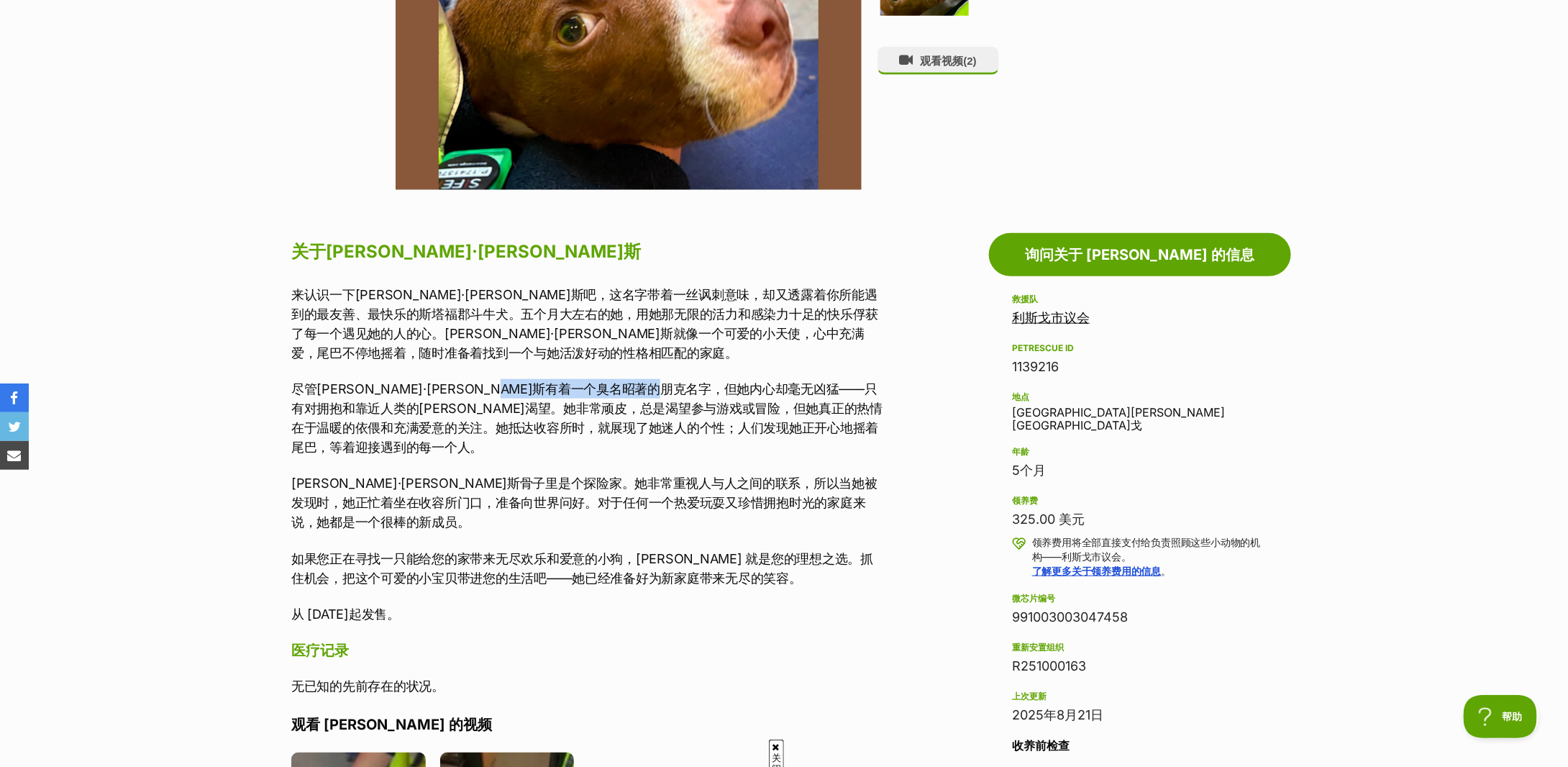
click at [780, 383] on font "尽管席德·维瑟斯有着一个臭名昭著的朋克名字，但她内心却毫无凶猛——只有对拥抱和靠近人类的强烈渴望。她非常顽皮，总是渴望参与游戏或冒险，但她真正的热情在于温暖的…" at bounding box center [587, 418] width 591 height 73
drag, startPoint x: 412, startPoint y: 414, endPoint x: 725, endPoint y: 412, distance: 313.0
click at [725, 412] on font "尽管席德·维瑟斯有着一个臭名昭著的朋克名字，但她内心却毫无凶猛——只有对拥抱和靠近人类的强烈渴望。她非常顽皮，总是渴望参与游戏或冒险，但她真正的热情在于温暖的…" at bounding box center [587, 418] width 591 height 73
drag, startPoint x: 332, startPoint y: 467, endPoint x: 724, endPoint y: 454, distance: 392.2
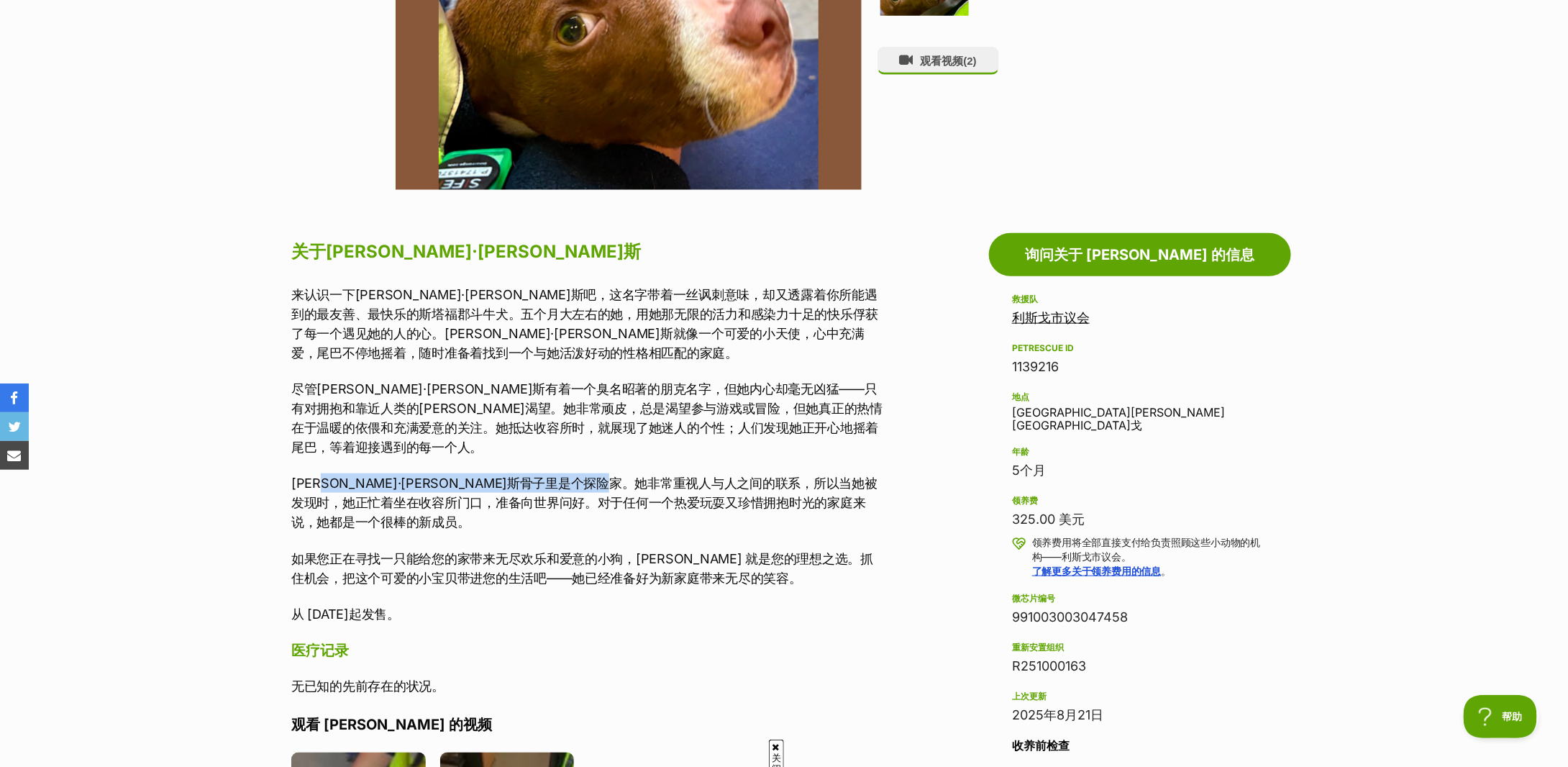
click at [724, 473] on p "席德·维瑟斯骨子里是个探险家。她非常重视人与人之间的联系，所以当她被发现时，她正忙着坐在收容所门口，准备向世界问好。对于任何一个热爱玩耍又珍惜拥抱时光的家庭来…" at bounding box center [588, 502] width 594 height 58
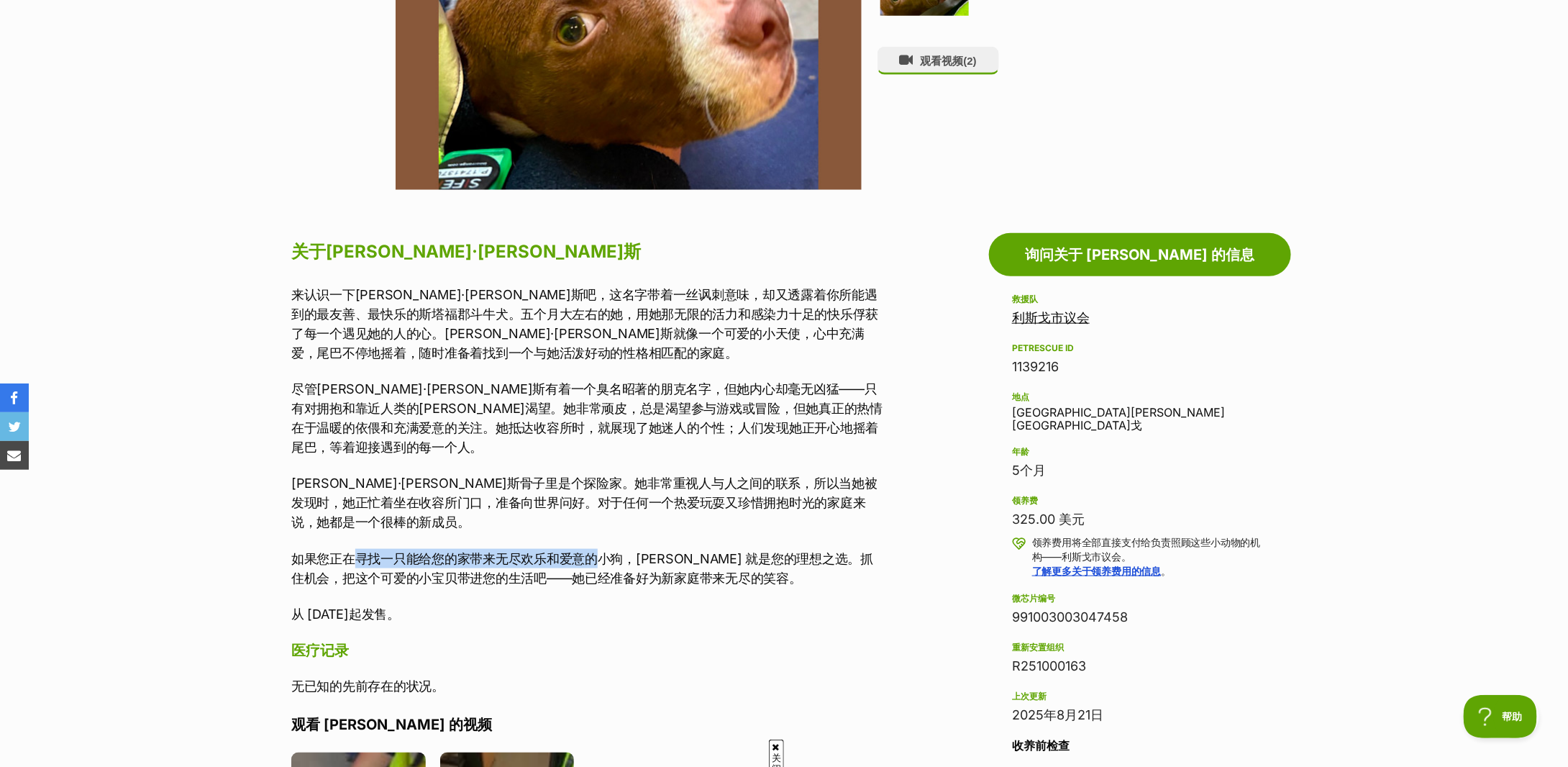
drag, startPoint x: 355, startPoint y: 521, endPoint x: 602, endPoint y: 526, distance: 247.1
click at [602, 551] on font "如果您正在寻找一只能给您的家带来无尽欢乐和爱意的小狗，Sid Vicious 就是您的理想之选。抓住机会，把这个可爱的小宝贝带进您的生活吧——她已经准备好为新…" at bounding box center [582, 568] width 582 height 34
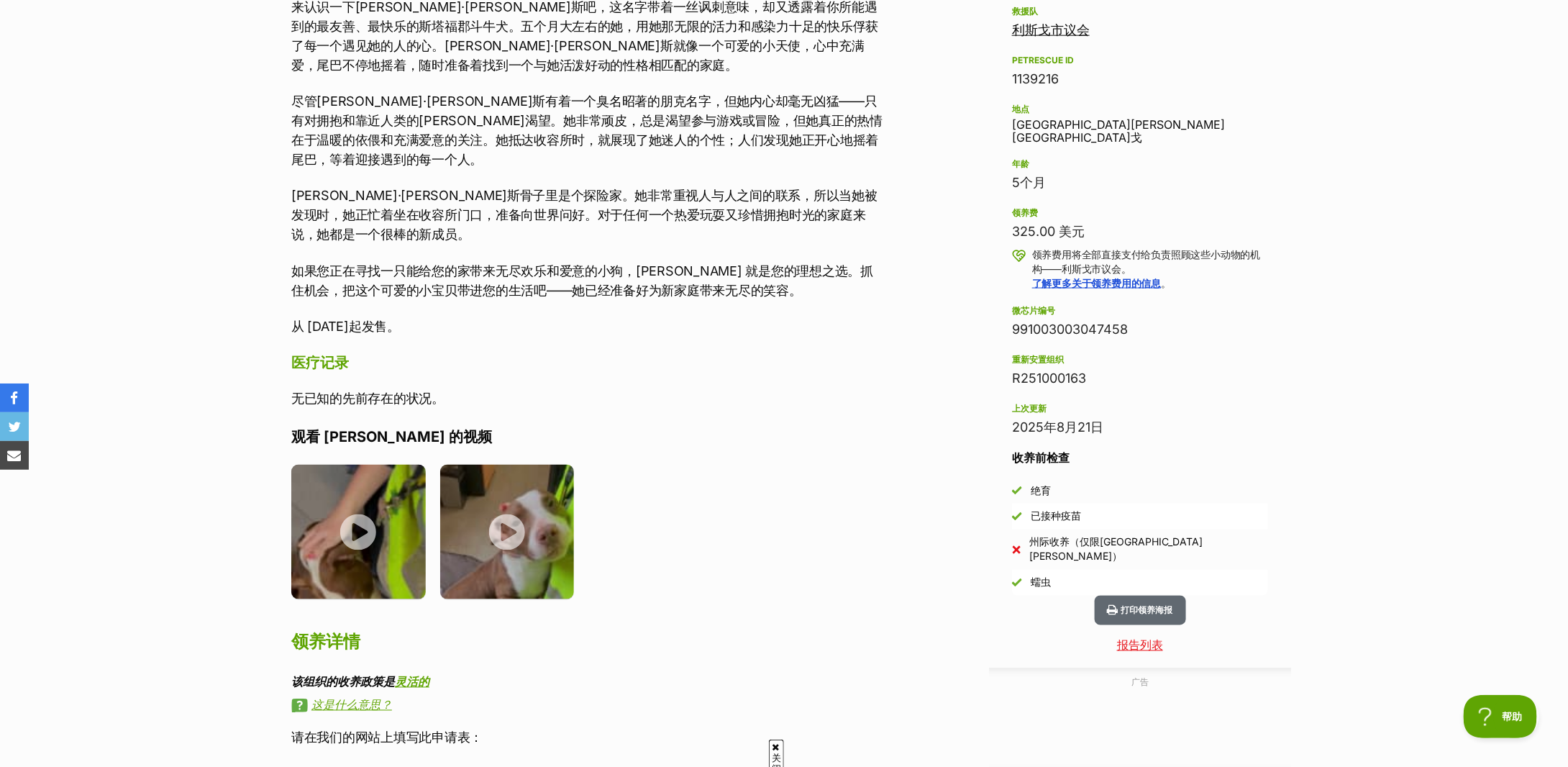
scroll to position [959, 0]
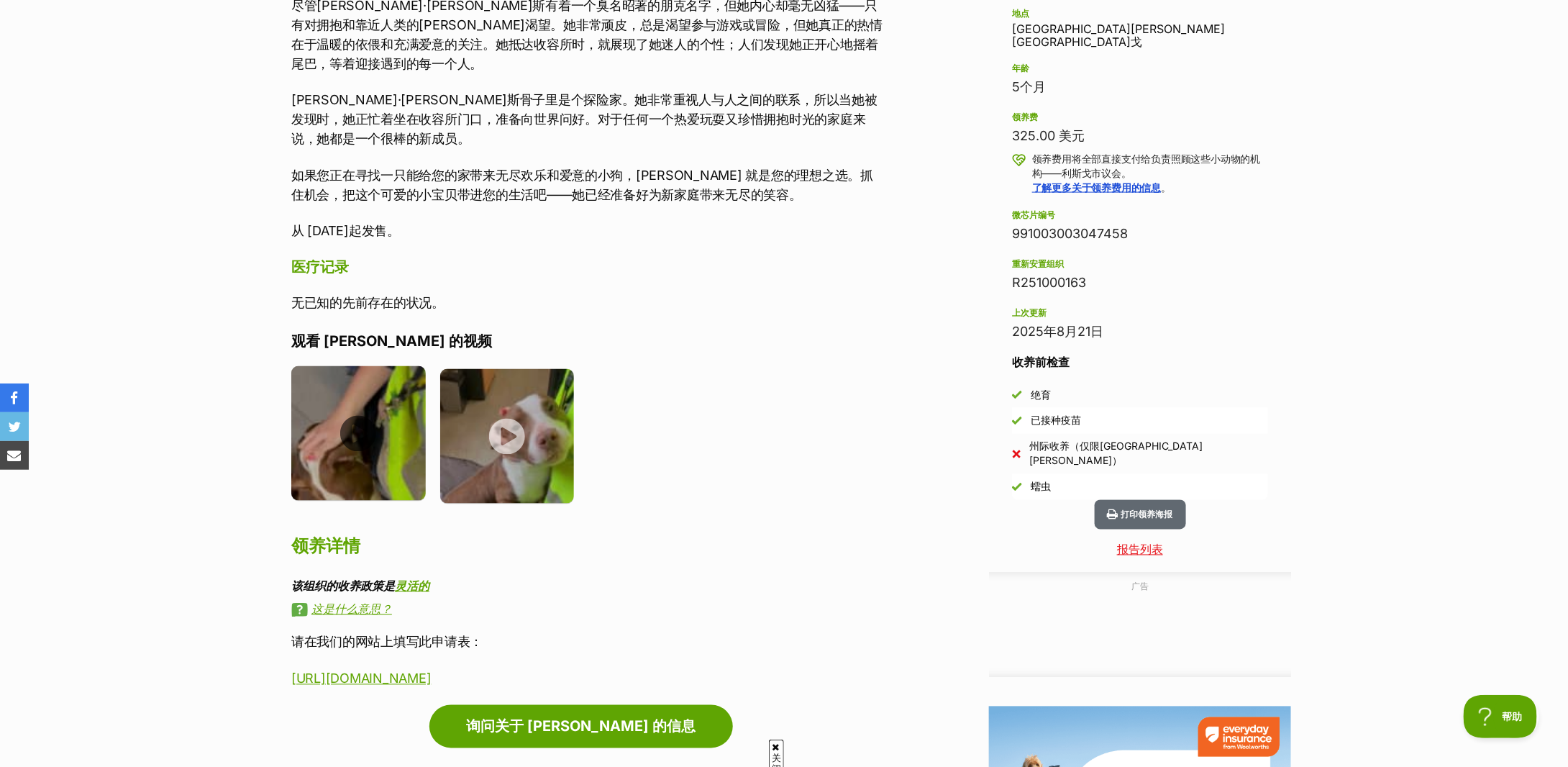
click at [367, 397] on img at bounding box center [358, 433] width 135 height 135
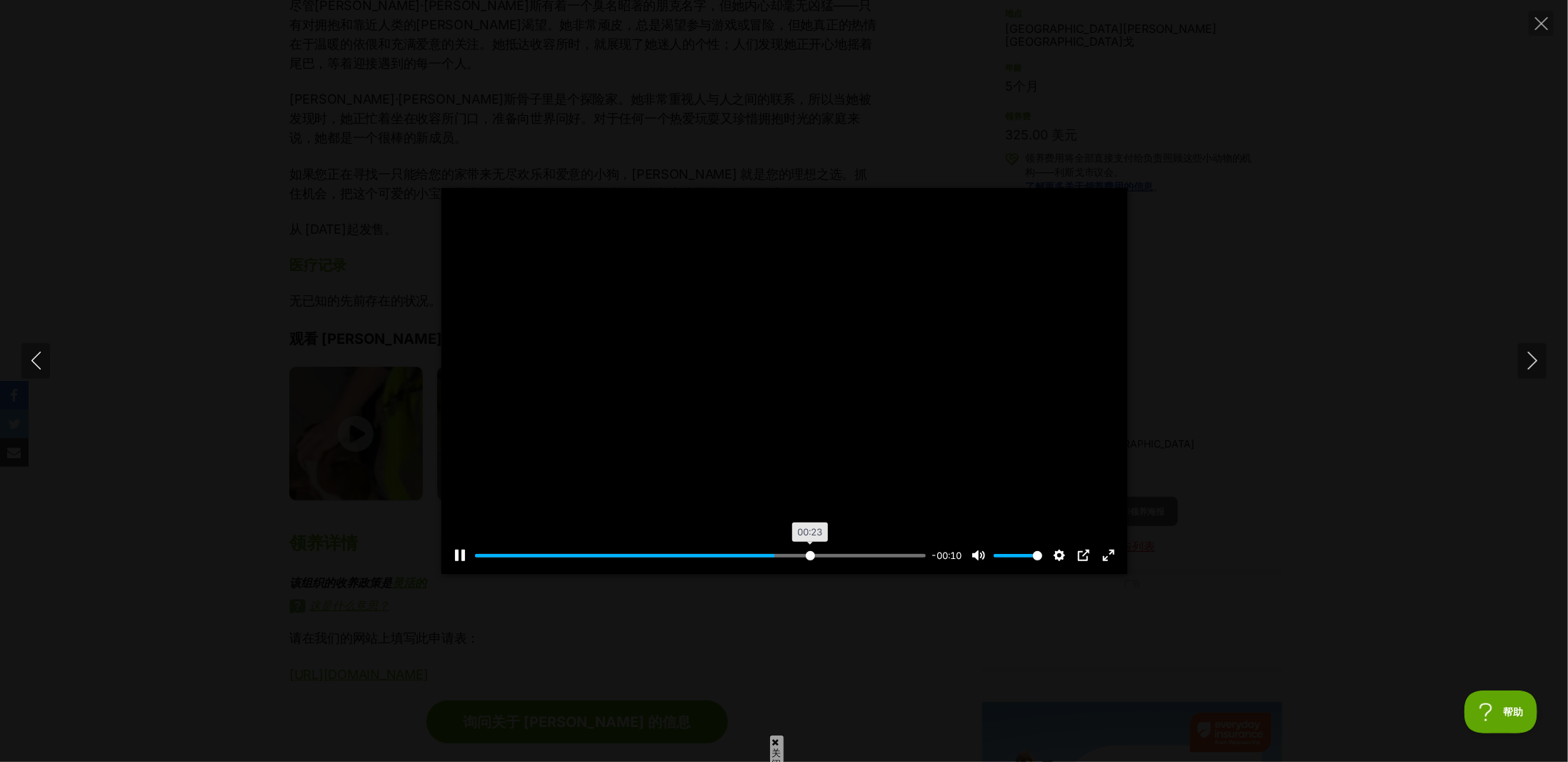
click at [809, 554] on input "寻找" at bounding box center [700, 555] width 451 height 14
click at [852, 558] on input "寻找" at bounding box center [700, 555] width 451 height 14
click at [906, 559] on input "寻找" at bounding box center [700, 555] width 451 height 14
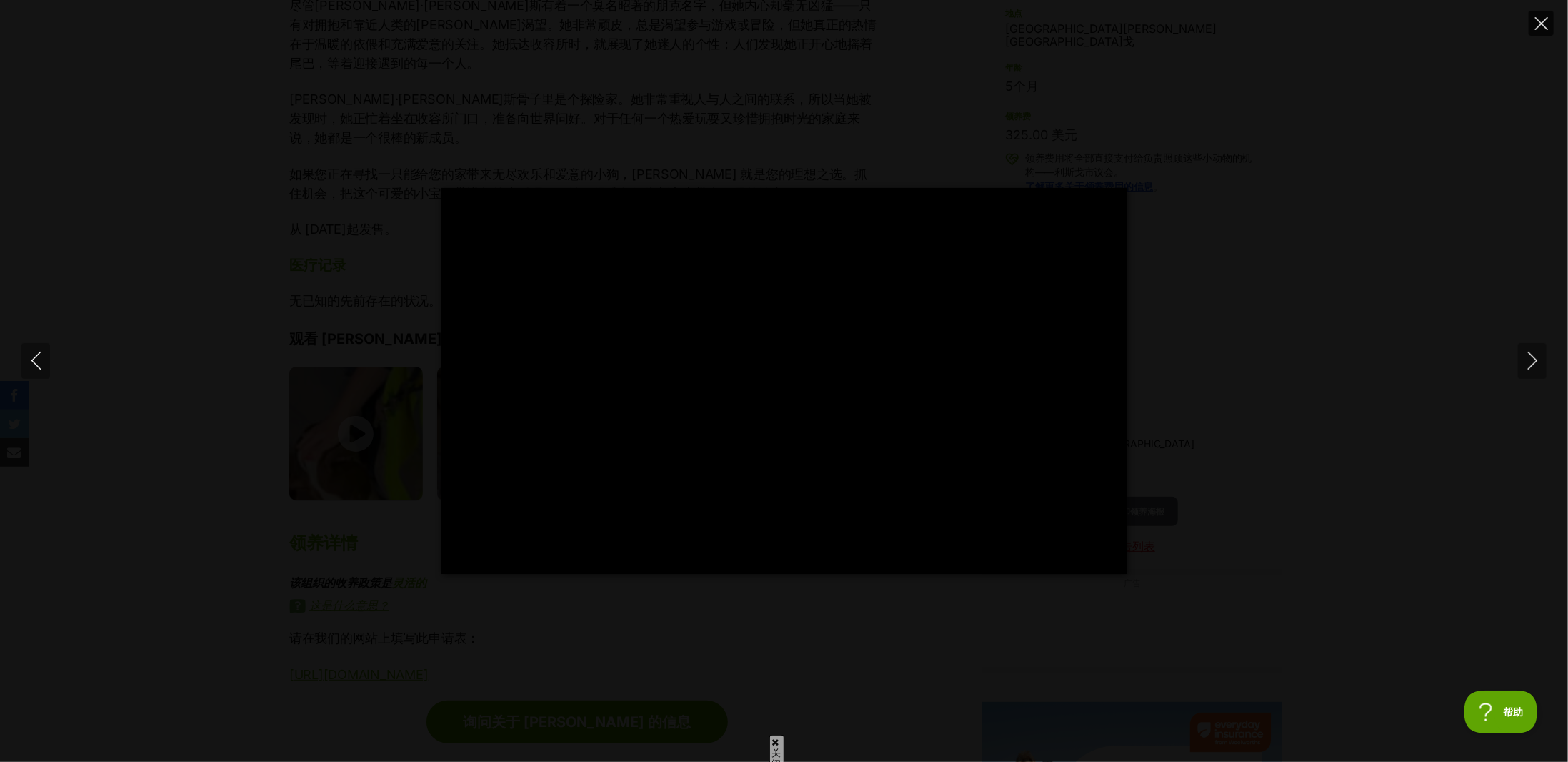
type input "100"
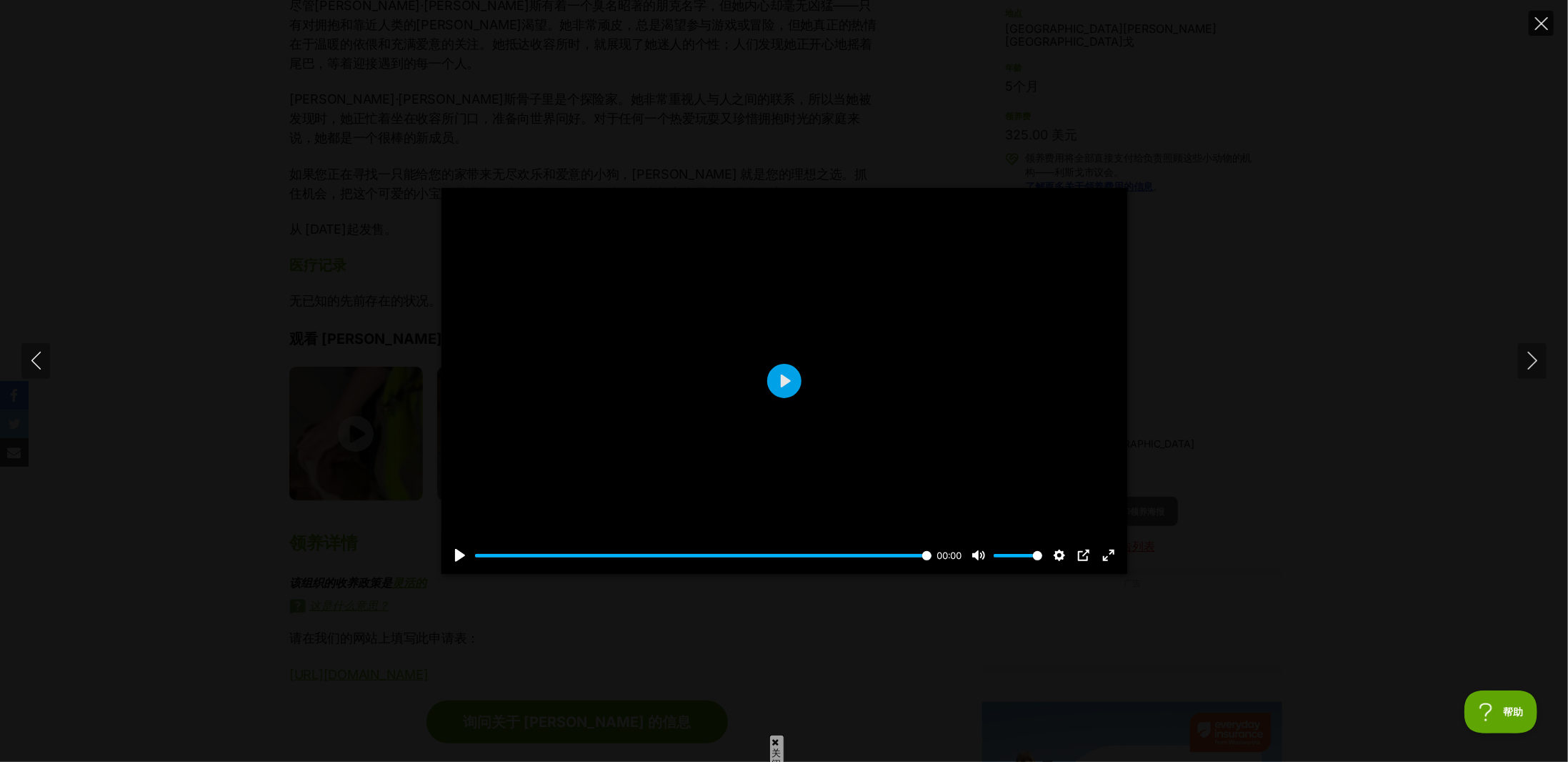
click at [1541, 17] on icon "关闭" at bounding box center [1542, 24] width 13 height 13
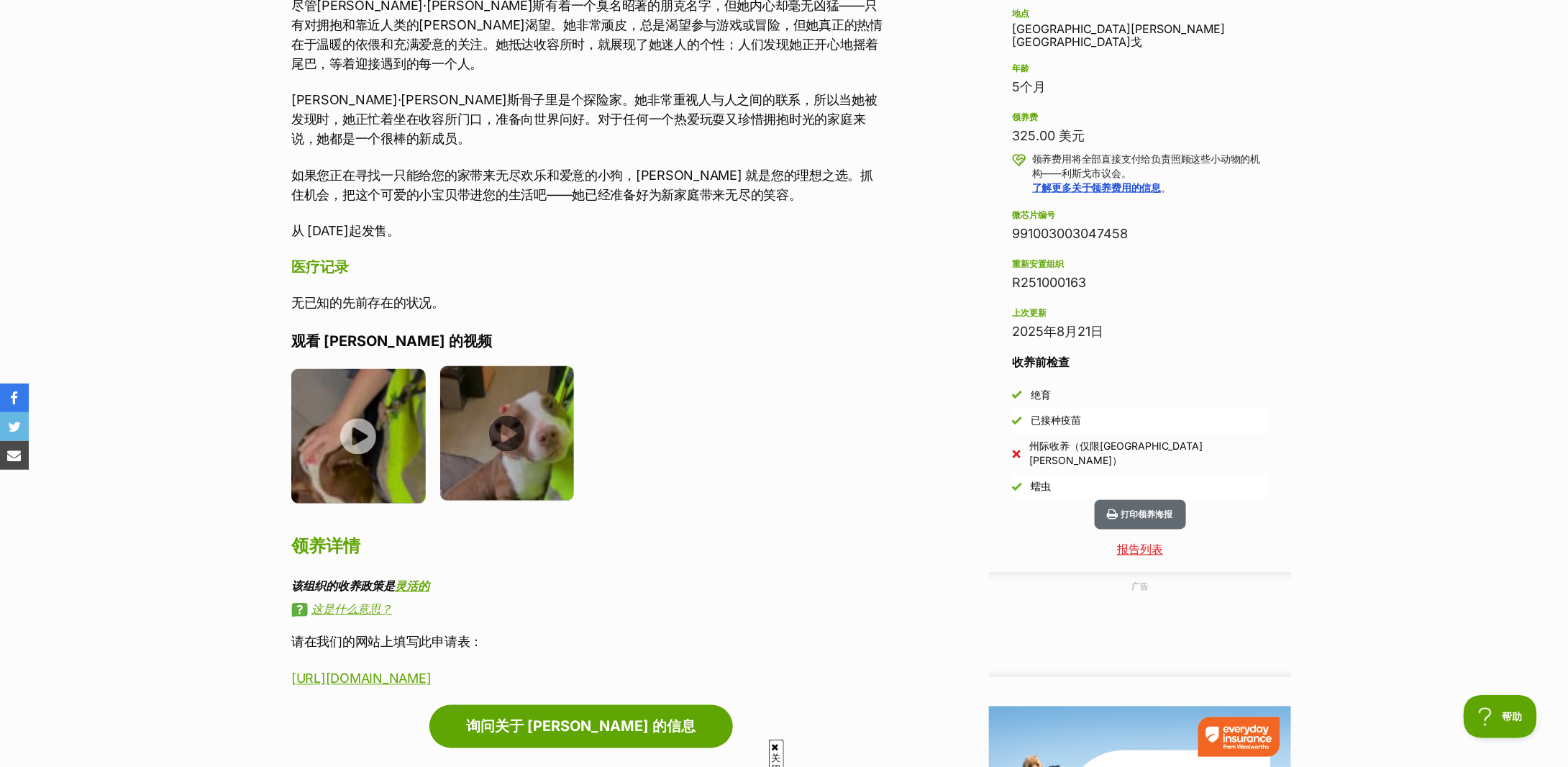
click at [497, 398] on img at bounding box center [507, 433] width 135 height 135
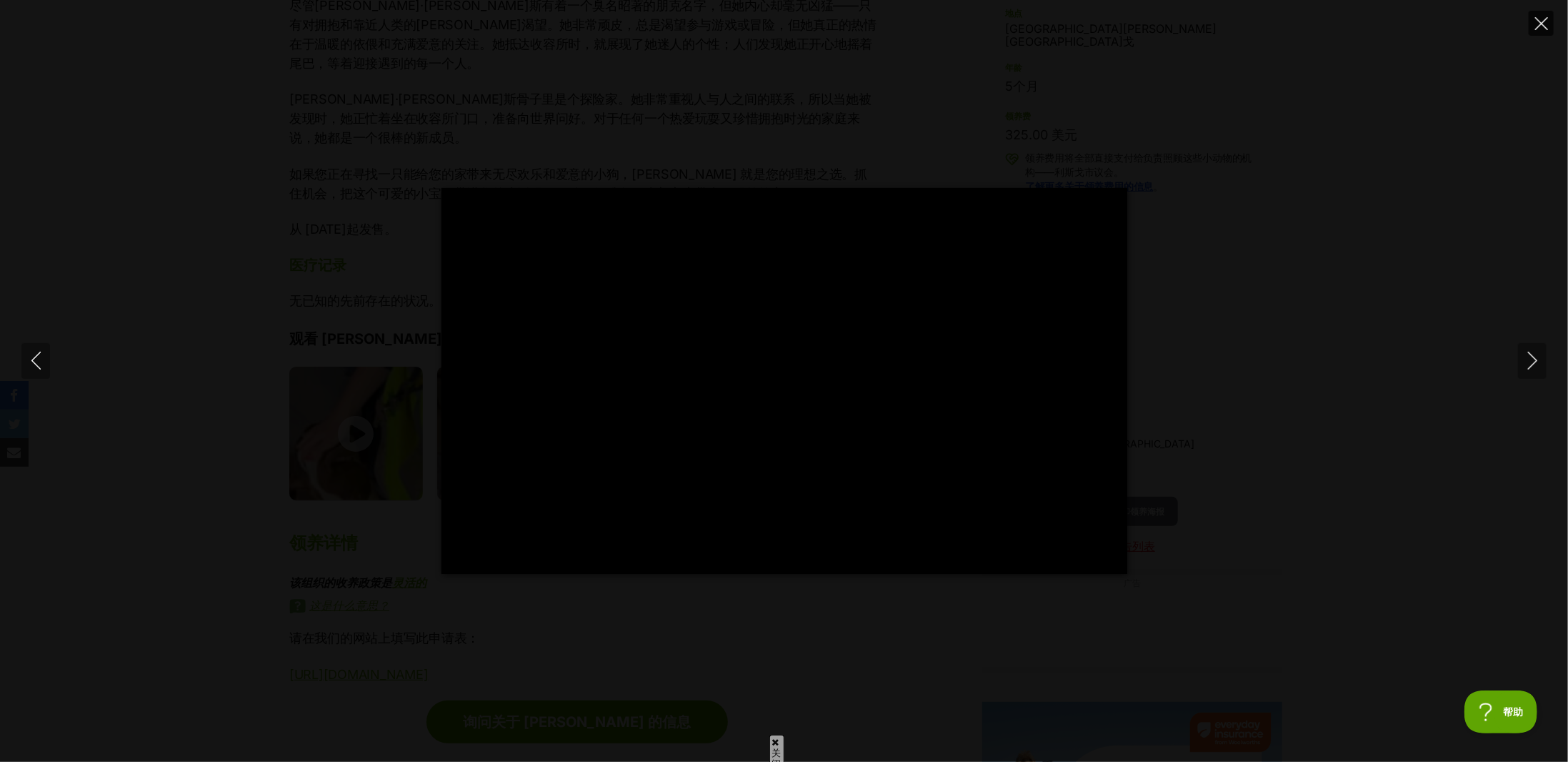
click at [1545, 28] on icon "关闭" at bounding box center [1542, 24] width 13 height 13
type input "39.97"
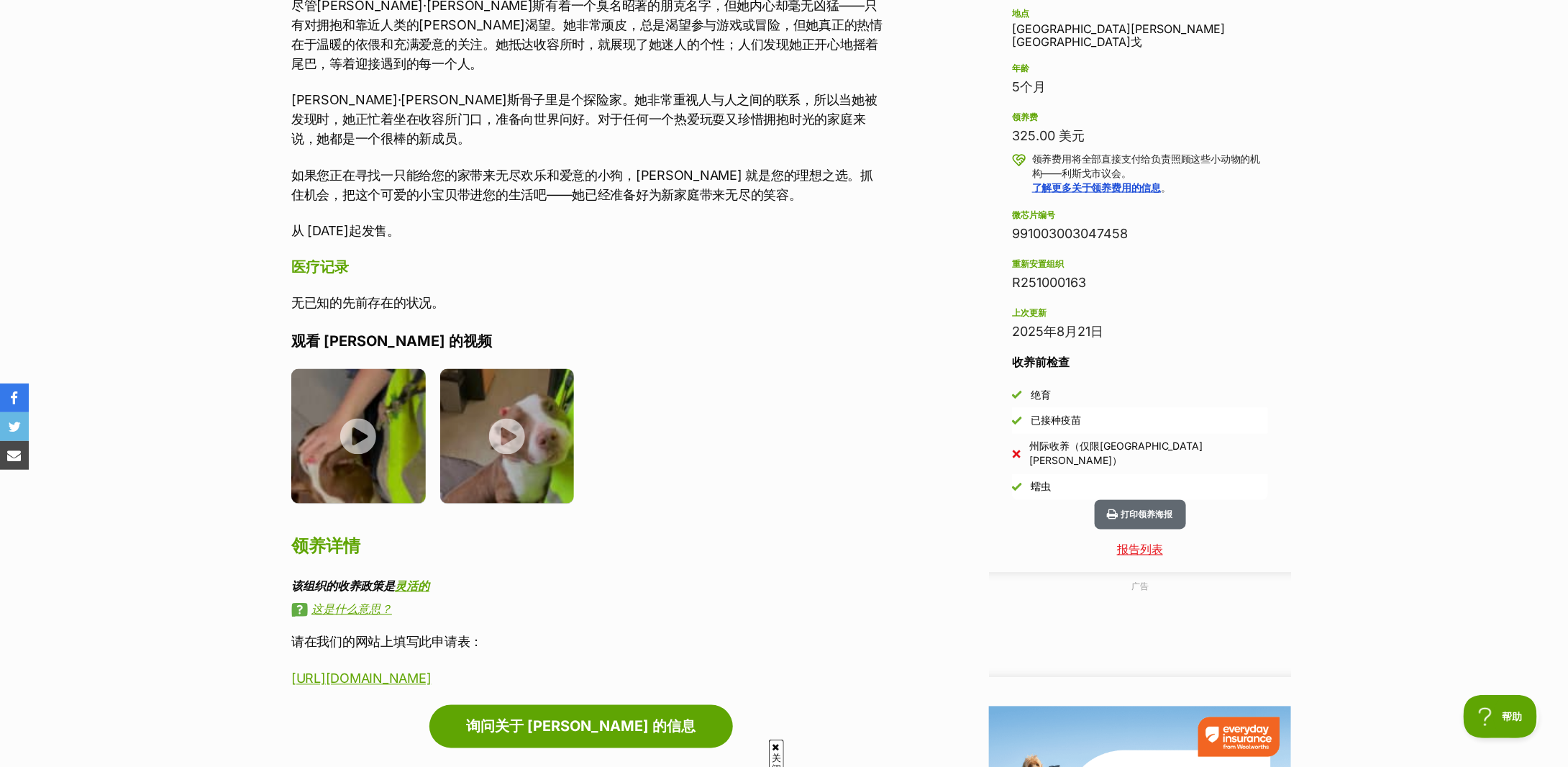
click at [666, 369] on ul at bounding box center [588, 441] width 594 height 144
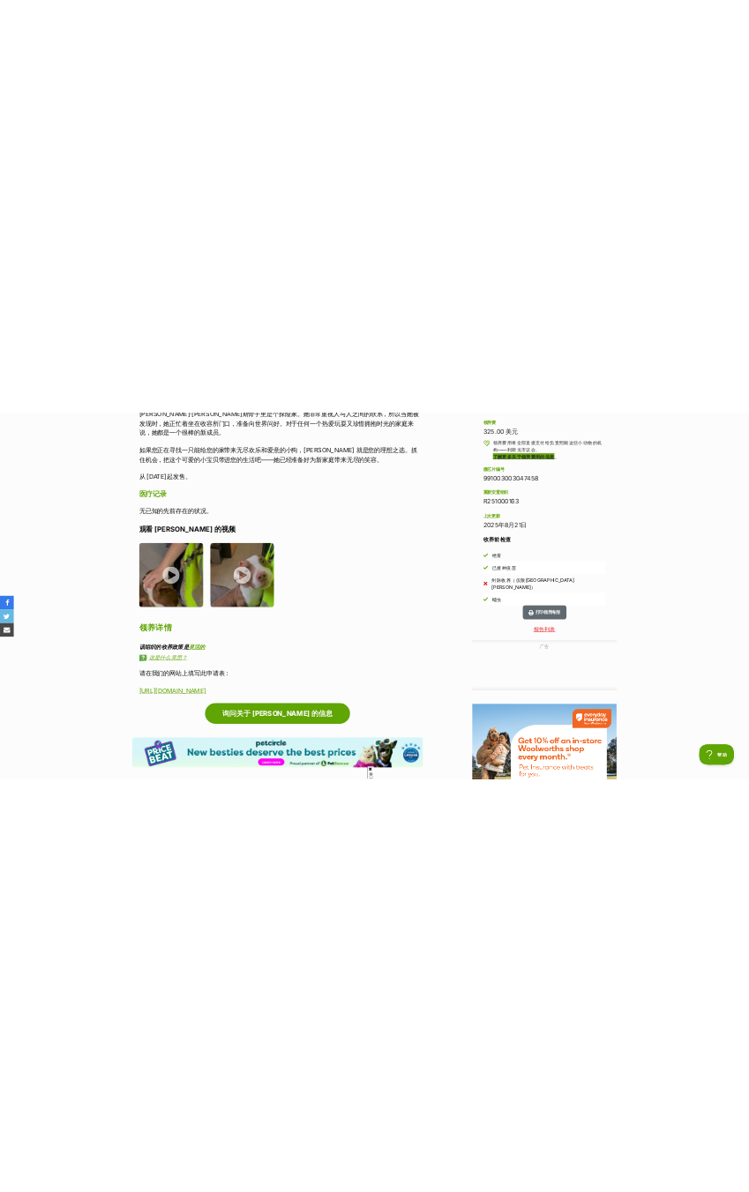
scroll to position [705, 0]
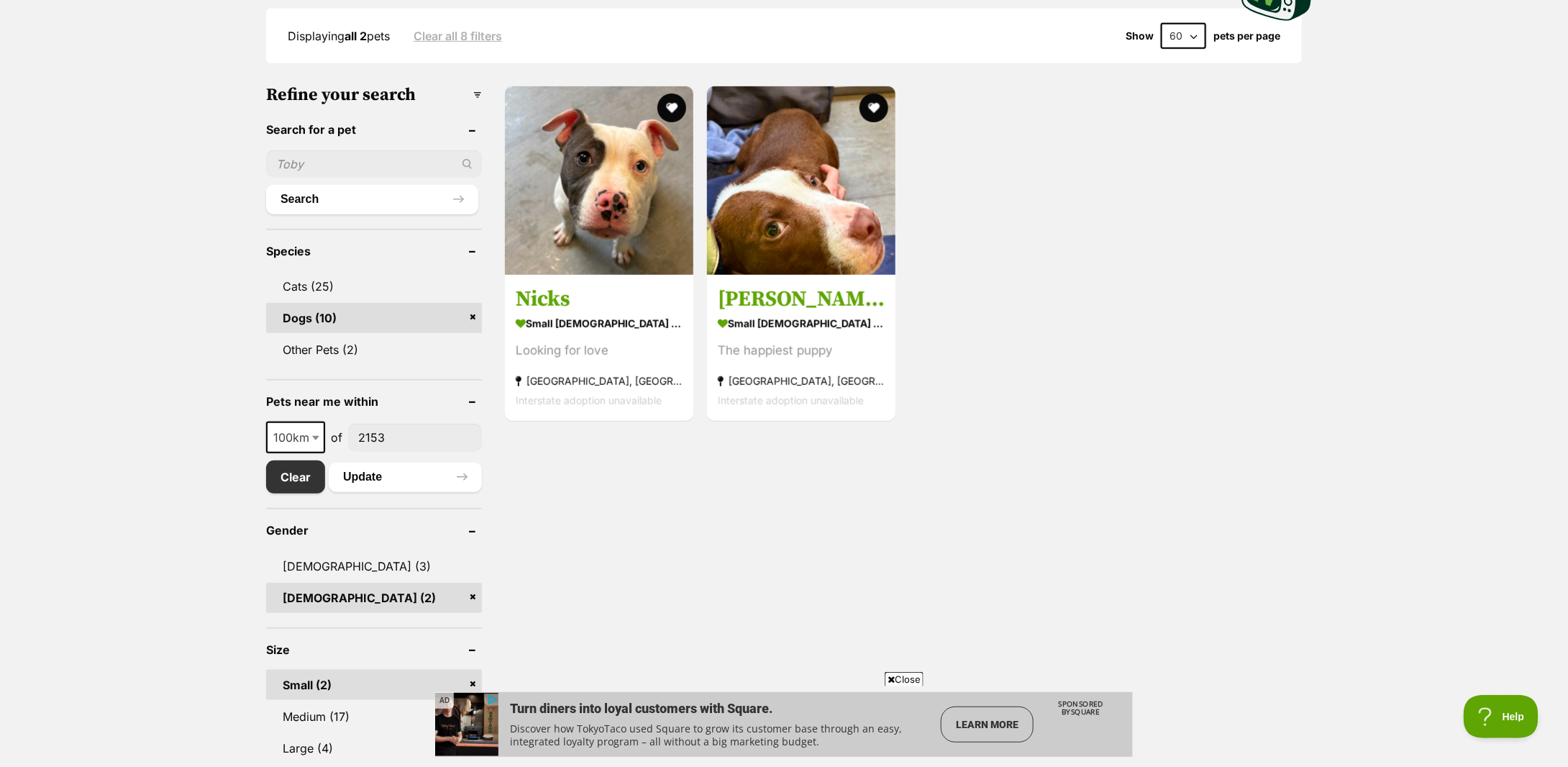
click at [476, 313] on link "Dogs (10)" at bounding box center [374, 317] width 216 height 30
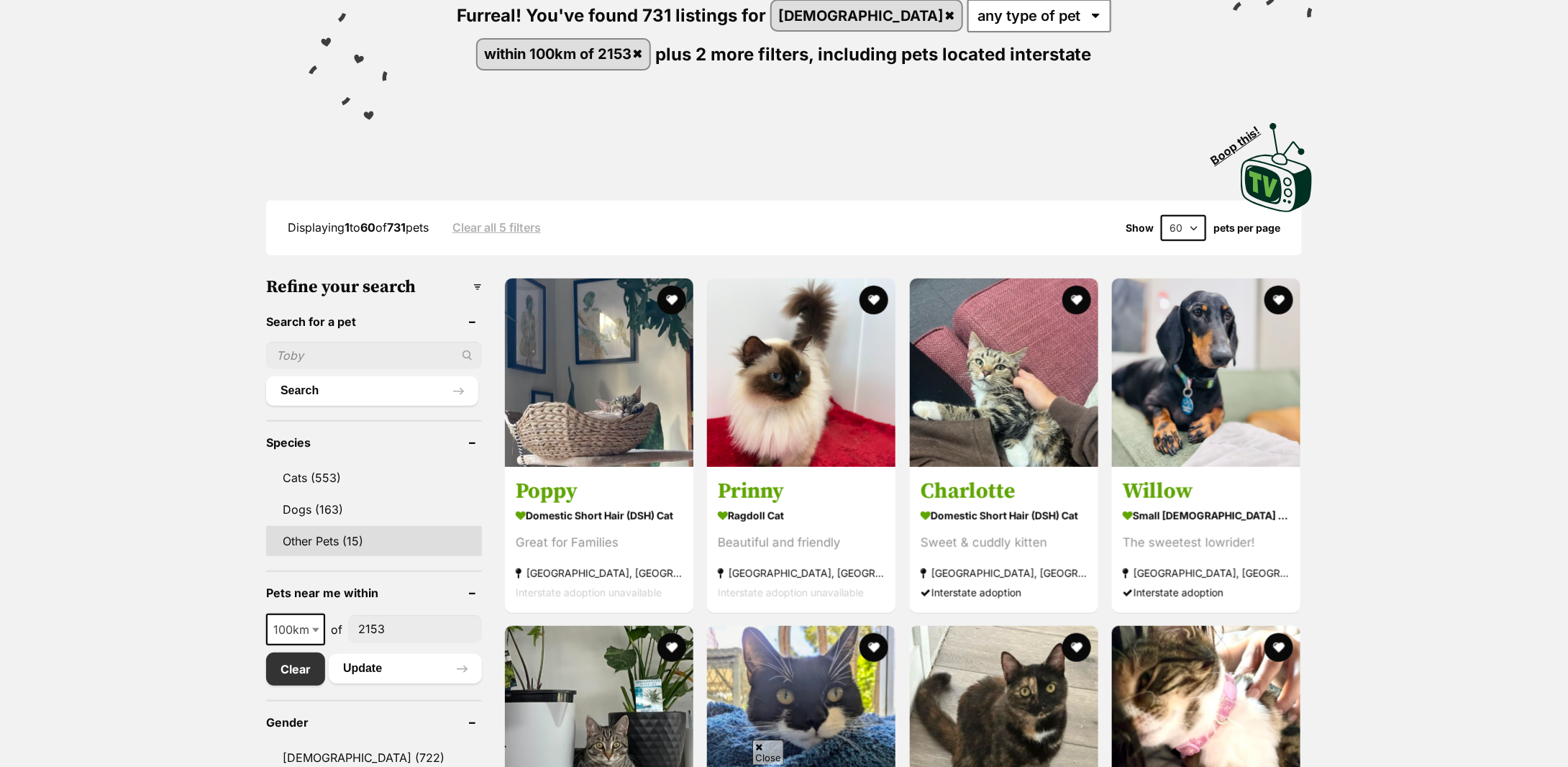
click at [318, 534] on link "Other Pets (15)" at bounding box center [374, 541] width 216 height 30
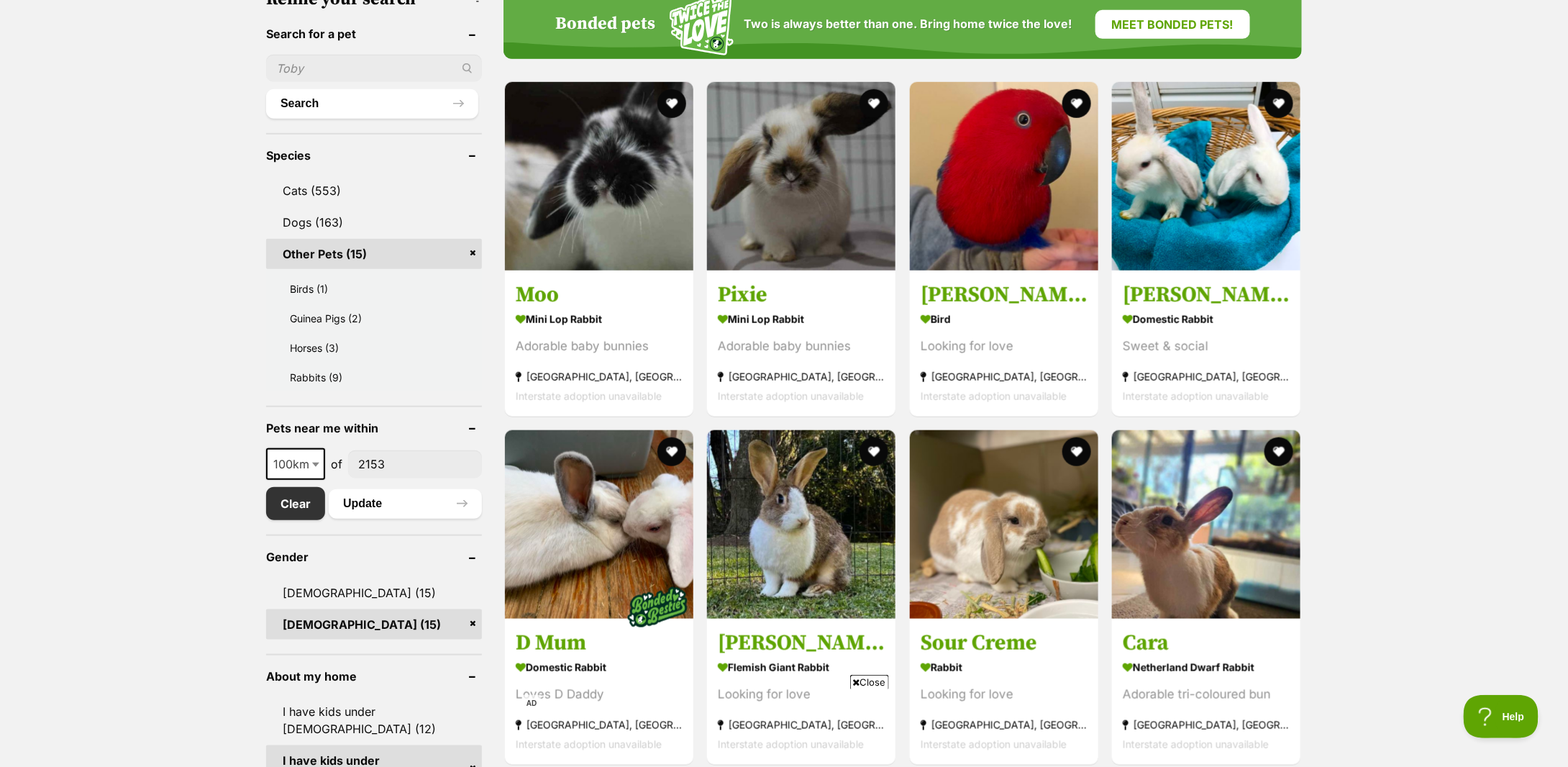
scroll to position [384, 0]
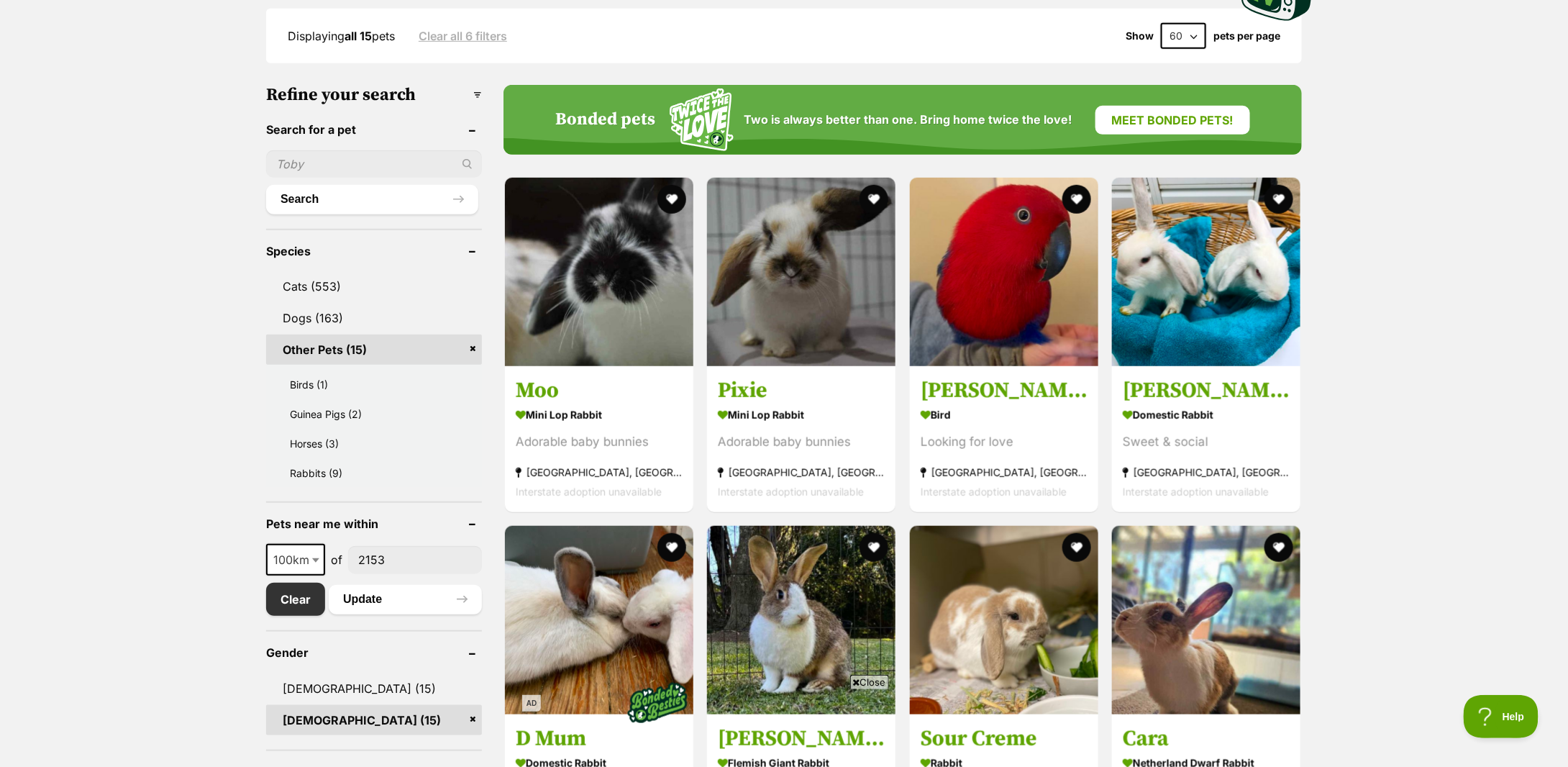
click at [471, 352] on link "Other Pets (15)" at bounding box center [374, 349] width 216 height 30
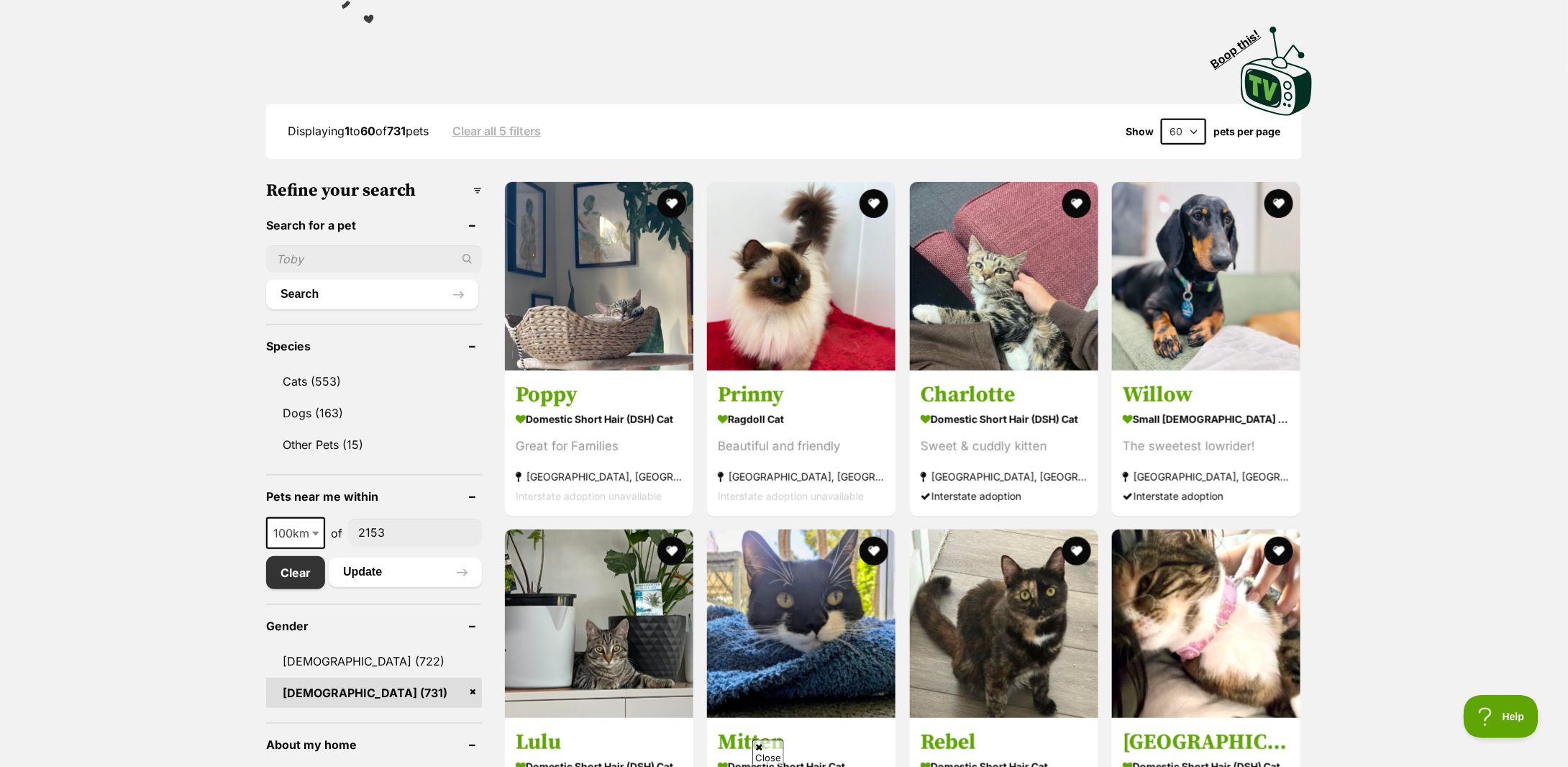
scroll to position [384, 0]
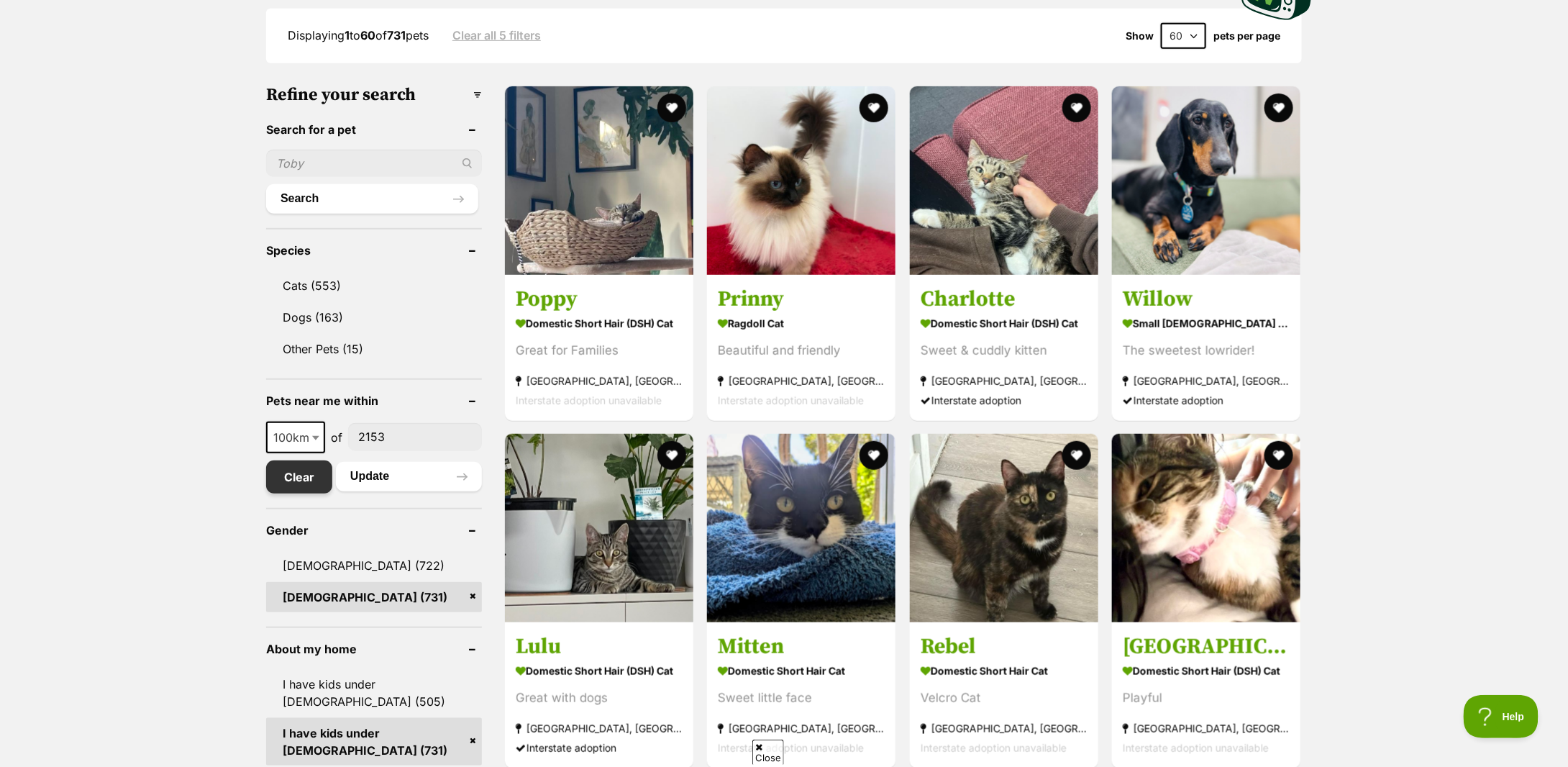
click at [306, 466] on link "Clear" at bounding box center [299, 477] width 66 height 33
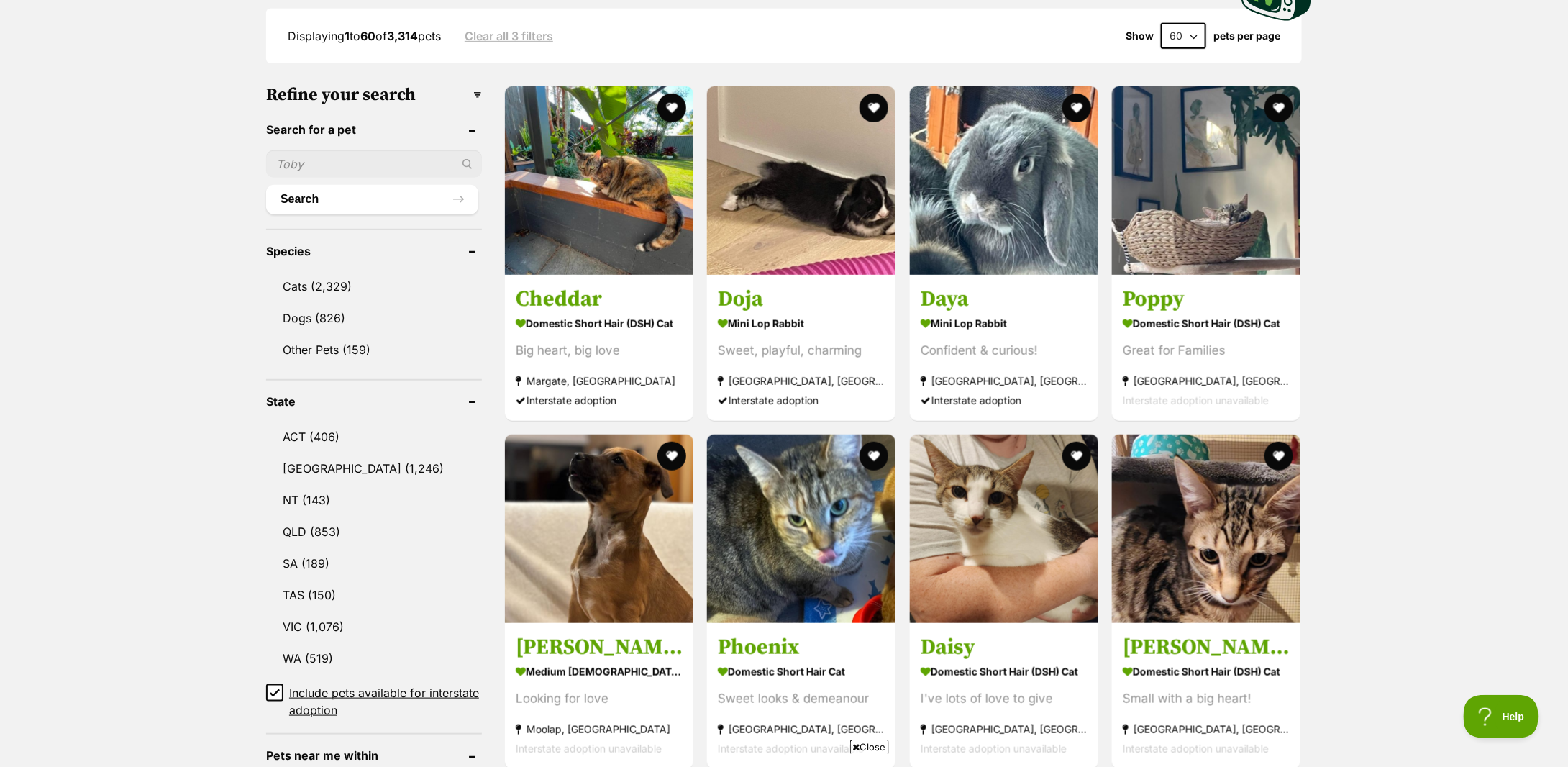
click at [306, 466] on link "[GEOGRAPHIC_DATA] (1,246)" at bounding box center [374, 468] width 216 height 30
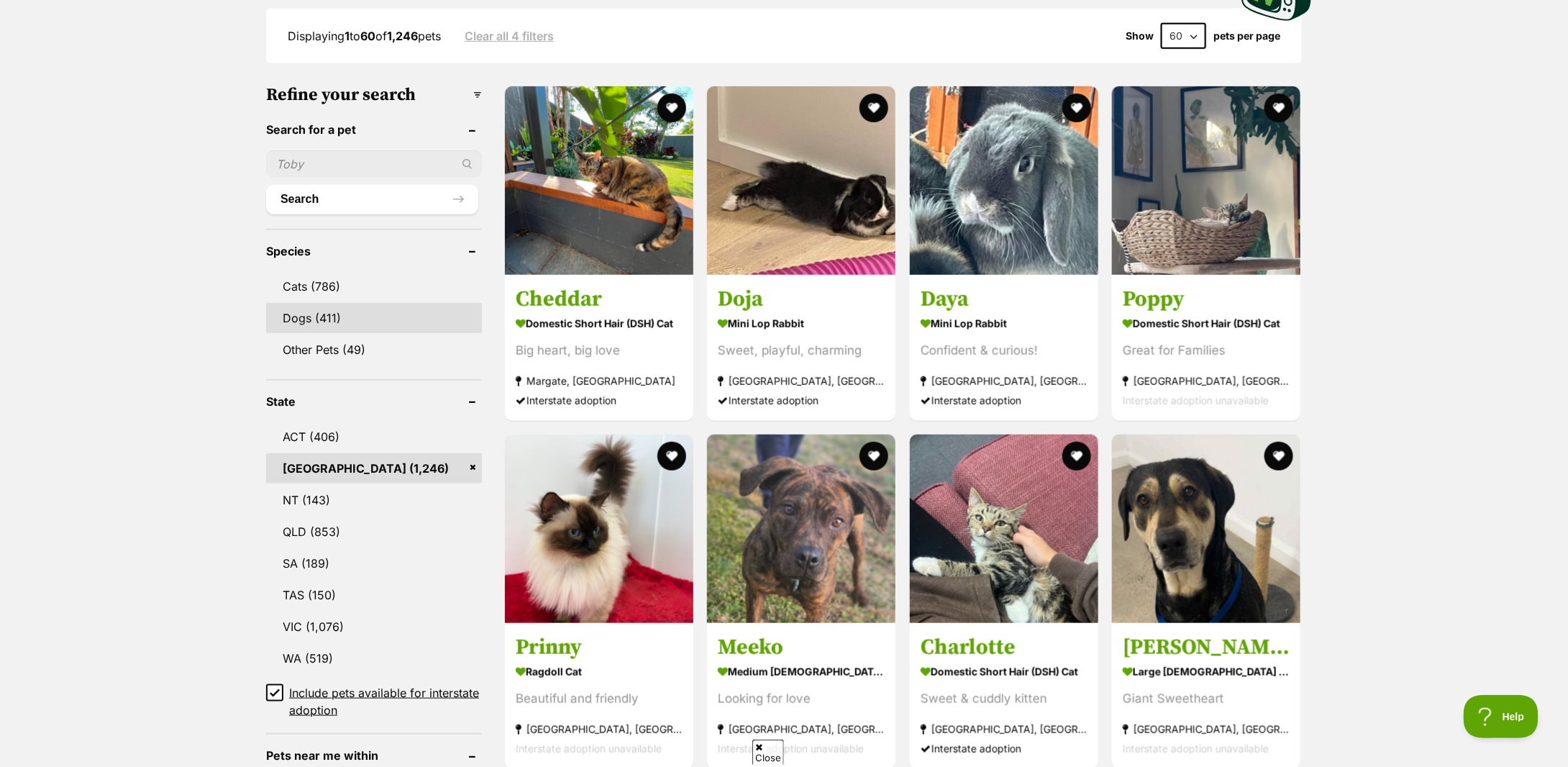
click at [320, 317] on link "Dogs (411)" at bounding box center [374, 317] width 216 height 30
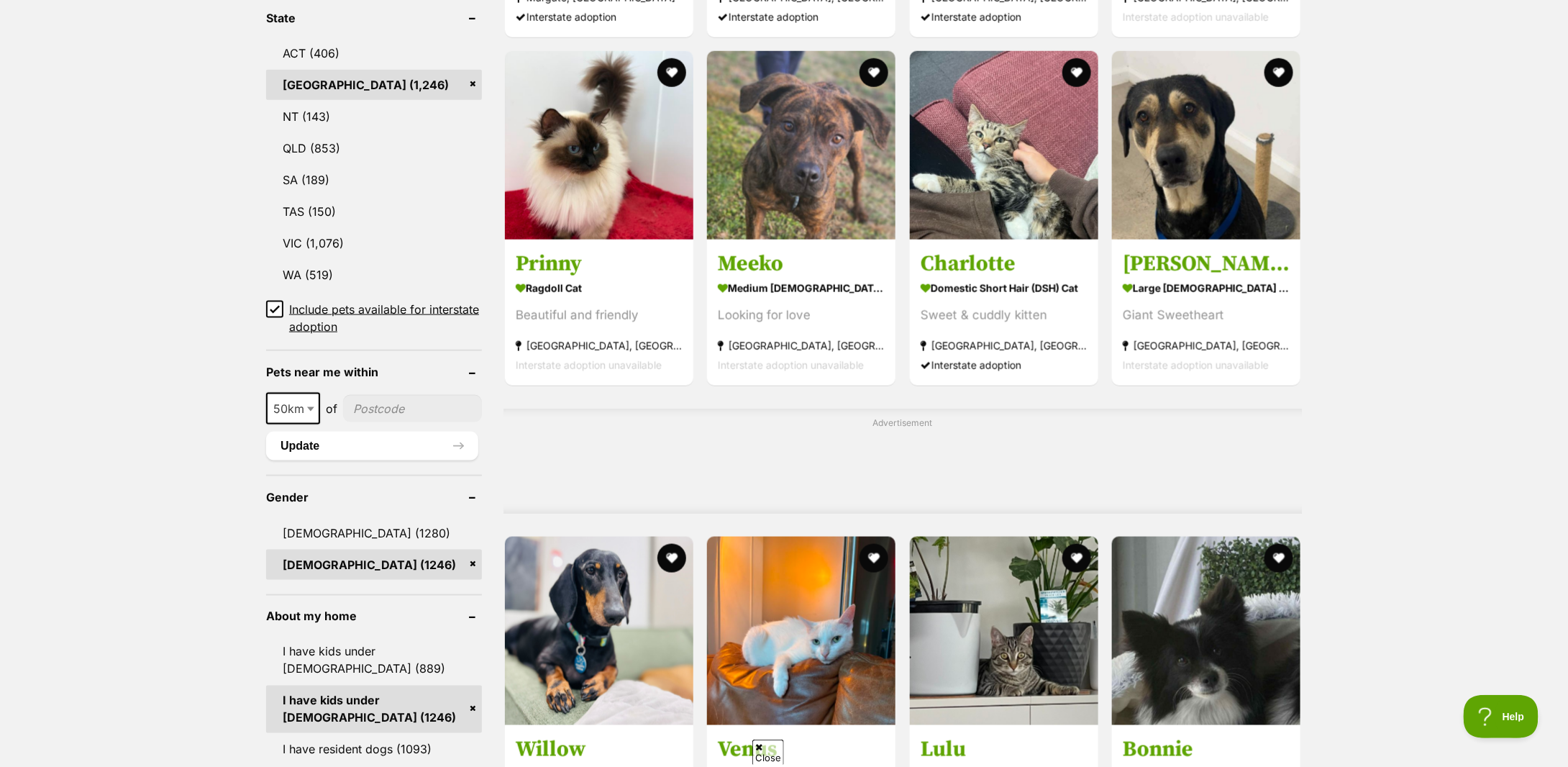
scroll to position [863, 0]
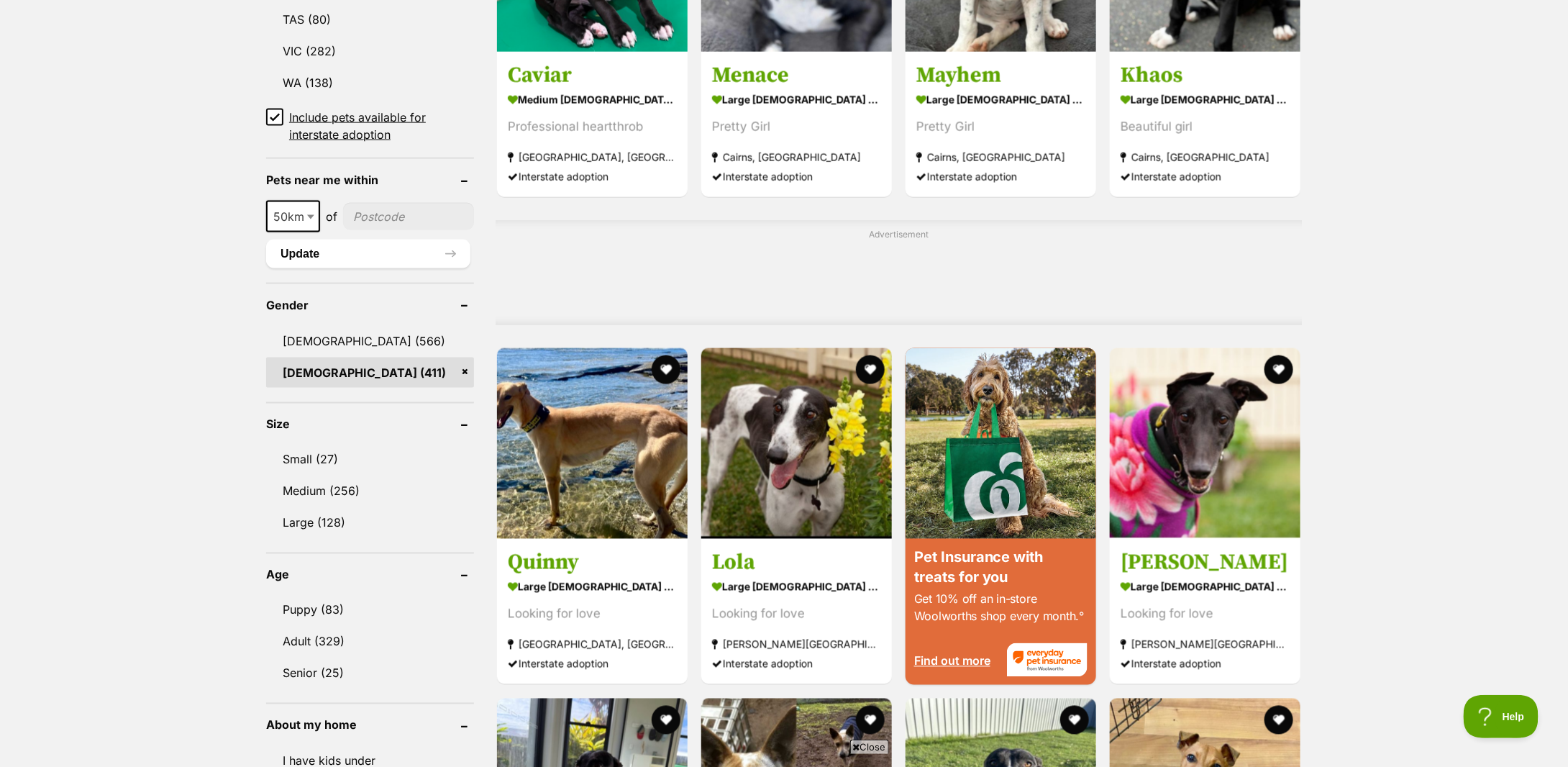
scroll to position [1151, 0]
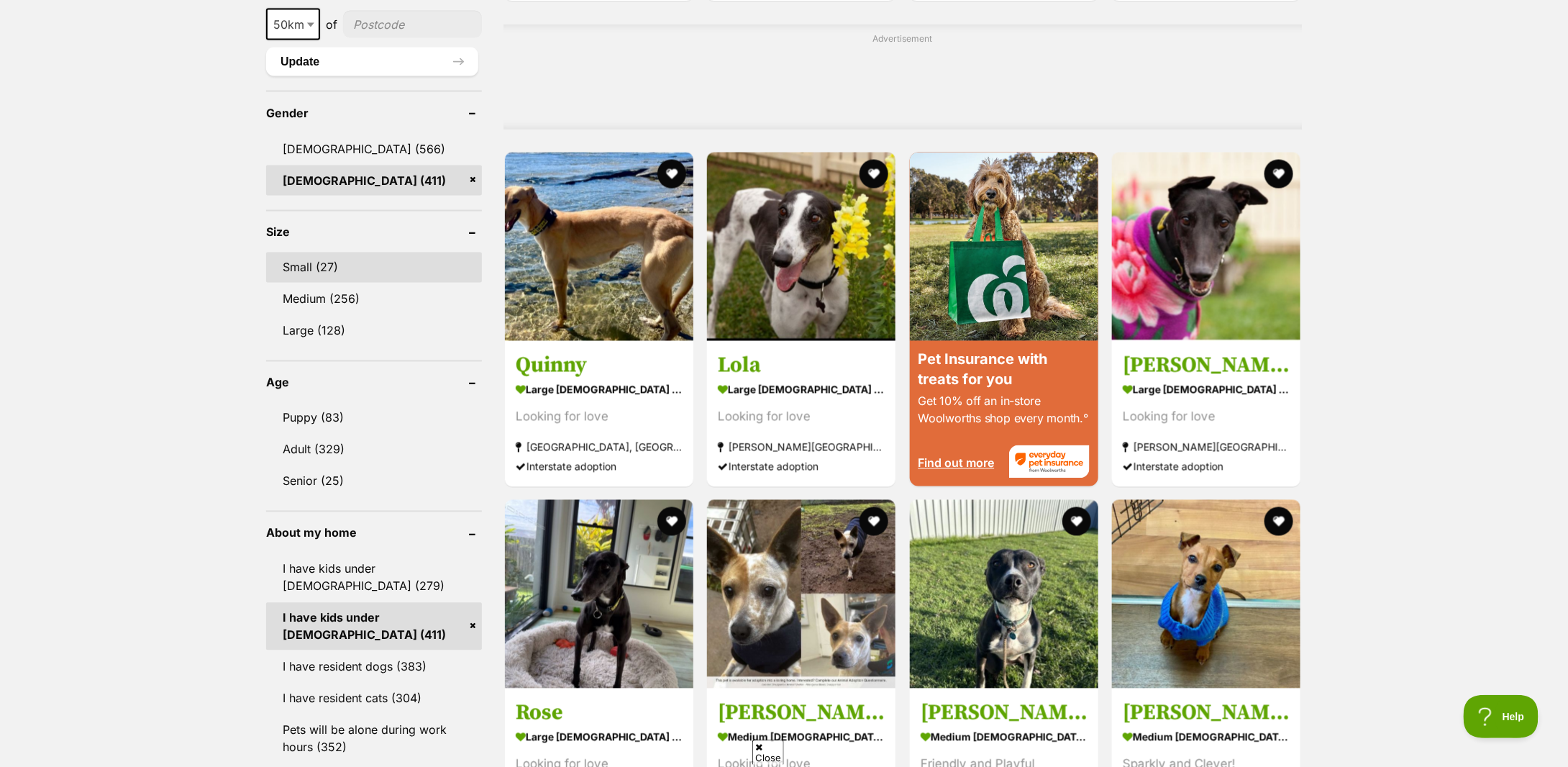
click at [326, 268] on link "Small (27)" at bounding box center [374, 267] width 216 height 30
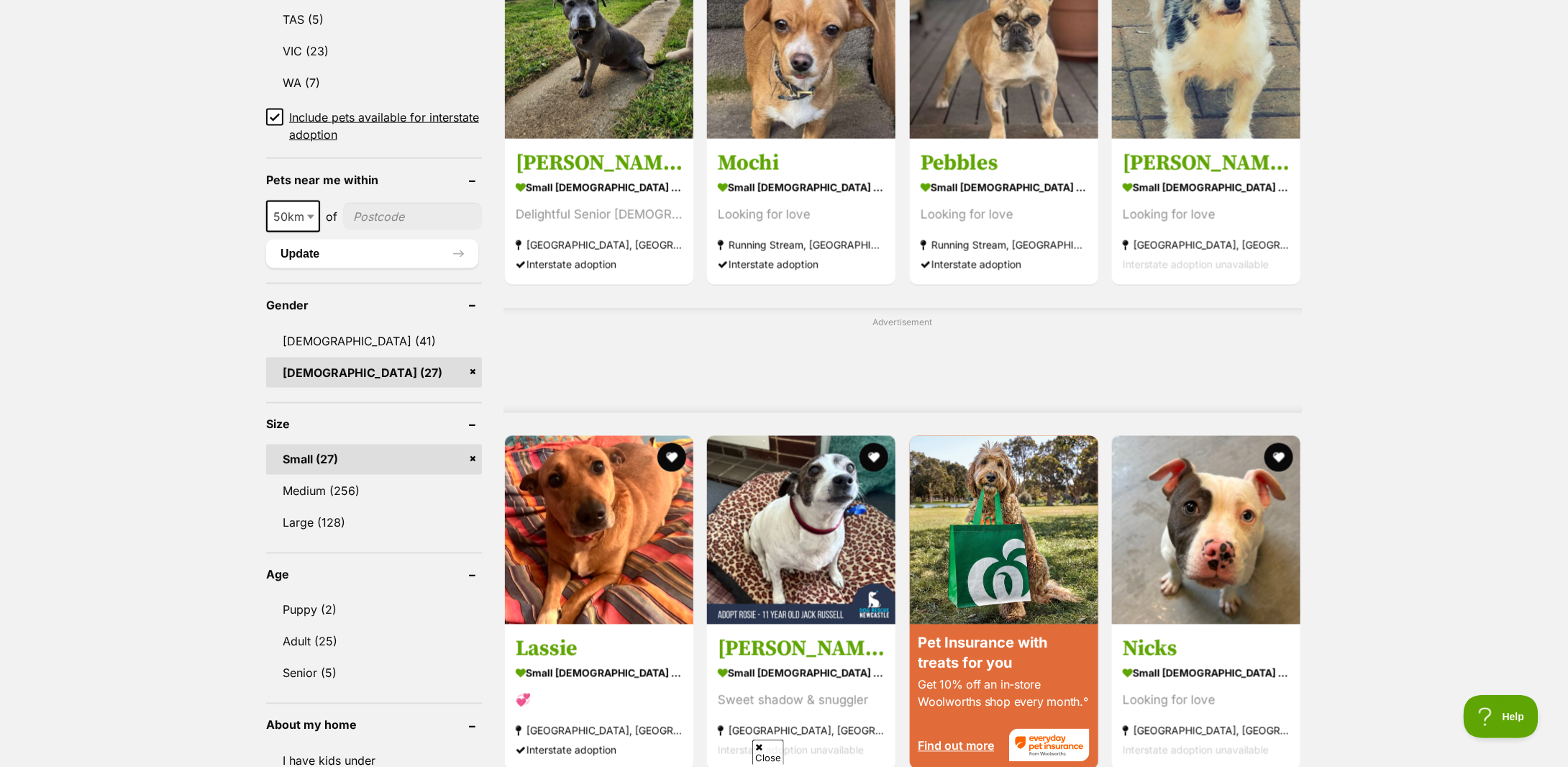
scroll to position [1151, 0]
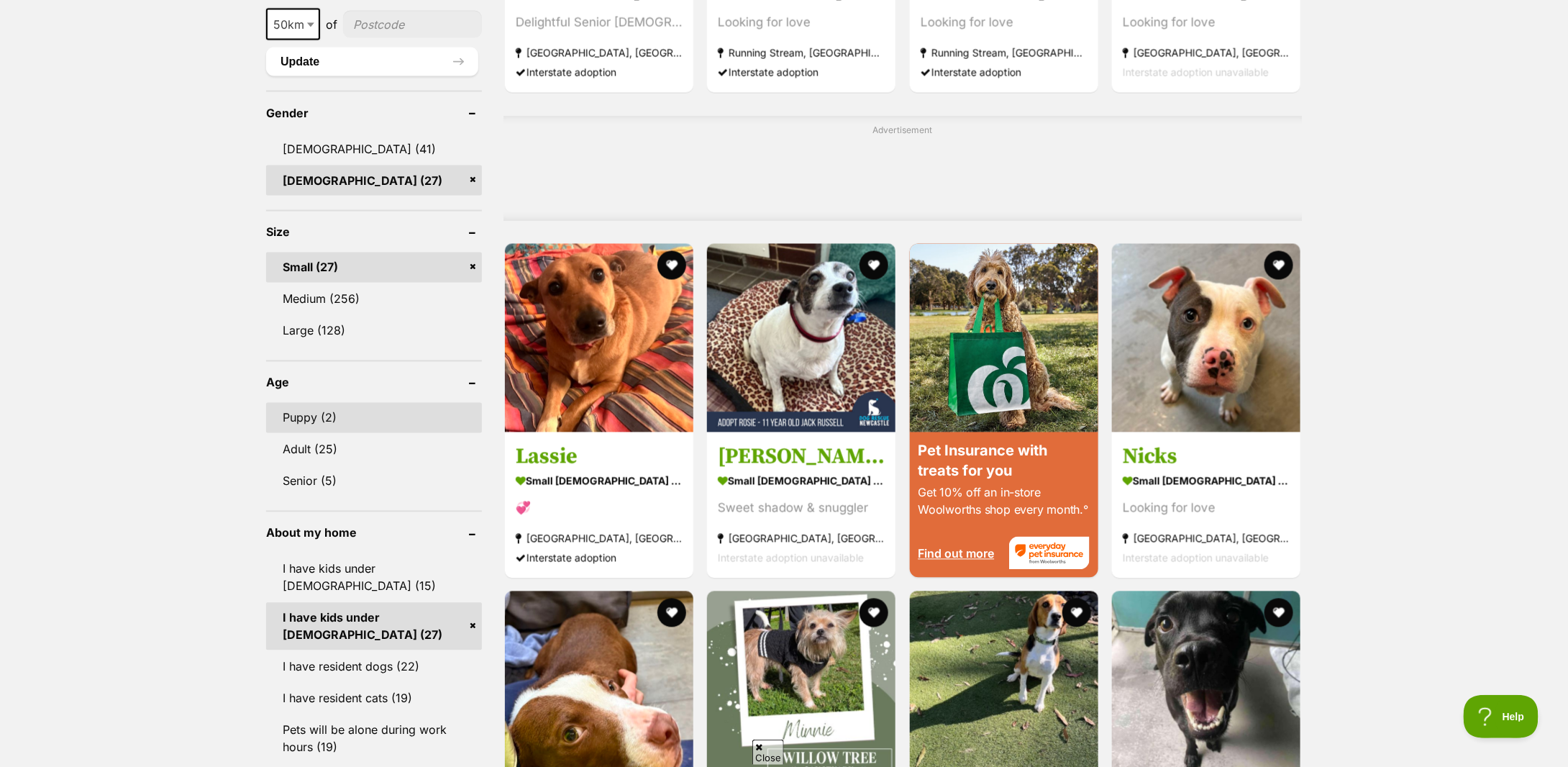
click at [315, 419] on link "Puppy (2)" at bounding box center [374, 418] width 216 height 30
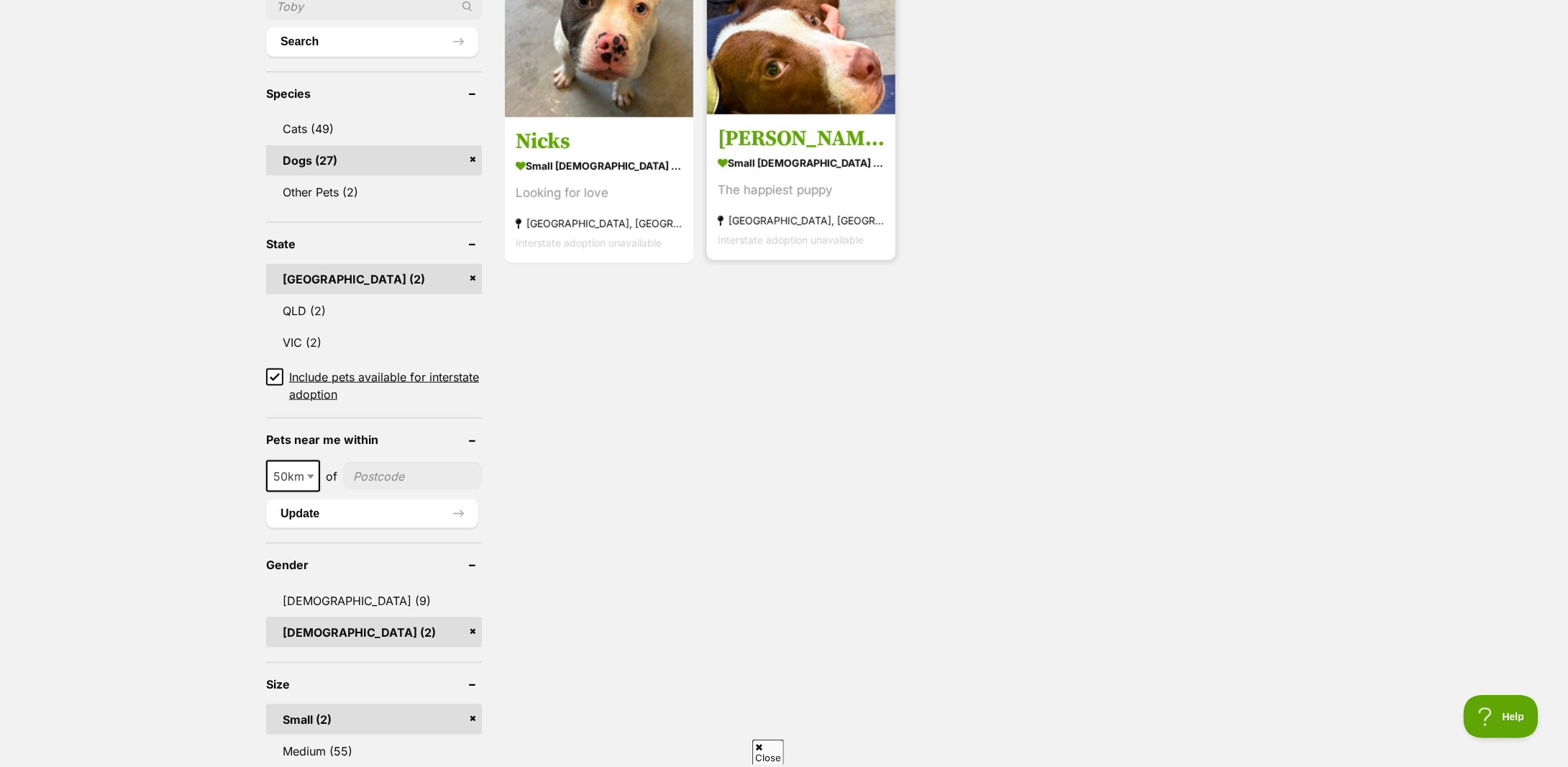
scroll to position [672, 0]
